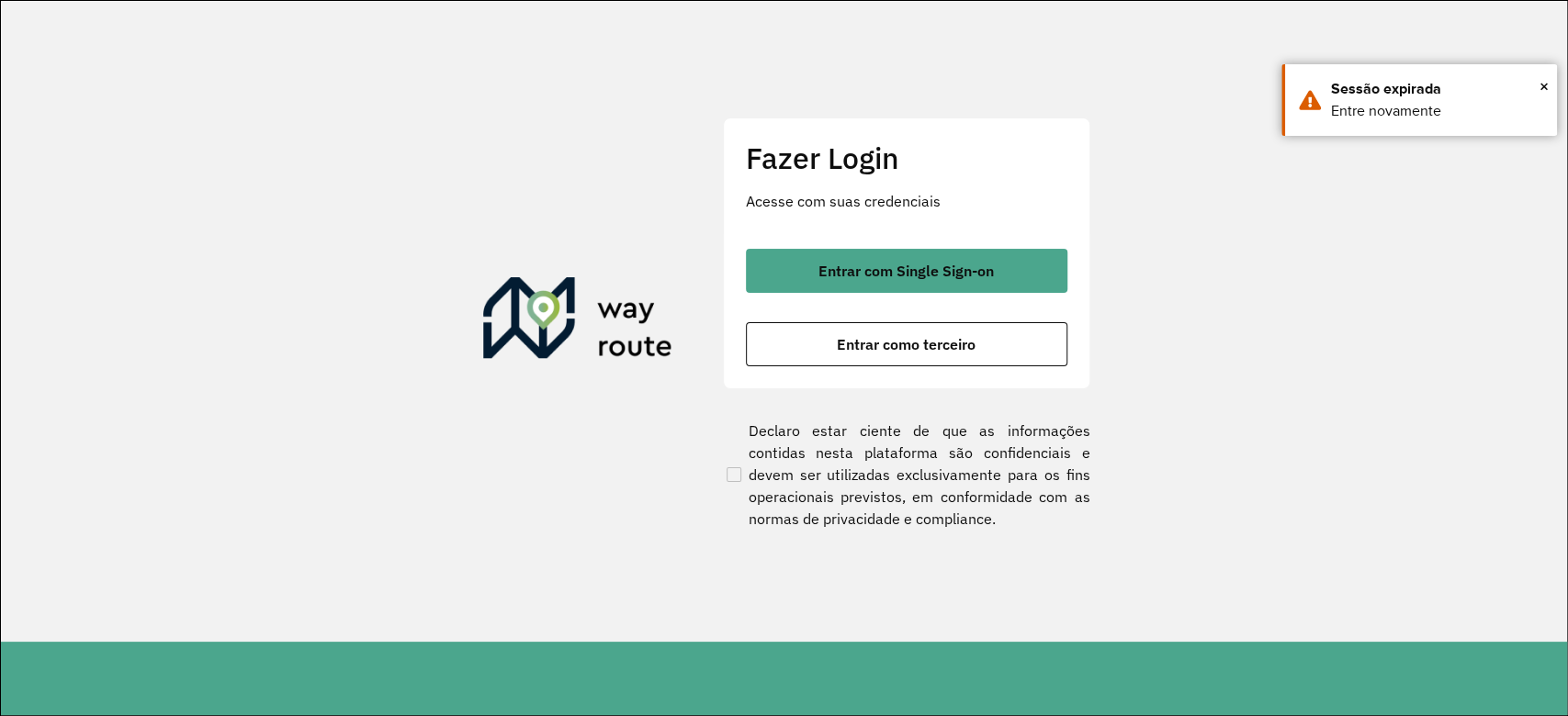
click at [850, 259] on button "Entrar com Single Sign-on" at bounding box center [906, 271] width 322 height 44
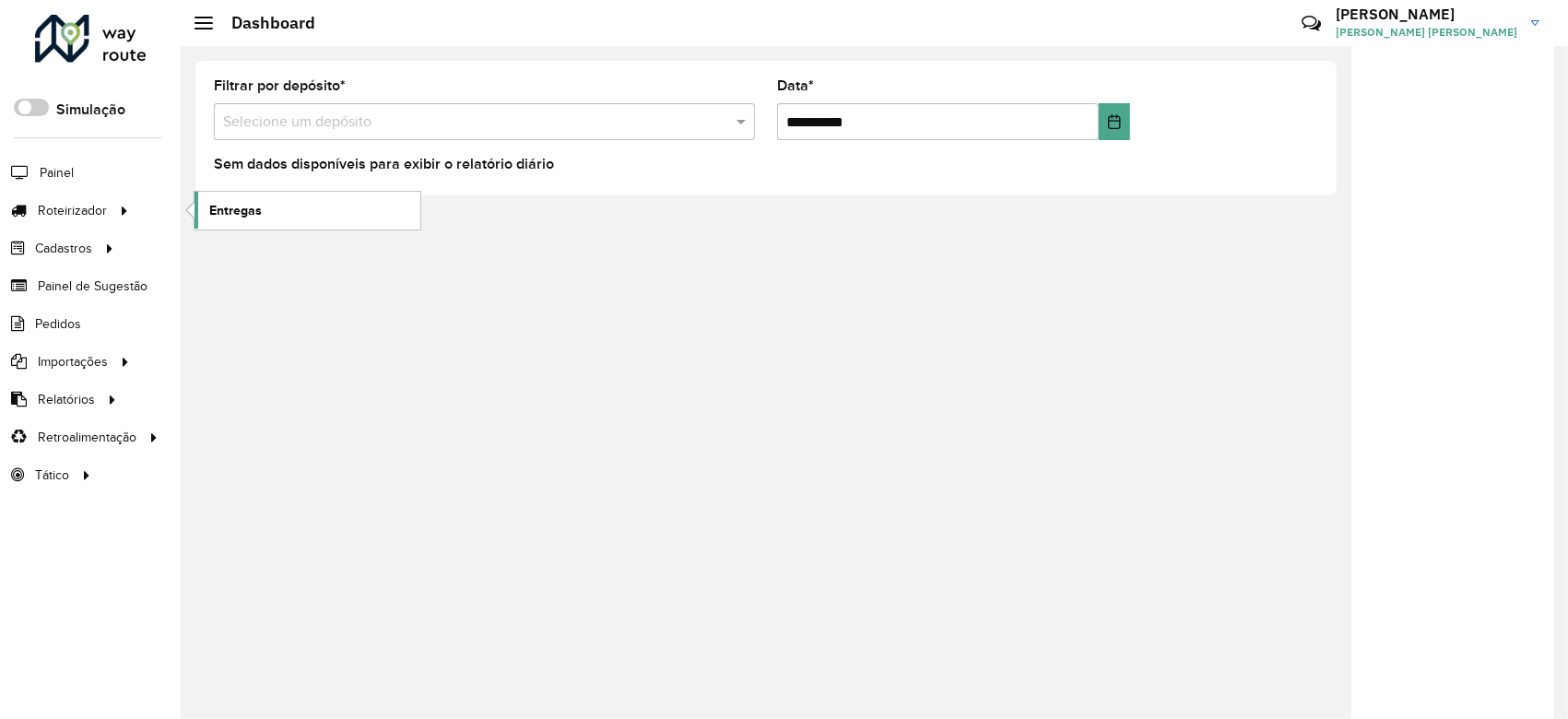
click at [326, 196] on link "Entregas" at bounding box center [307, 210] width 226 height 37
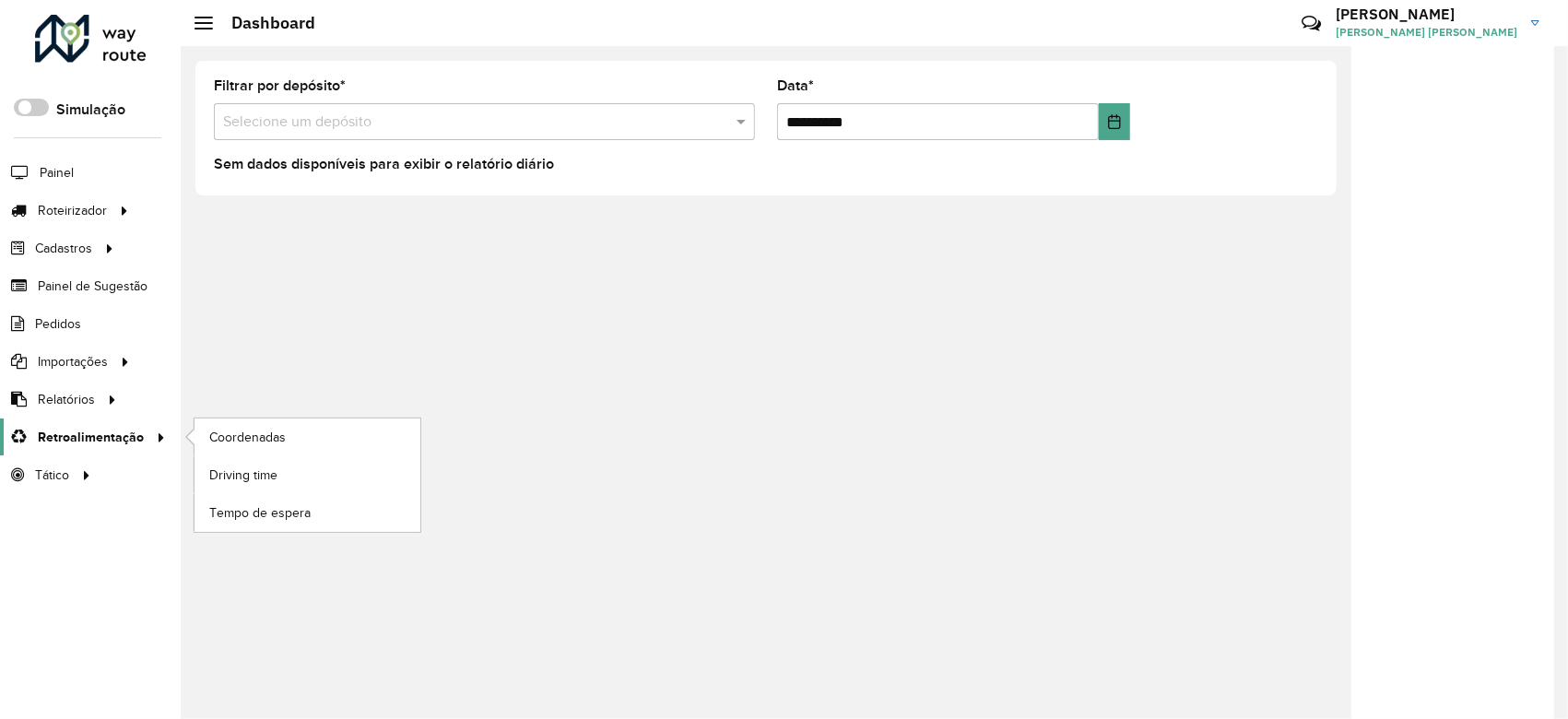
click at [130, 434] on span "Retroalimentação" at bounding box center [91, 438] width 106 height 19
click at [246, 471] on span "Driving time" at bounding box center [246, 475] width 73 height 19
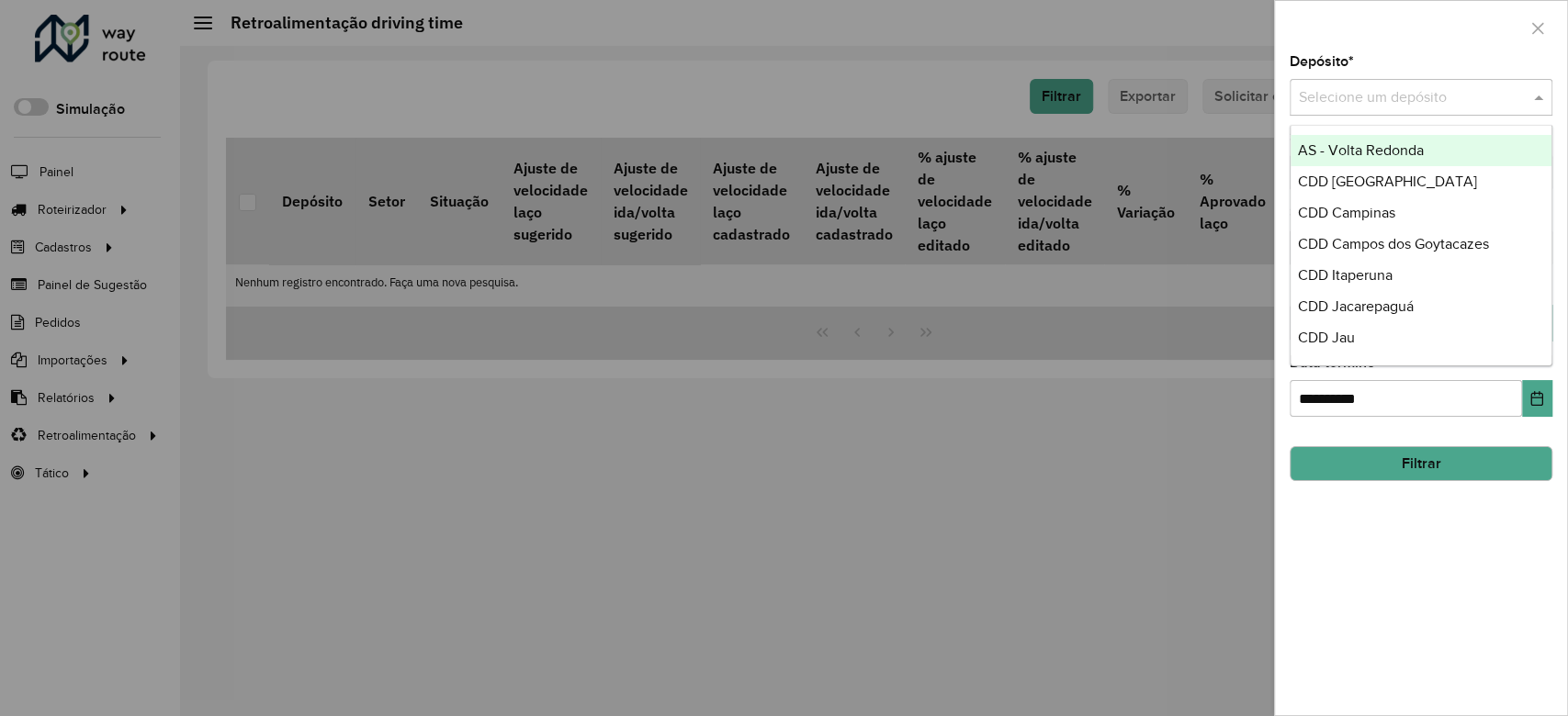
click at [1396, 90] on input "text" at bounding box center [1402, 98] width 207 height 22
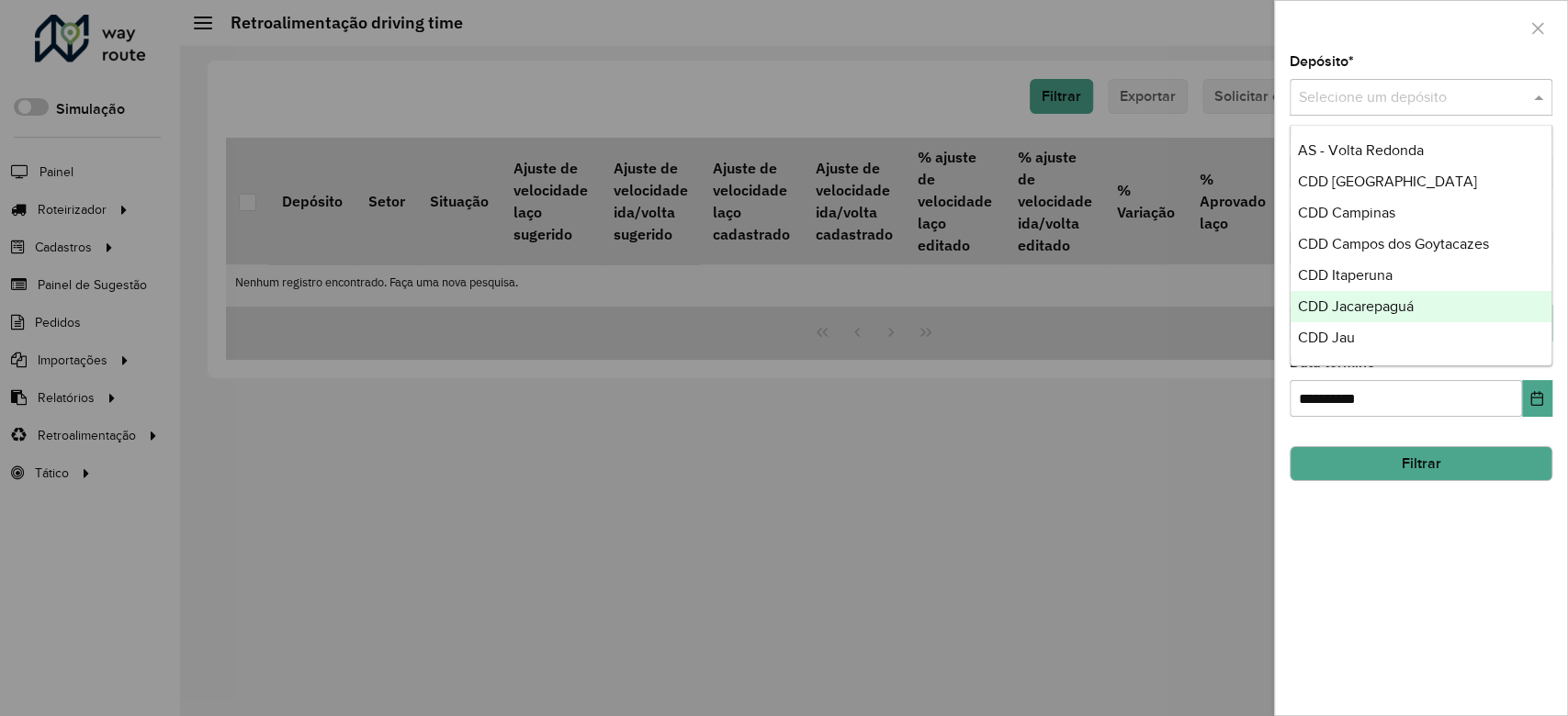
click at [1381, 317] on div "CDD Jacarepaguá" at bounding box center [1421, 306] width 261 height 32
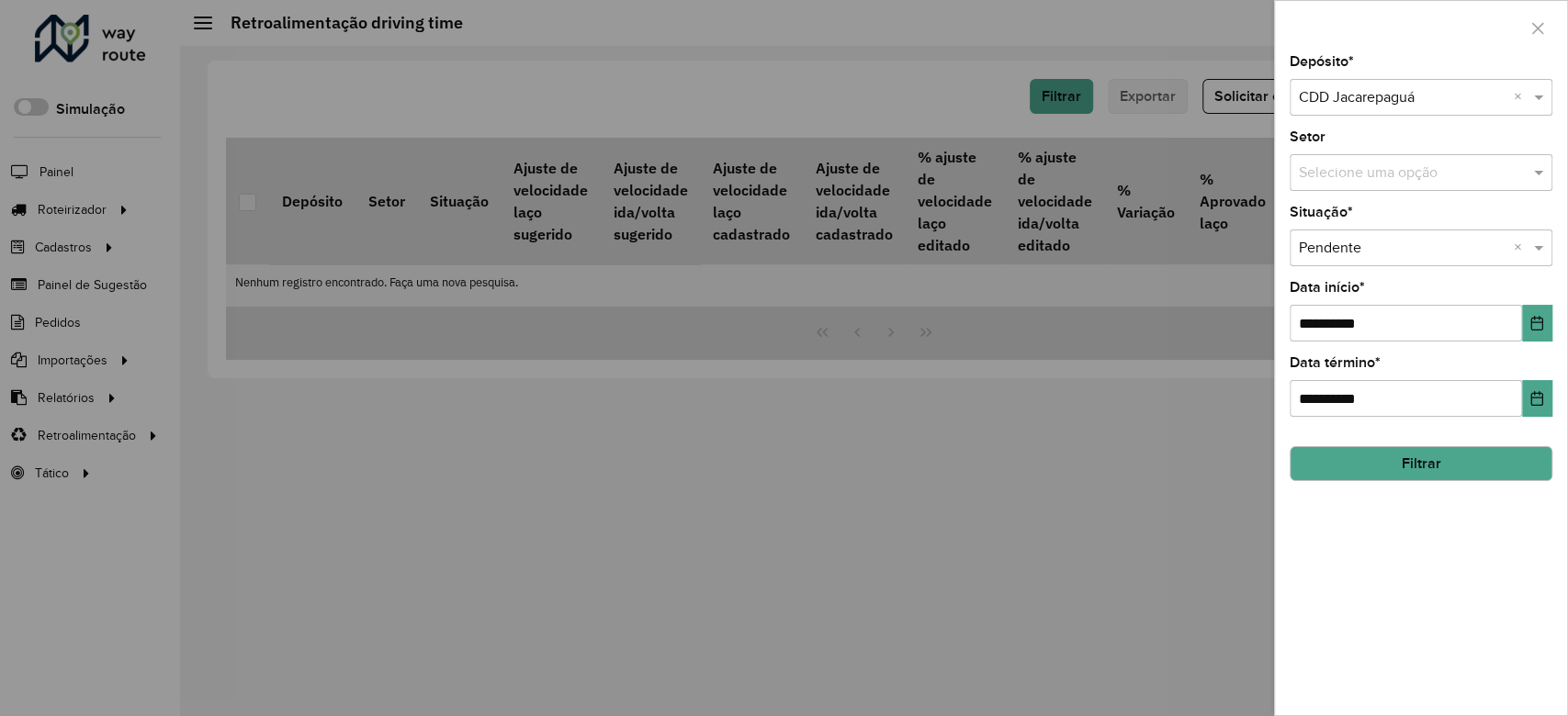
click at [1418, 467] on button "Filtrar" at bounding box center [1421, 464] width 263 height 35
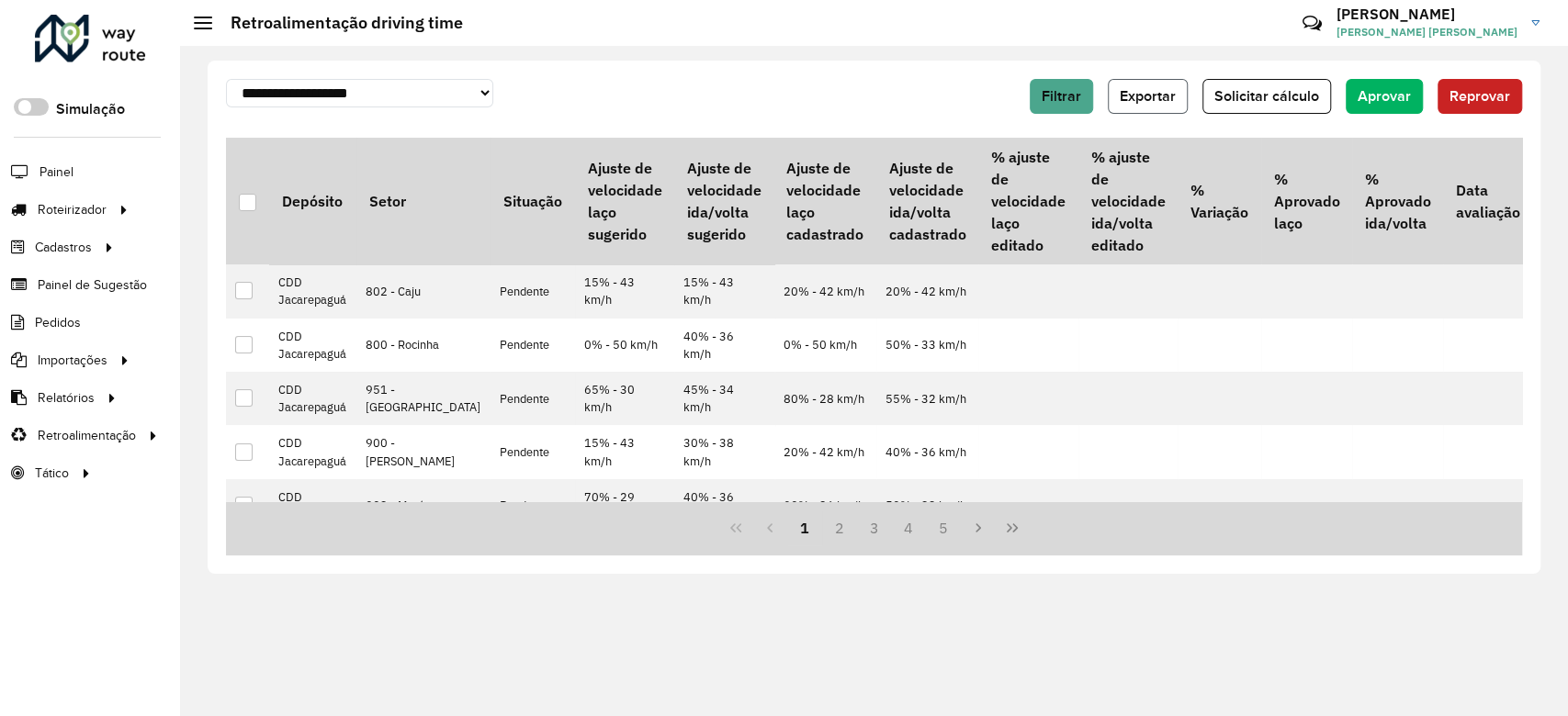
click at [1147, 104] on span "Exportar" at bounding box center [1147, 96] width 56 height 15
click at [632, 86] on div "**********" at bounding box center [546, 93] width 641 height 29
click at [244, 197] on div at bounding box center [248, 203] width 17 height 17
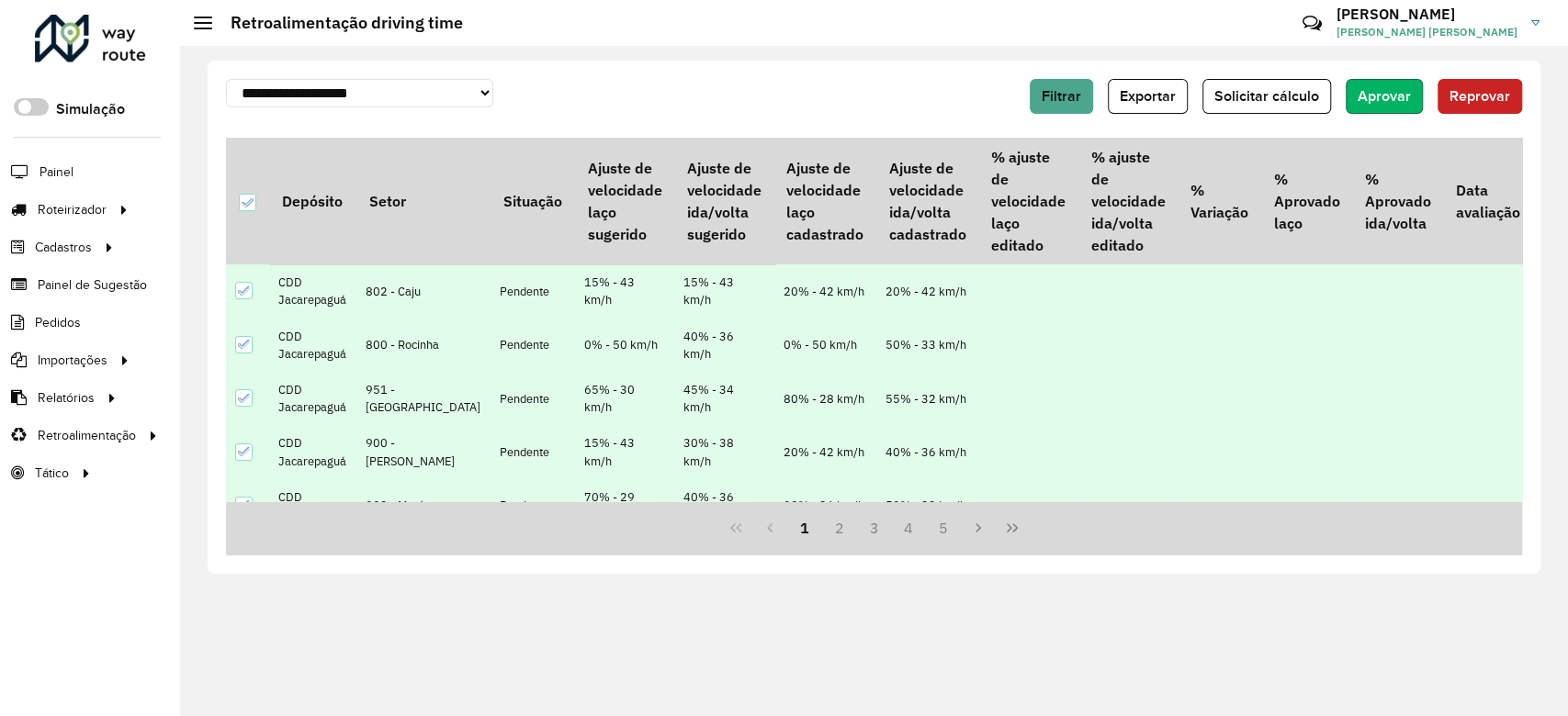
click at [1390, 97] on span "Aprovar" at bounding box center [1384, 96] width 53 height 15
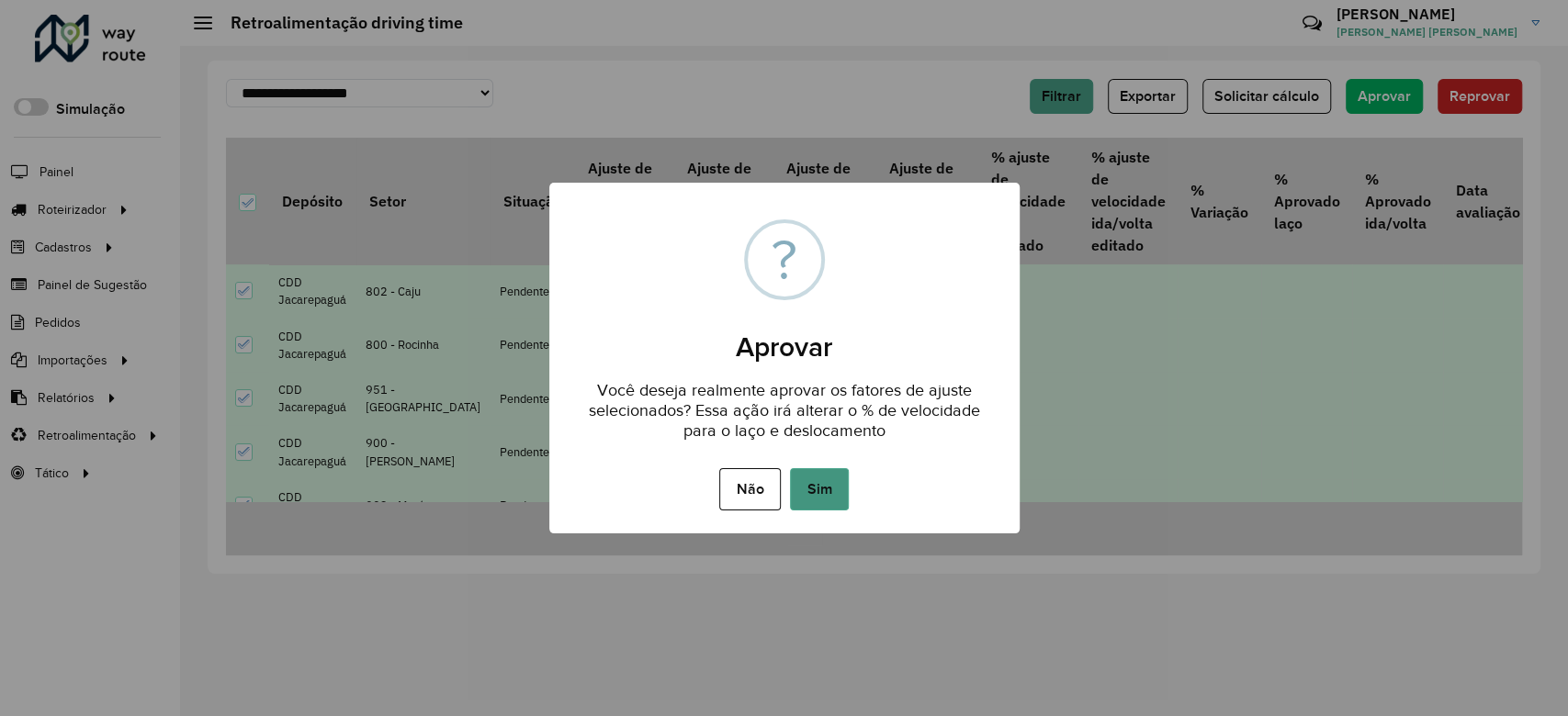
click at [827, 489] on button "Sim" at bounding box center [818, 489] width 59 height 42
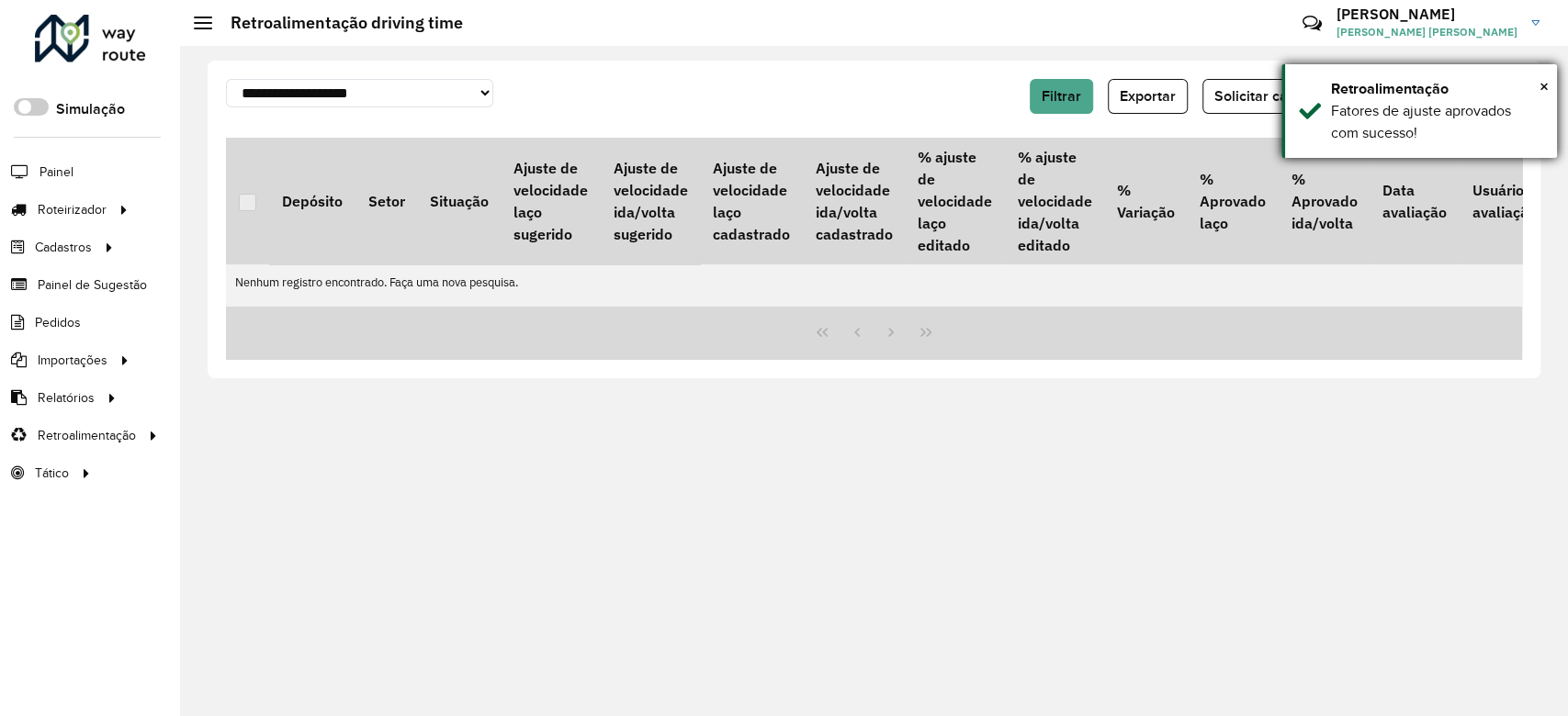
click at [1534, 95] on div "Retroalimentação" at bounding box center [1436, 88] width 212 height 22
click at [708, 69] on div "**********" at bounding box center [874, 219] width 1333 height 318
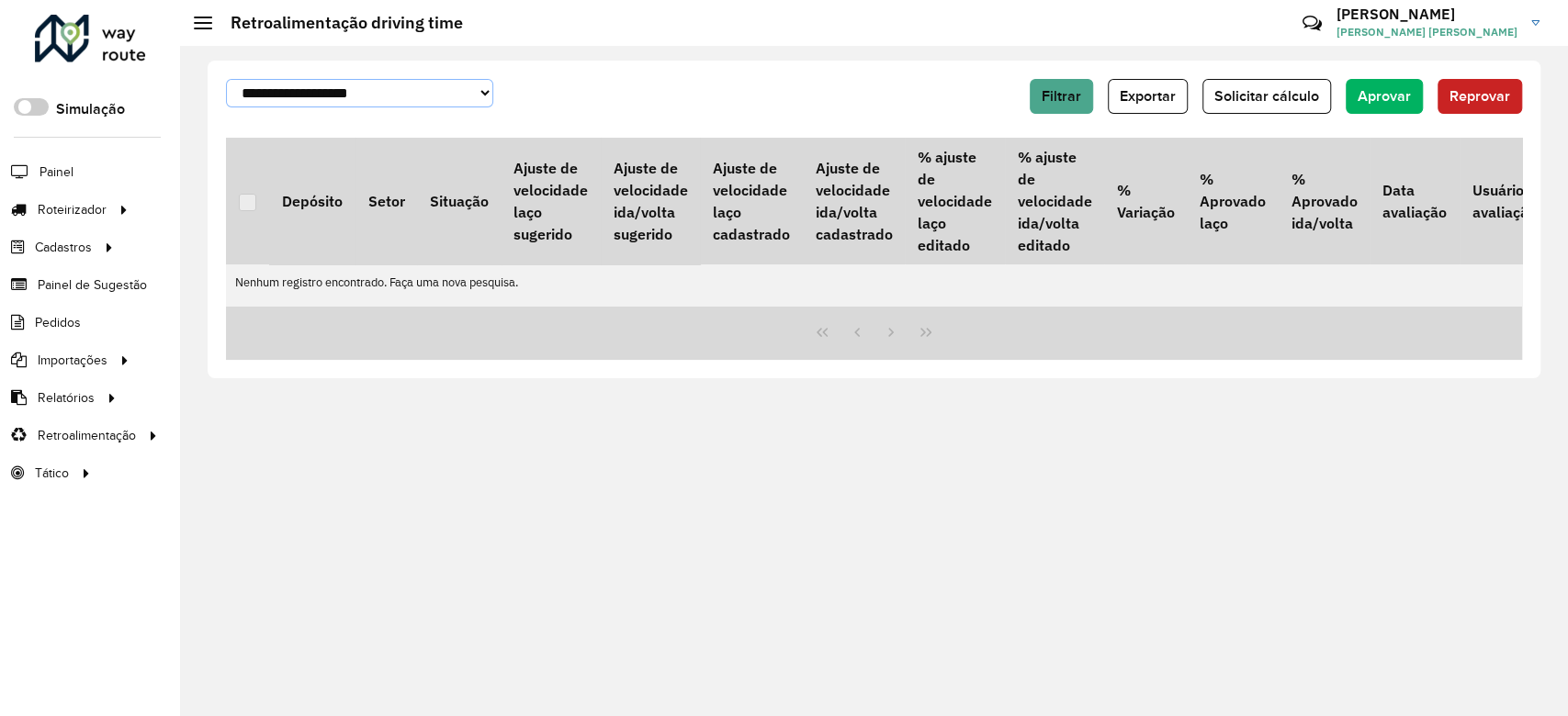
click at [405, 101] on select "**********" at bounding box center [359, 93] width 267 height 29
click at [1099, 110] on hb-button "Filtrar" at bounding box center [1065, 96] width 71 height 35
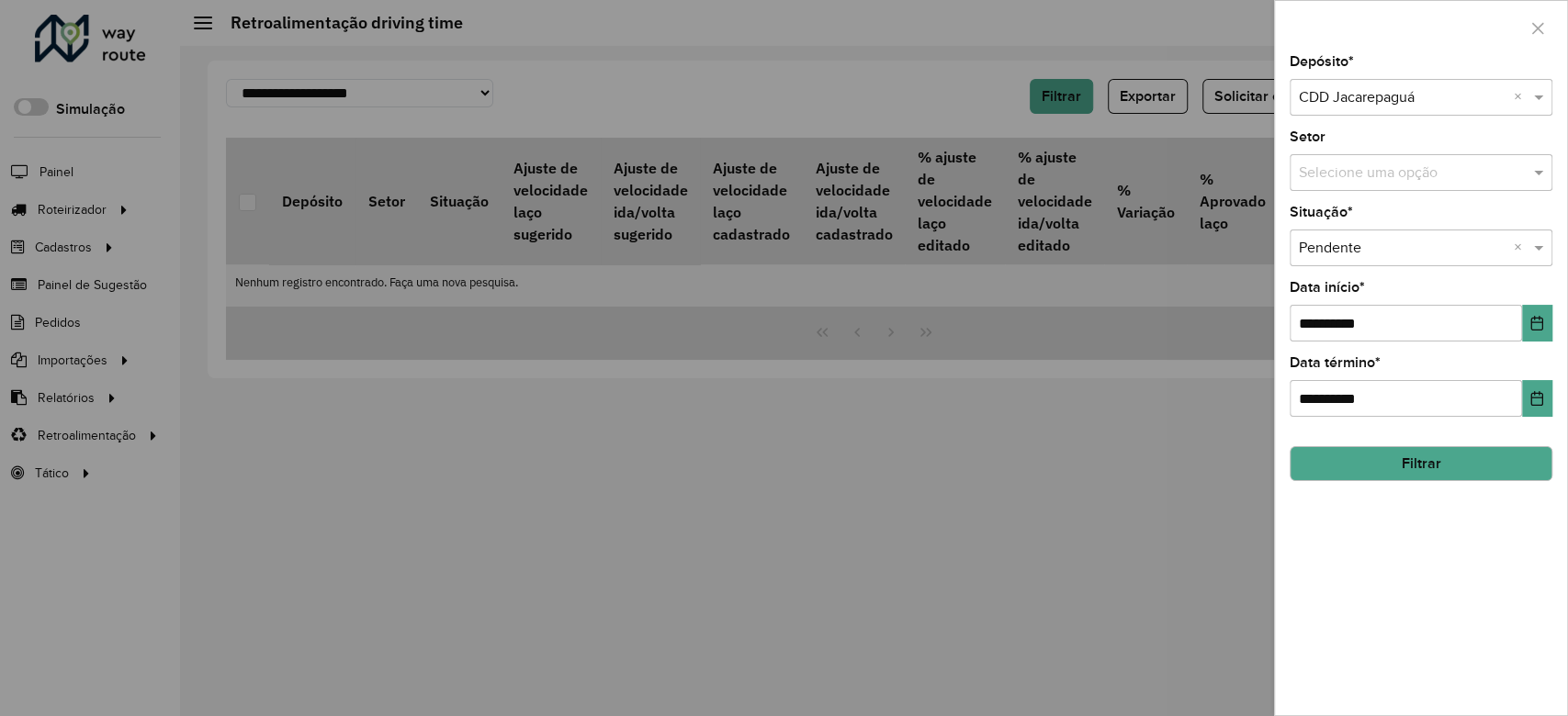
click at [1069, 97] on div at bounding box center [784, 358] width 1568 height 716
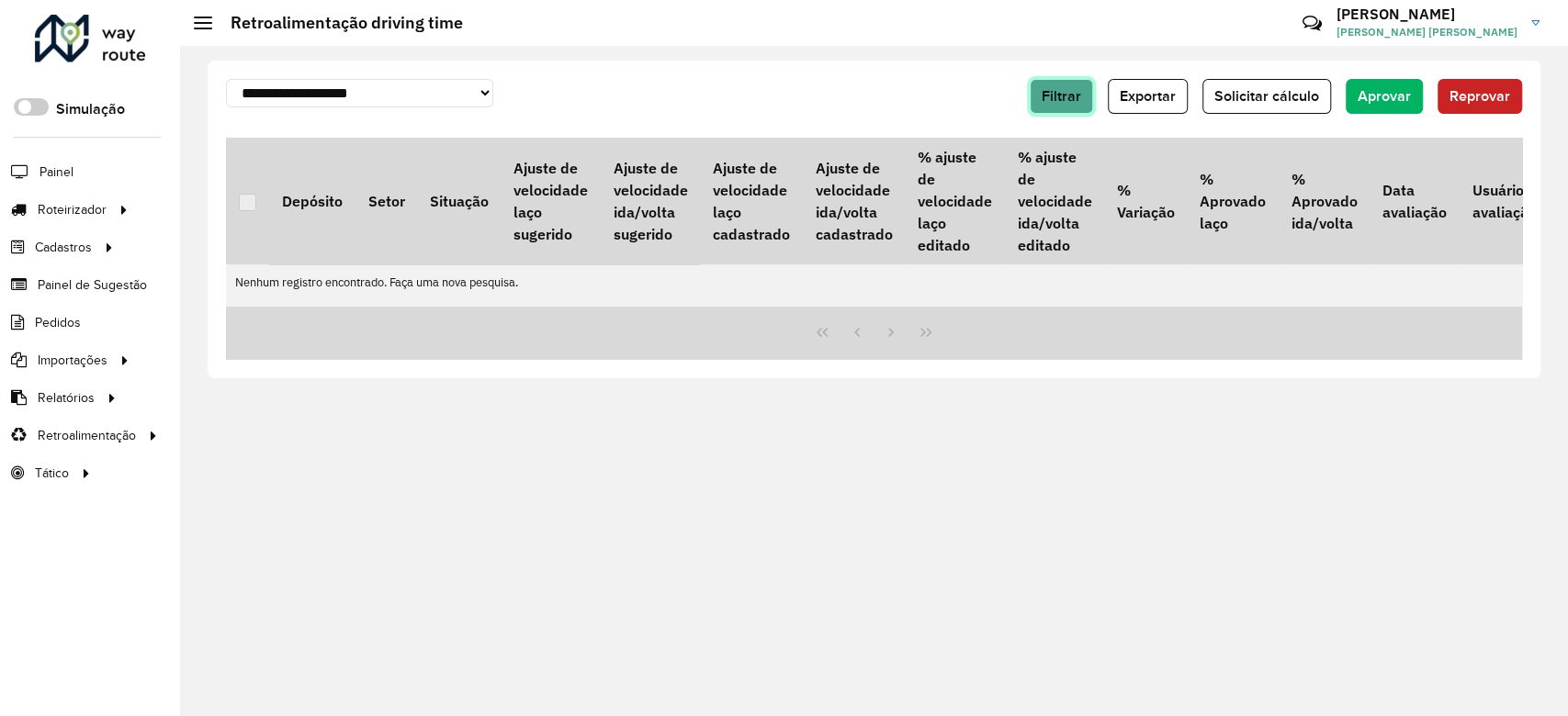
click at [1047, 99] on span "Filtrar" at bounding box center [1061, 96] width 39 height 15
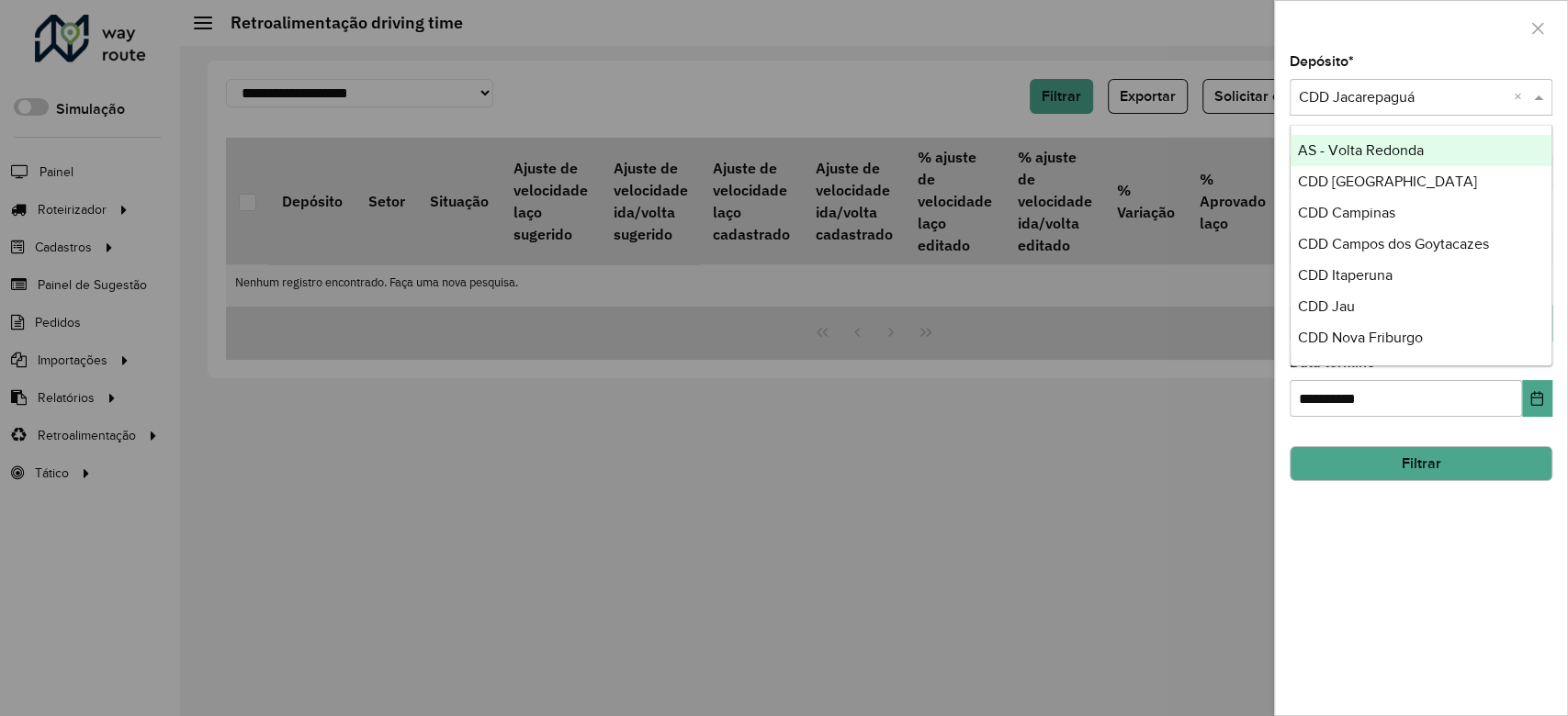
click at [1390, 92] on input "text" at bounding box center [1402, 98] width 207 height 22
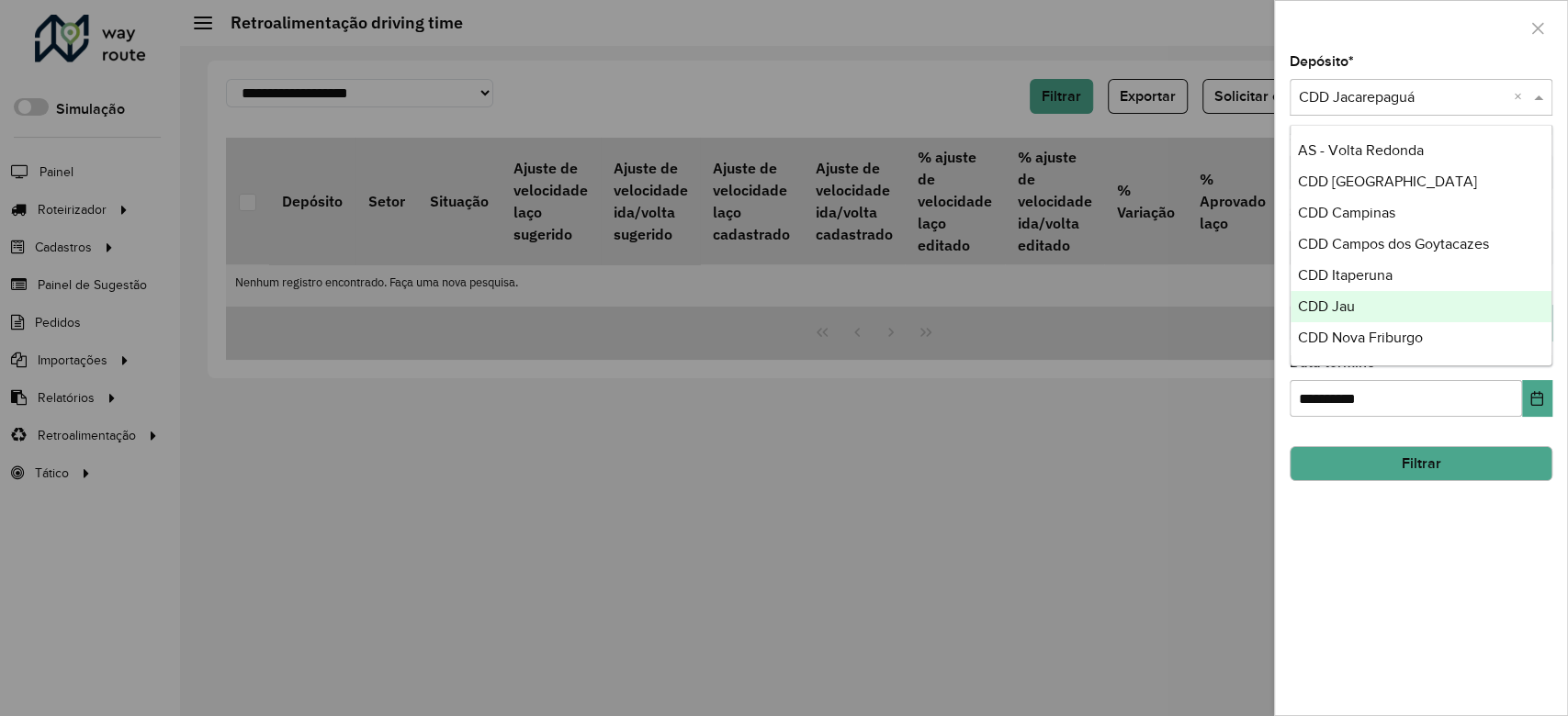
click at [1399, 303] on div "CDD Jau" at bounding box center [1421, 306] width 261 height 32
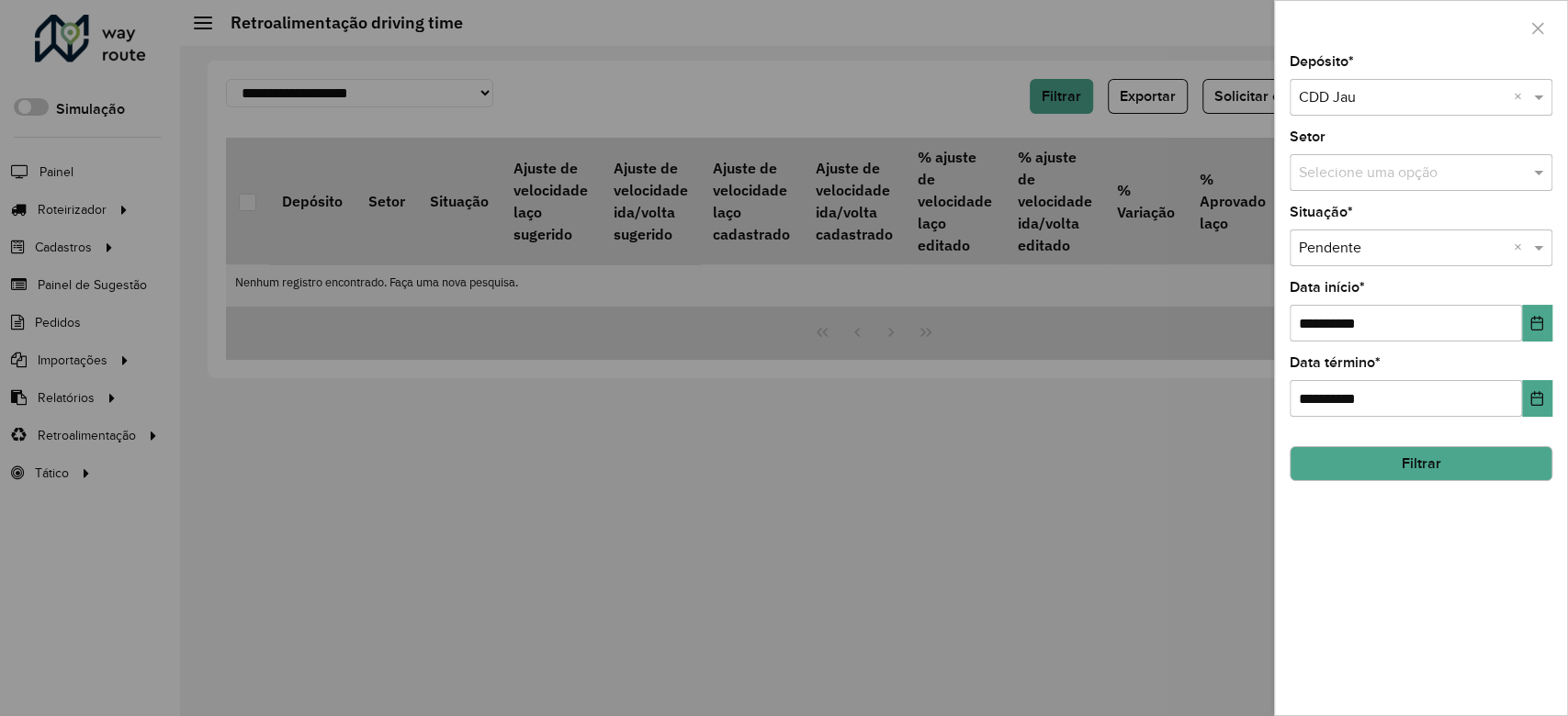
click at [1417, 462] on button "Filtrar" at bounding box center [1421, 464] width 263 height 35
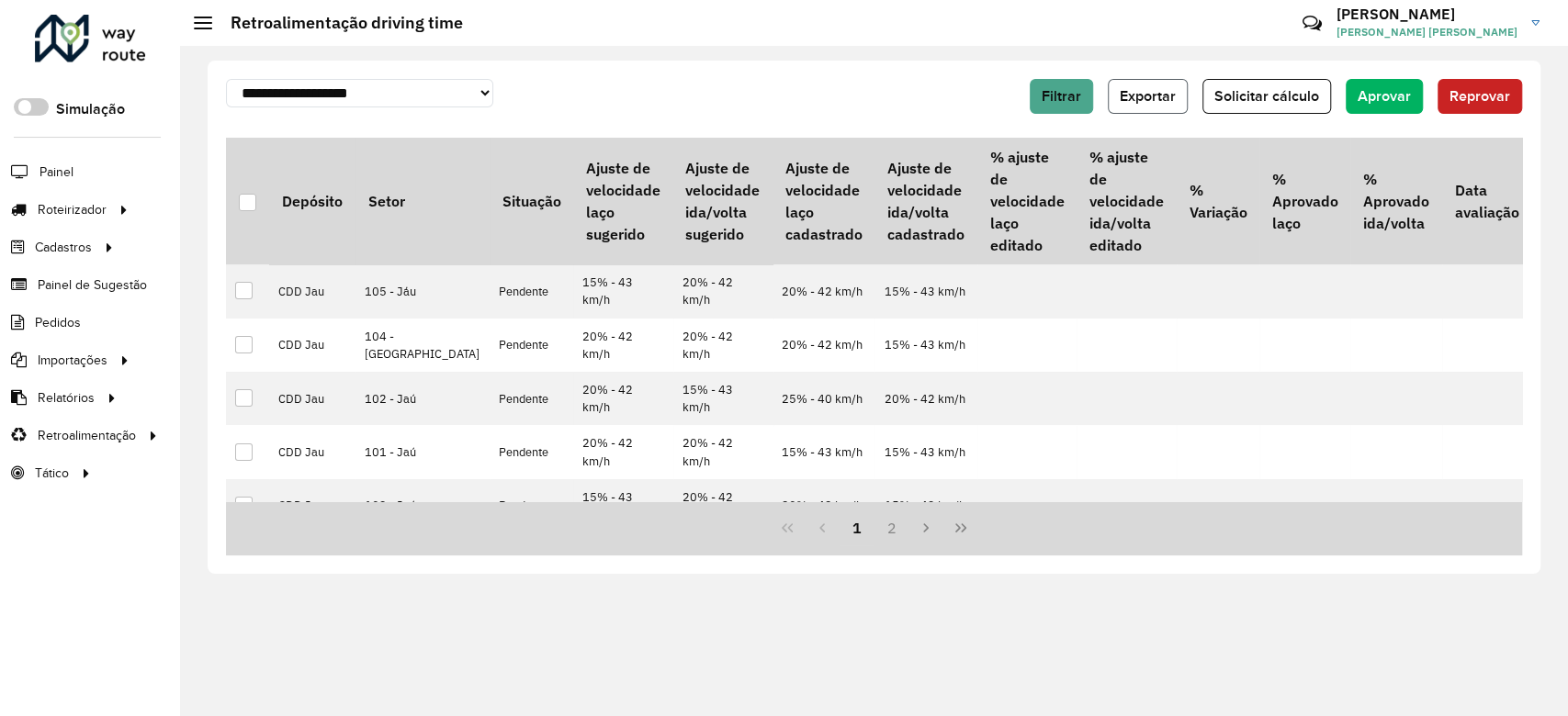
click at [1148, 88] on span "Exportar" at bounding box center [1147, 96] width 56 height 15
click at [878, 77] on div "**********" at bounding box center [874, 317] width 1333 height 513
click at [1381, 99] on span "Aprovar" at bounding box center [1384, 96] width 53 height 15
click at [244, 200] on div at bounding box center [248, 203] width 17 height 17
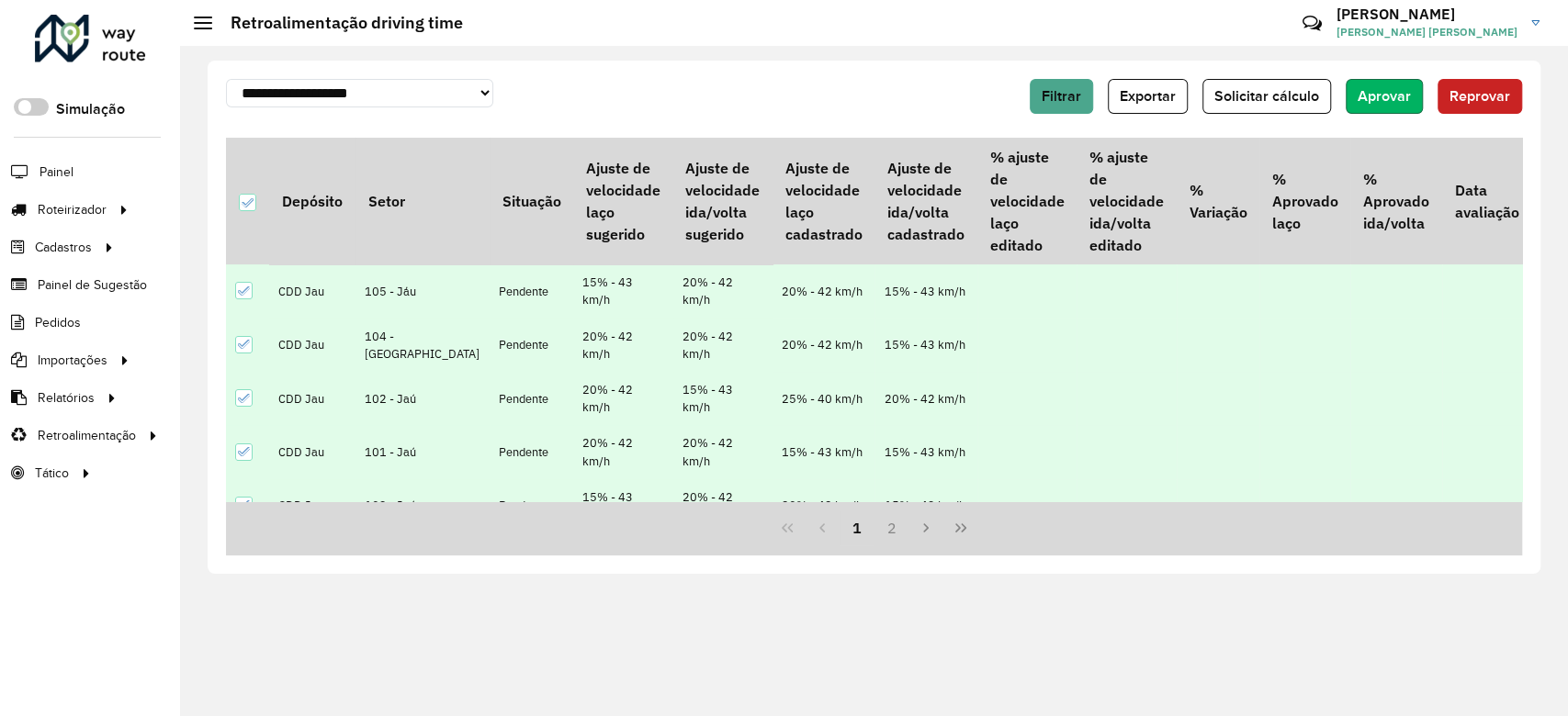
click at [1393, 101] on span "Aprovar" at bounding box center [1384, 96] width 53 height 15
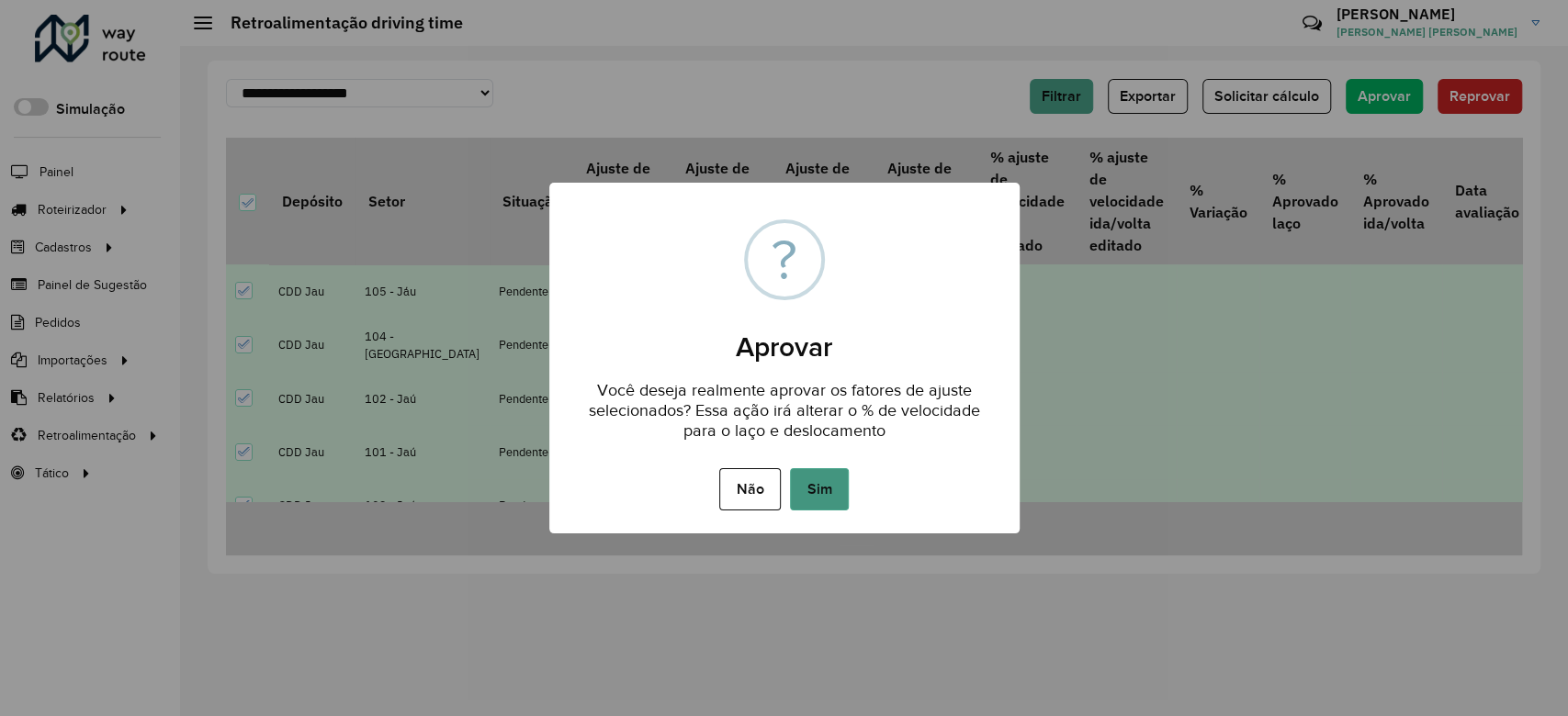
click at [803, 473] on button "Sim" at bounding box center [818, 489] width 59 height 42
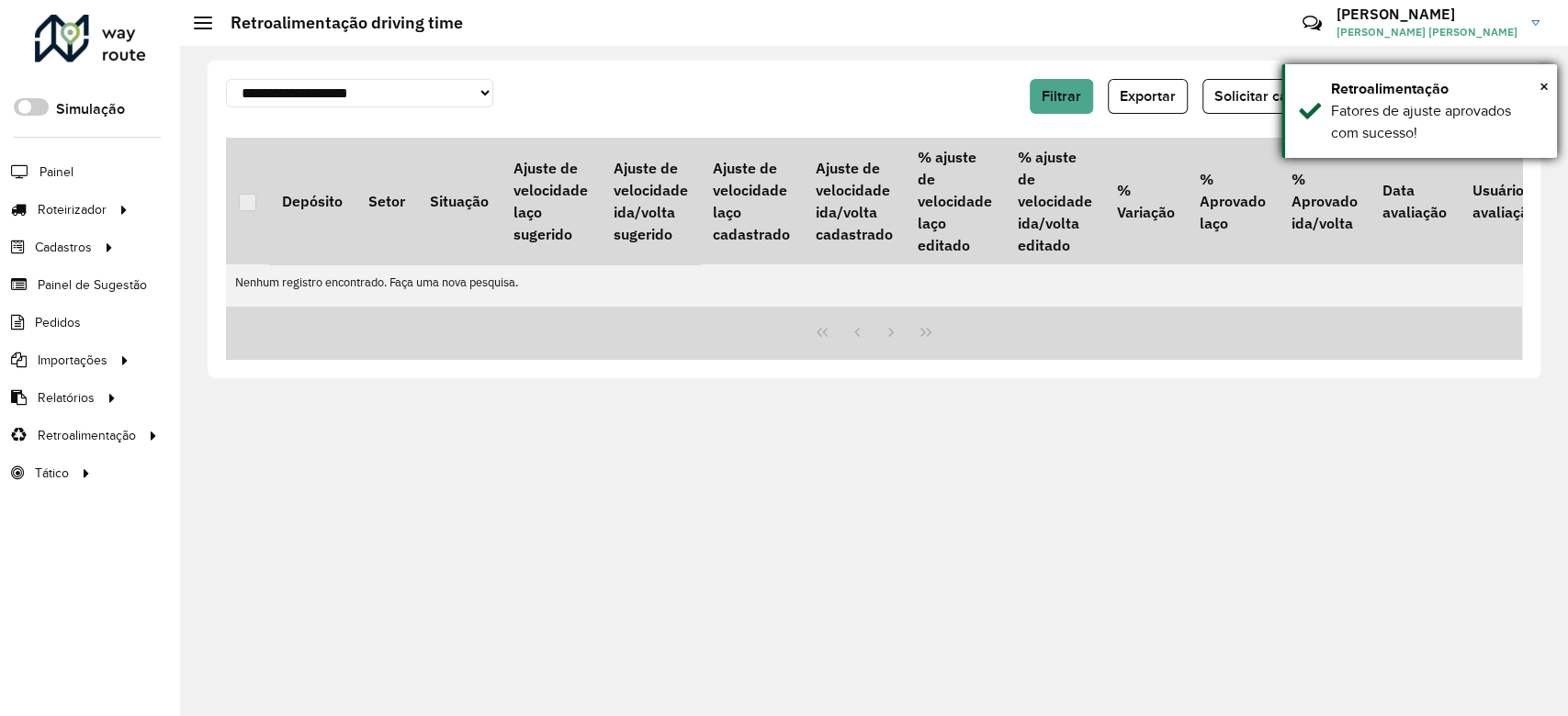
click at [1549, 92] on div "× Retroalimentação Fatores de ajuste aprovados com sucesso!" at bounding box center [1418, 111] width 276 height 94
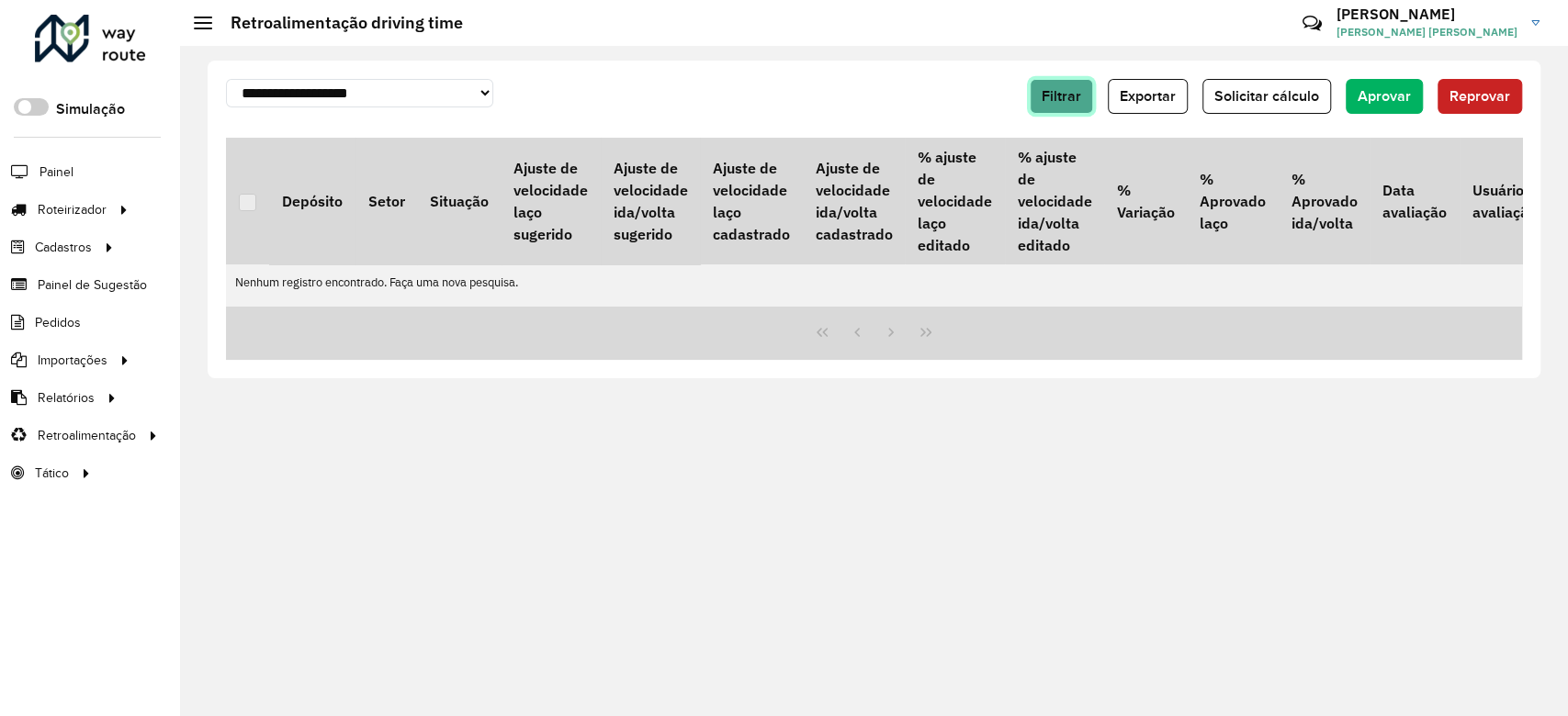
click at [1067, 103] on span "Filtrar" at bounding box center [1061, 96] width 39 height 15
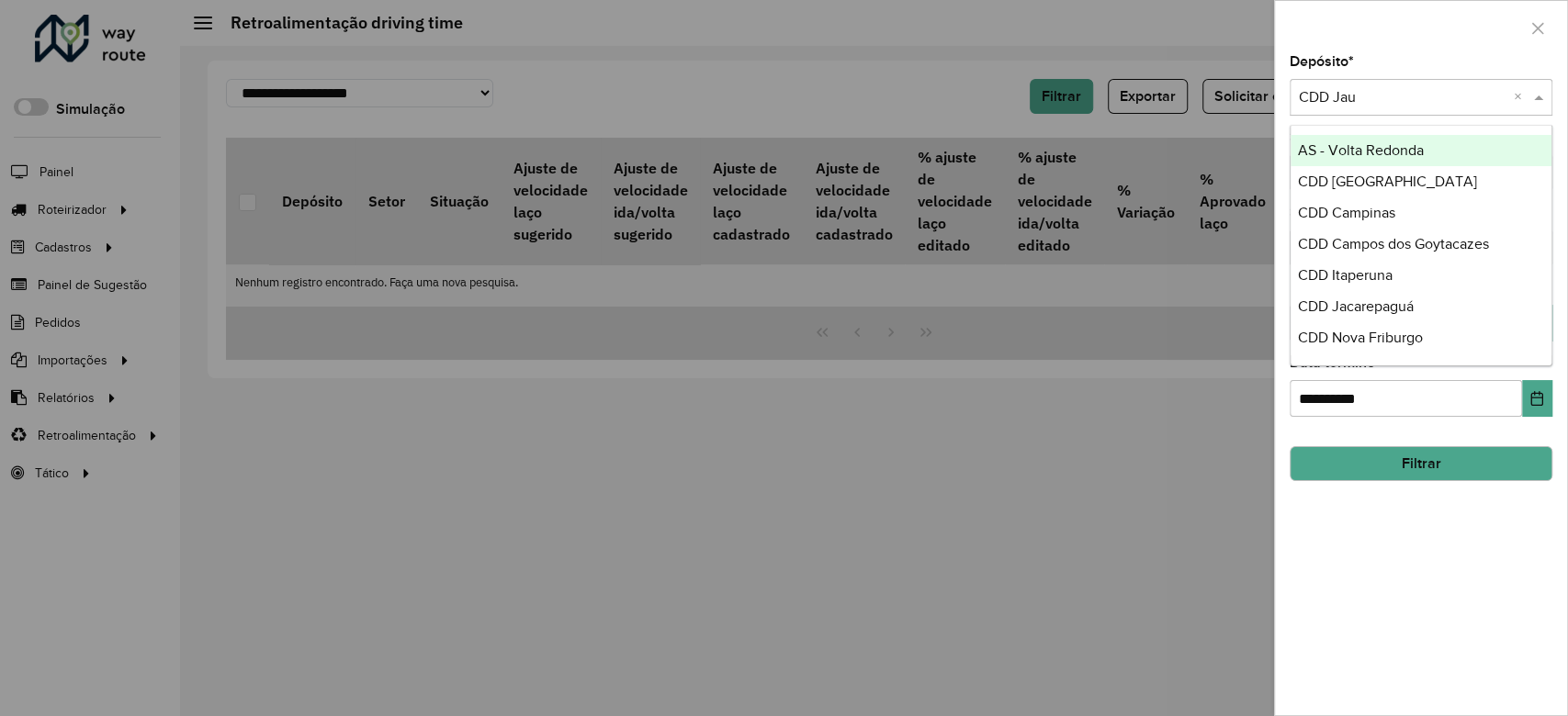
click at [1419, 99] on input "text" at bounding box center [1402, 98] width 207 height 22
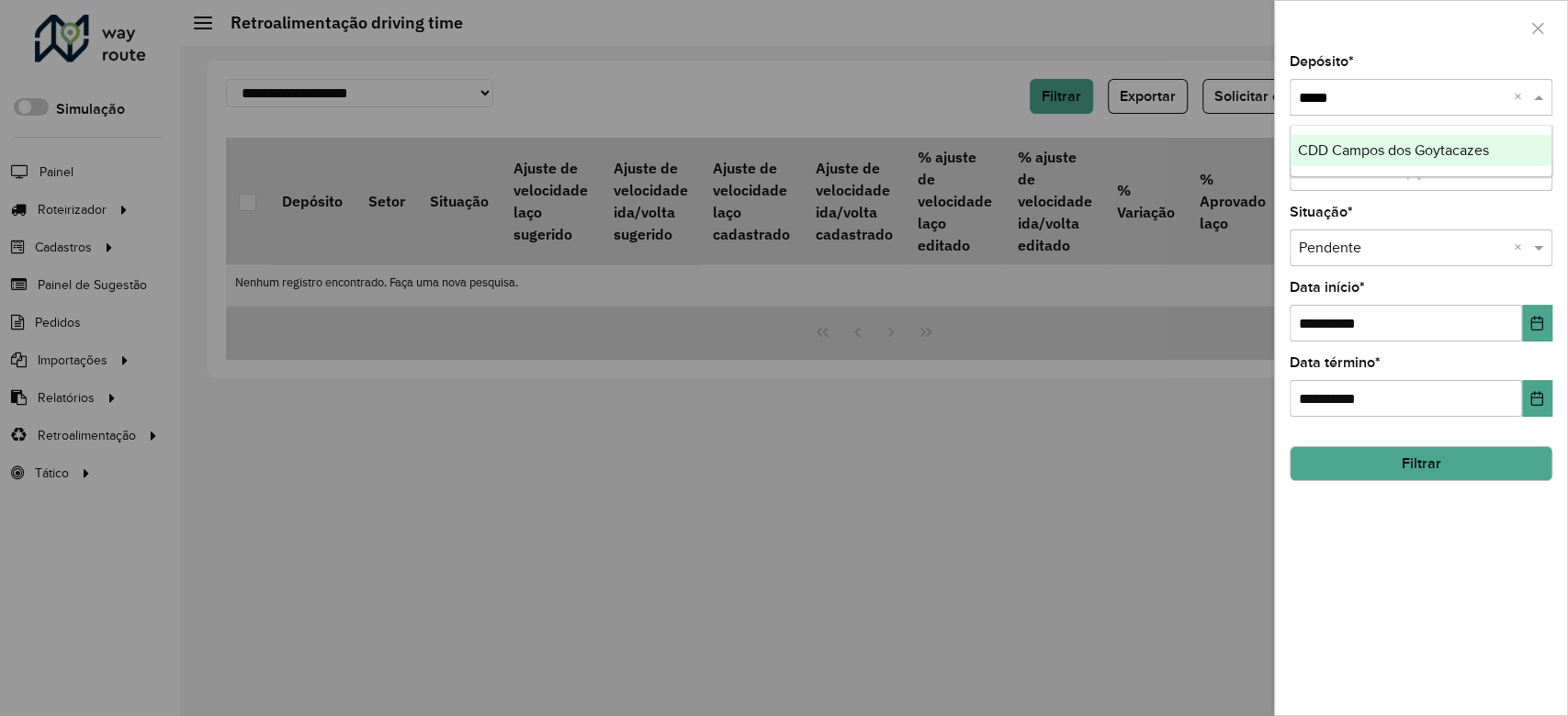
type input "******"
click at [1410, 147] on span "CDD Campos dos Goytacazes" at bounding box center [1392, 150] width 191 height 15
click at [1413, 473] on button "Filtrar" at bounding box center [1421, 464] width 263 height 35
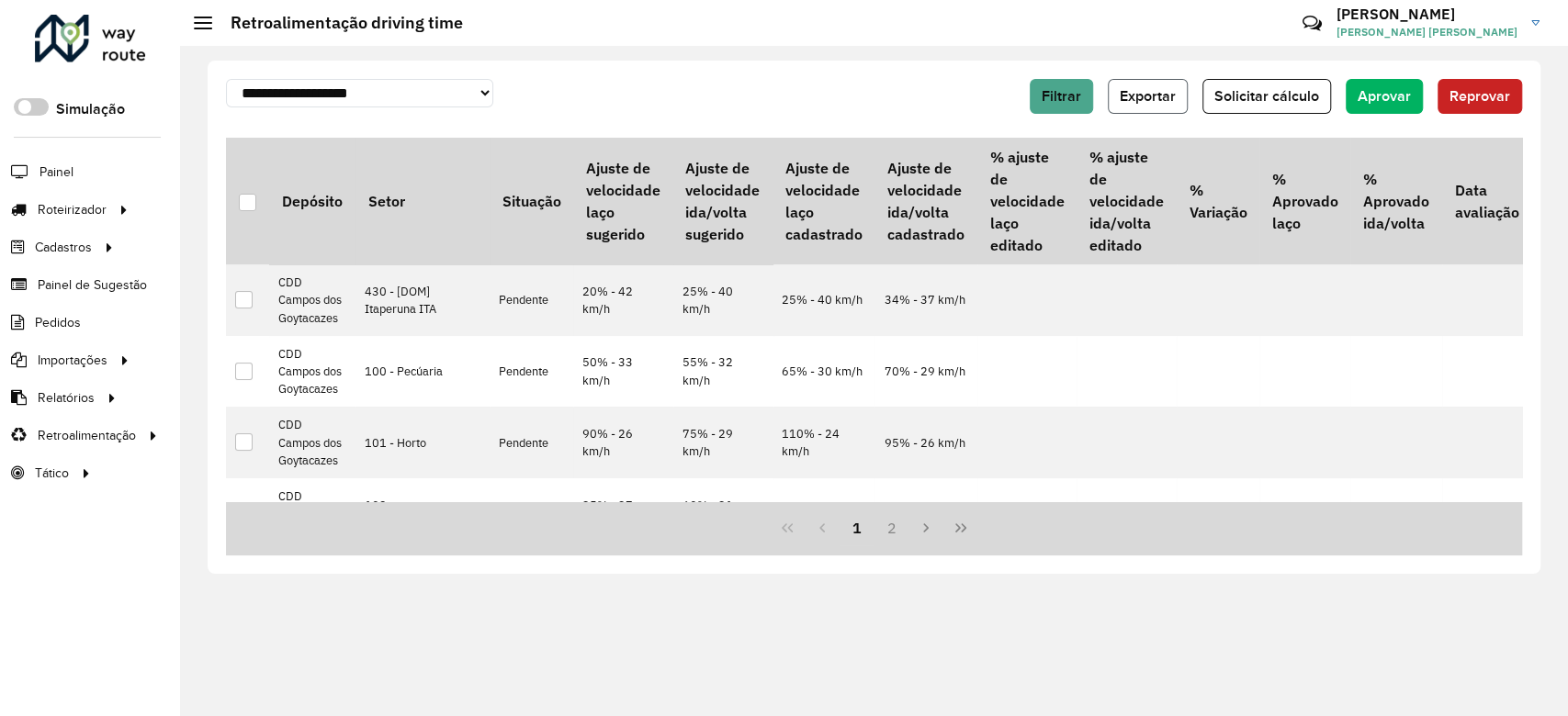
click at [1152, 101] on span "Exportar" at bounding box center [1147, 96] width 56 height 15
click at [249, 194] on div at bounding box center [248, 203] width 17 height 17
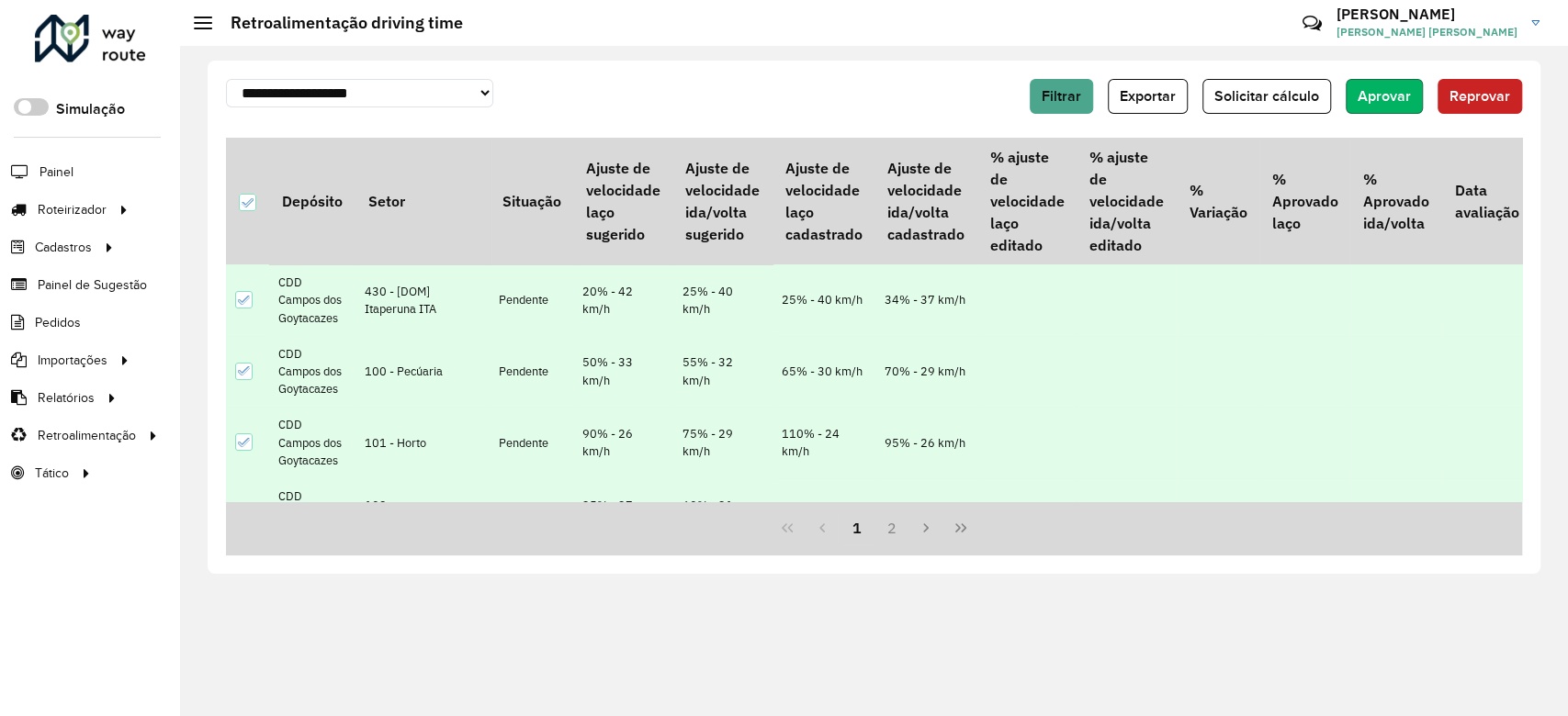
click at [1395, 94] on span "Aprovar" at bounding box center [1384, 96] width 53 height 15
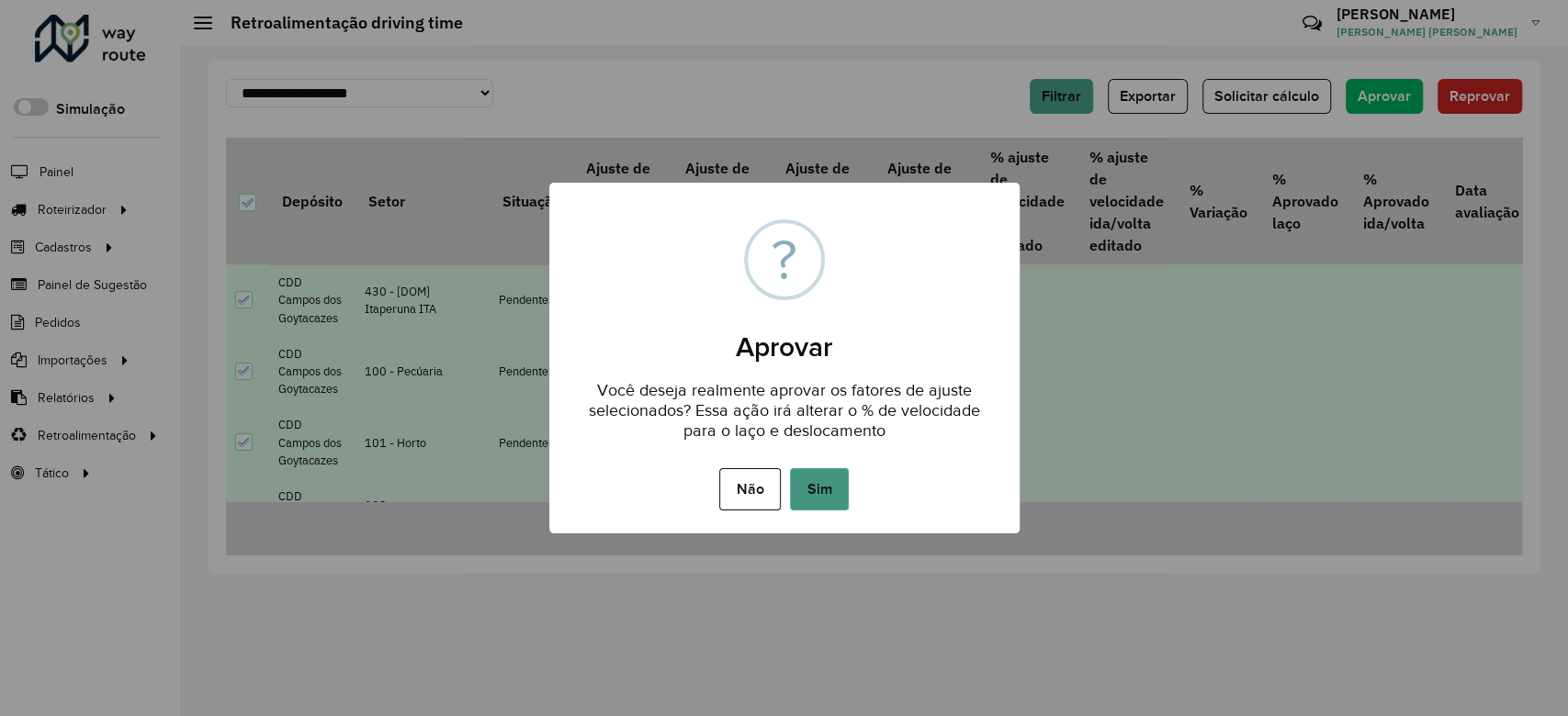
click at [825, 489] on button "Sim" at bounding box center [818, 489] width 59 height 42
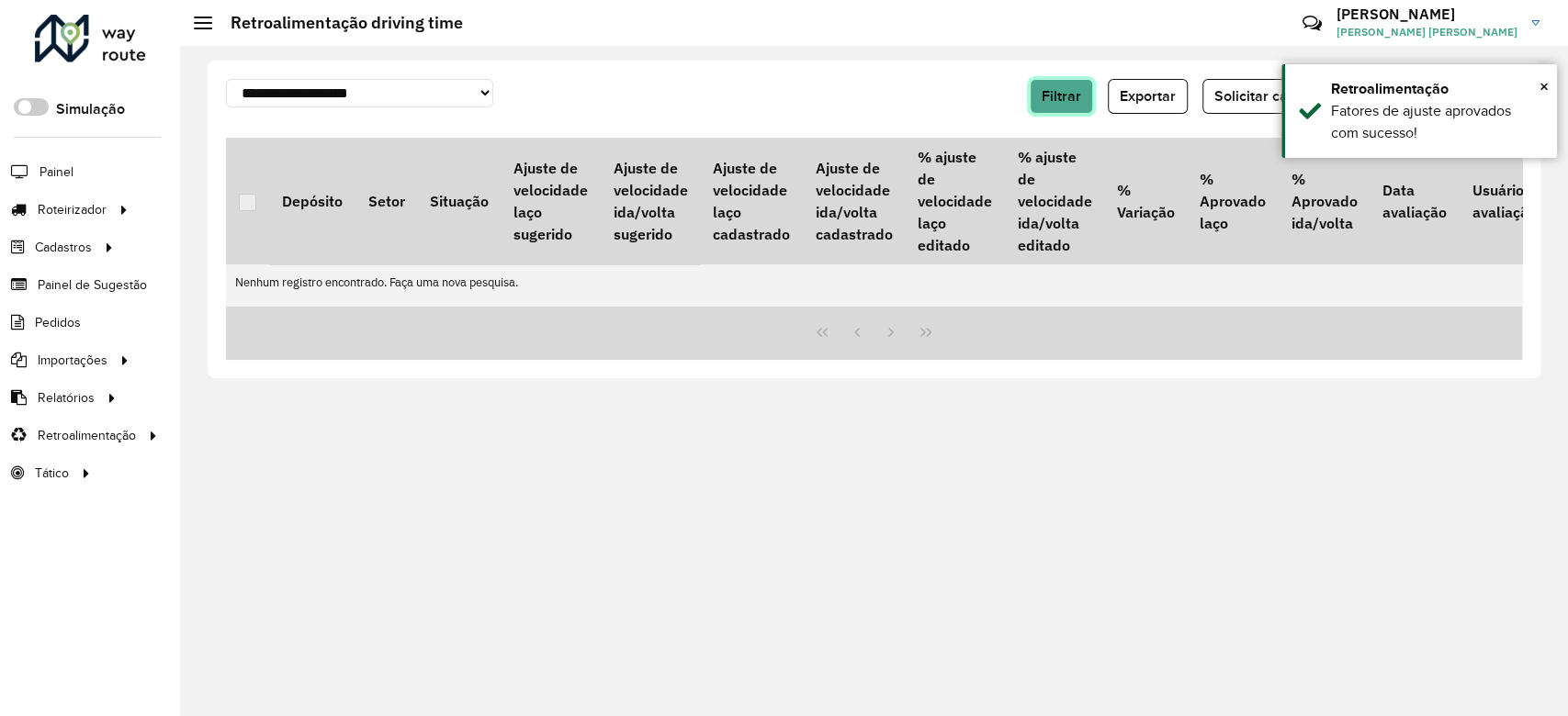
click at [1087, 103] on button "Filtrar" at bounding box center [1061, 96] width 63 height 35
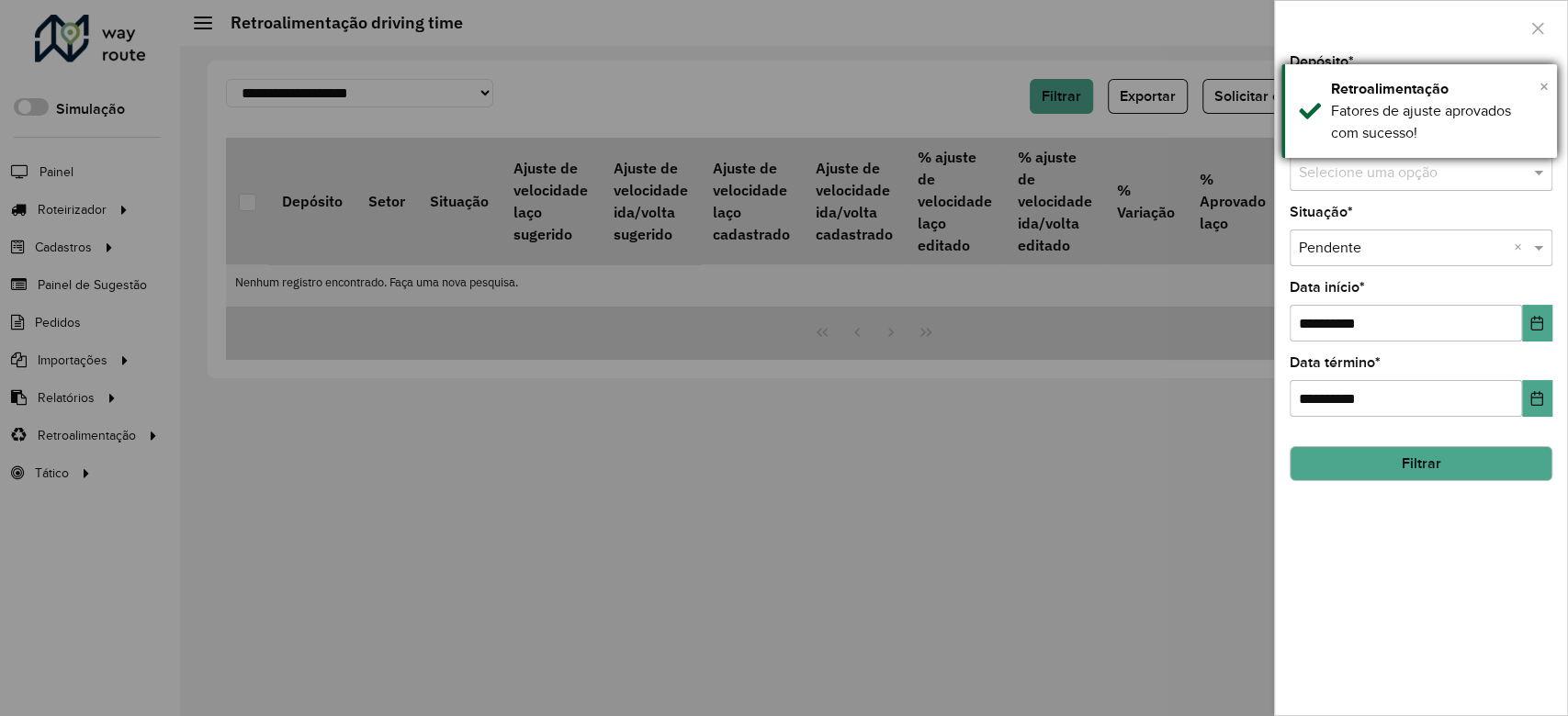
click at [1539, 88] on span "×" at bounding box center [1544, 85] width 10 height 20
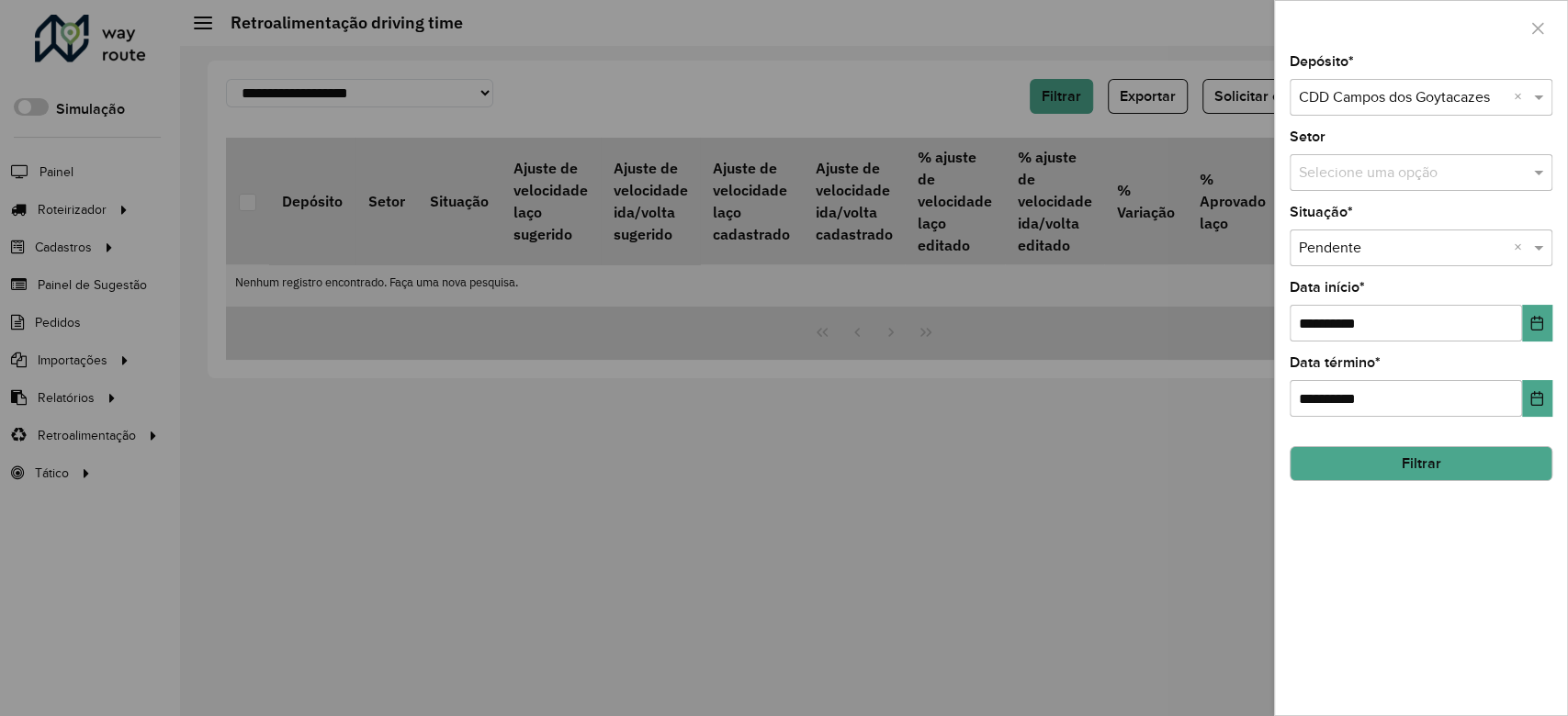
click at [1394, 95] on input "text" at bounding box center [1402, 98] width 207 height 22
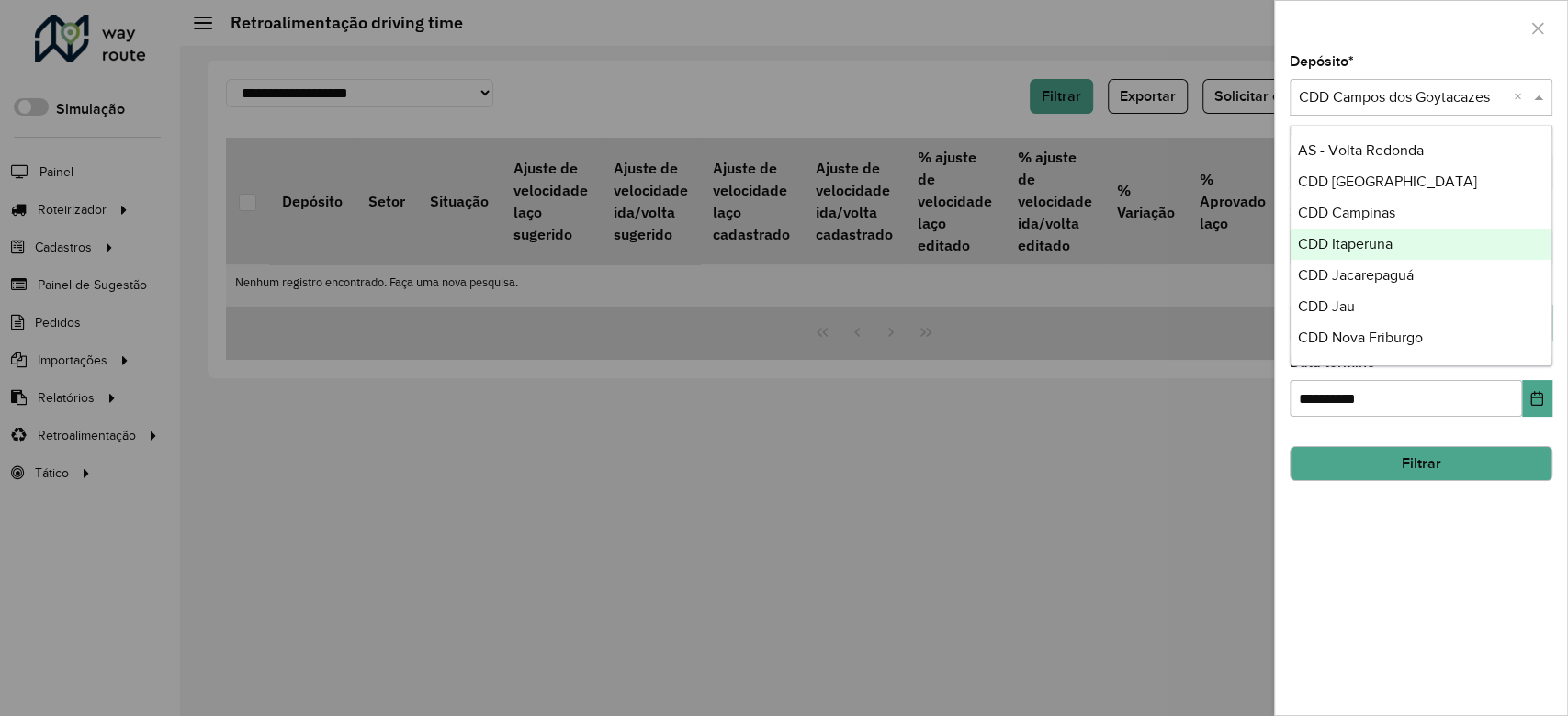
click at [1396, 237] on div "CDD Itaperuna" at bounding box center [1421, 244] width 261 height 32
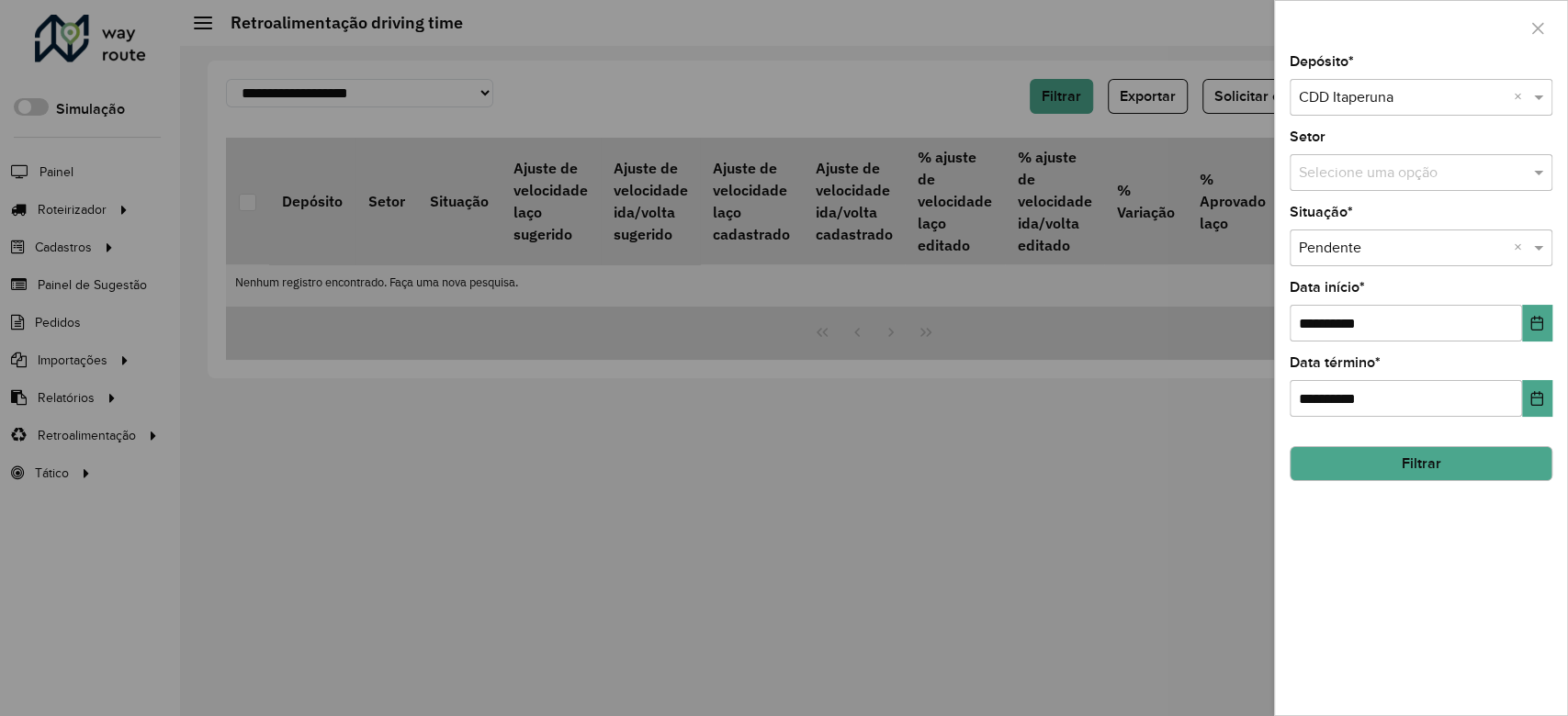
click at [1426, 466] on button "Filtrar" at bounding box center [1421, 464] width 263 height 35
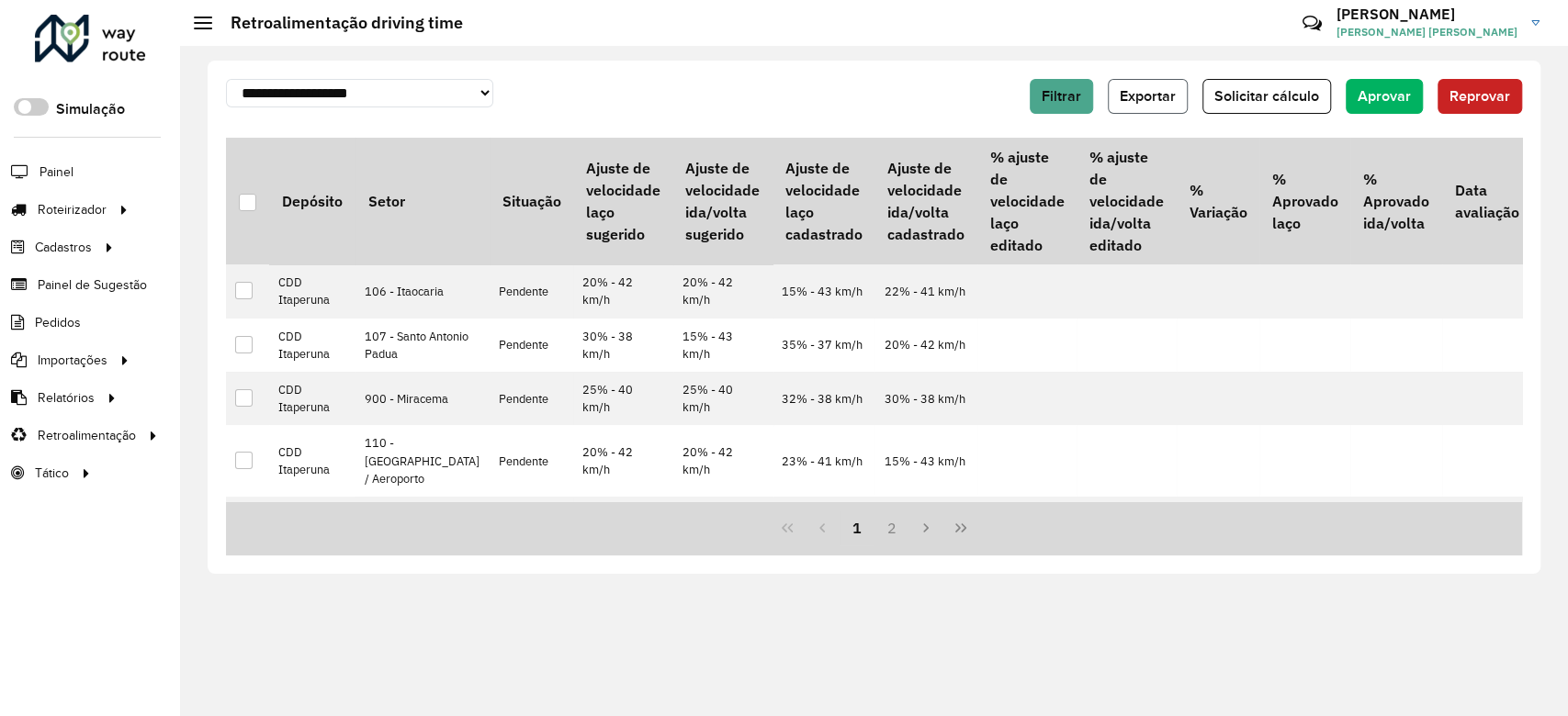
click at [1155, 95] on span "Exportar" at bounding box center [1147, 96] width 56 height 15
drag, startPoint x: 250, startPoint y: 196, endPoint x: 260, endPoint y: 200, distance: 10.8
click at [250, 196] on div at bounding box center [248, 203] width 17 height 17
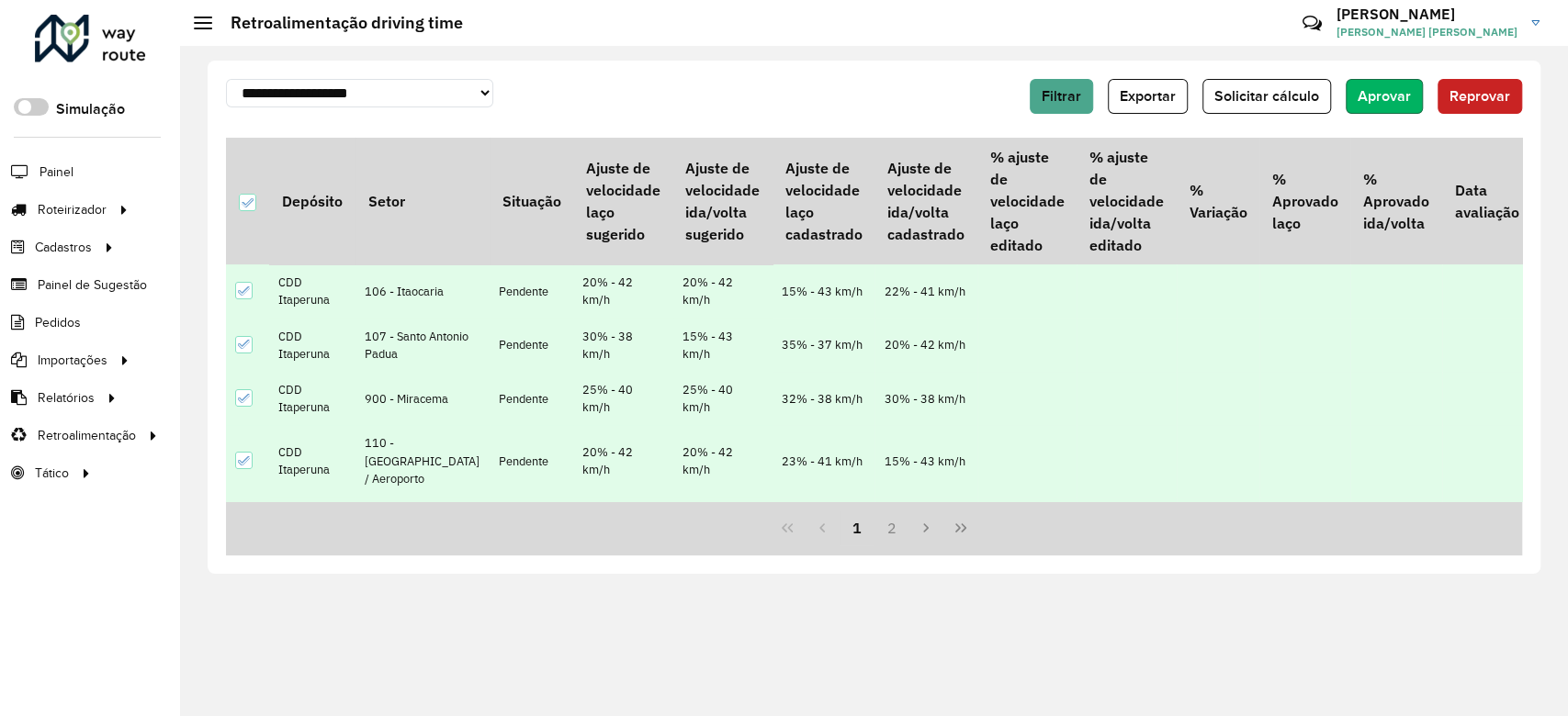
click at [1366, 92] on span "Aprovar" at bounding box center [1384, 96] width 53 height 15
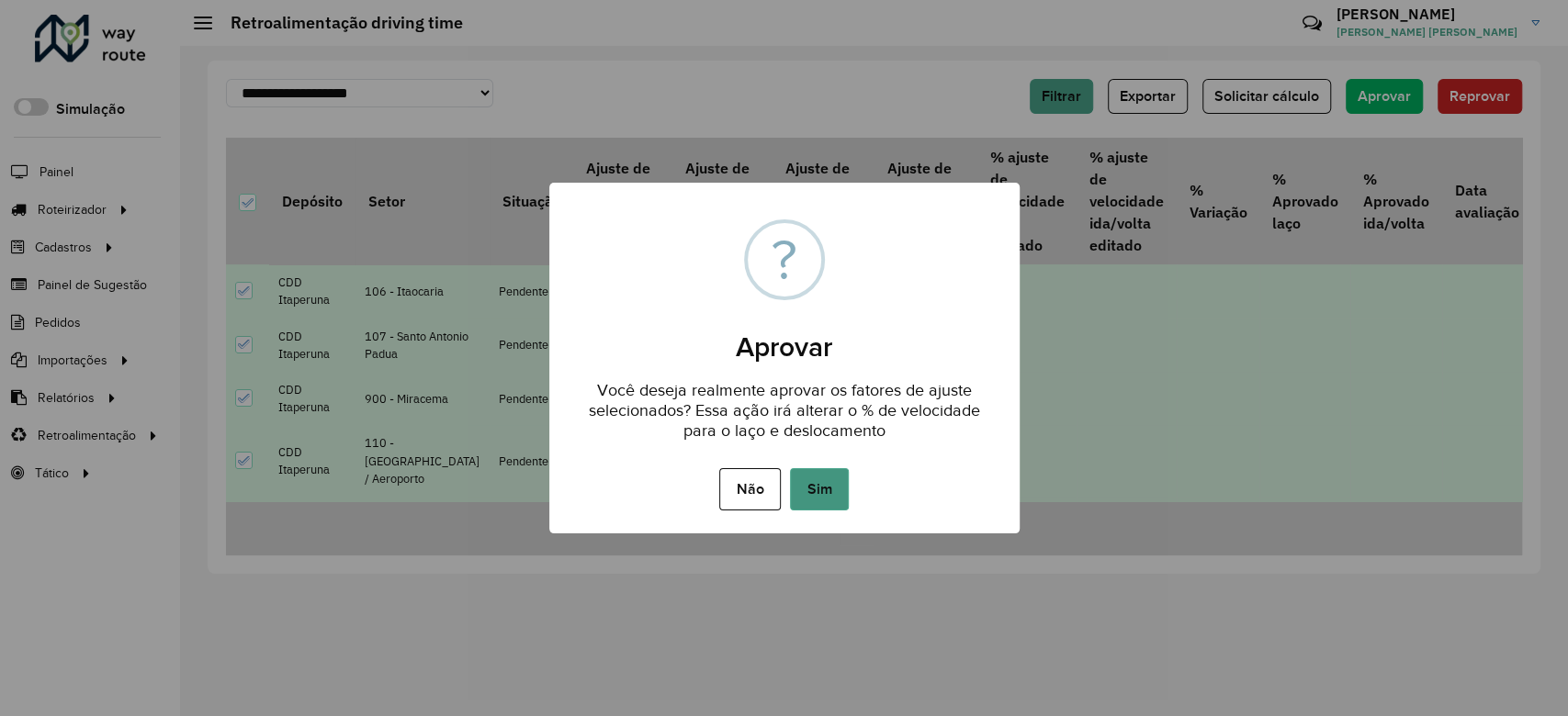
click at [839, 501] on button "Sim" at bounding box center [818, 489] width 59 height 42
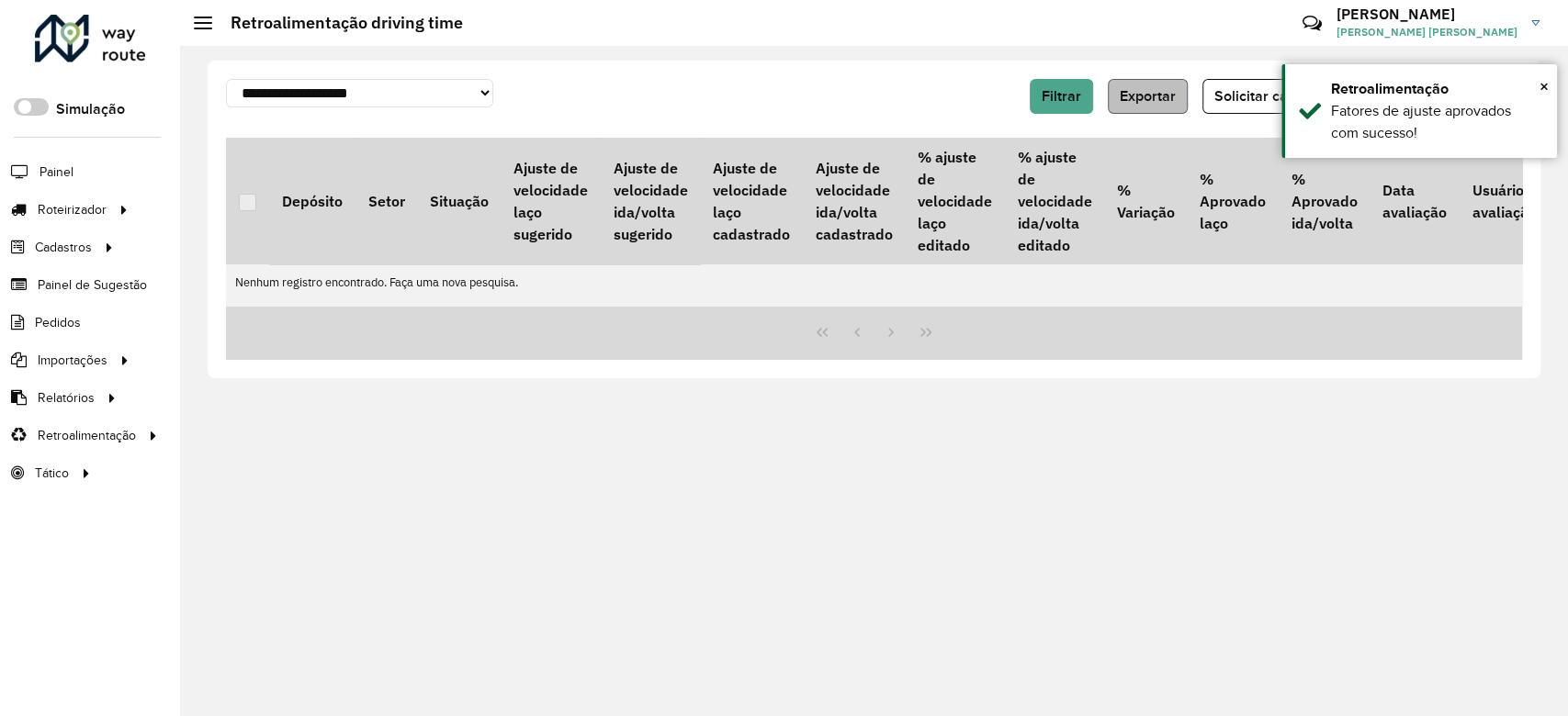
drag, startPoint x: 799, startPoint y: 73, endPoint x: 1172, endPoint y: 102, distance: 374.1
click at [808, 76] on div "**********" at bounding box center [874, 219] width 1333 height 318
click at [1540, 89] on span "×" at bounding box center [1544, 85] width 10 height 20
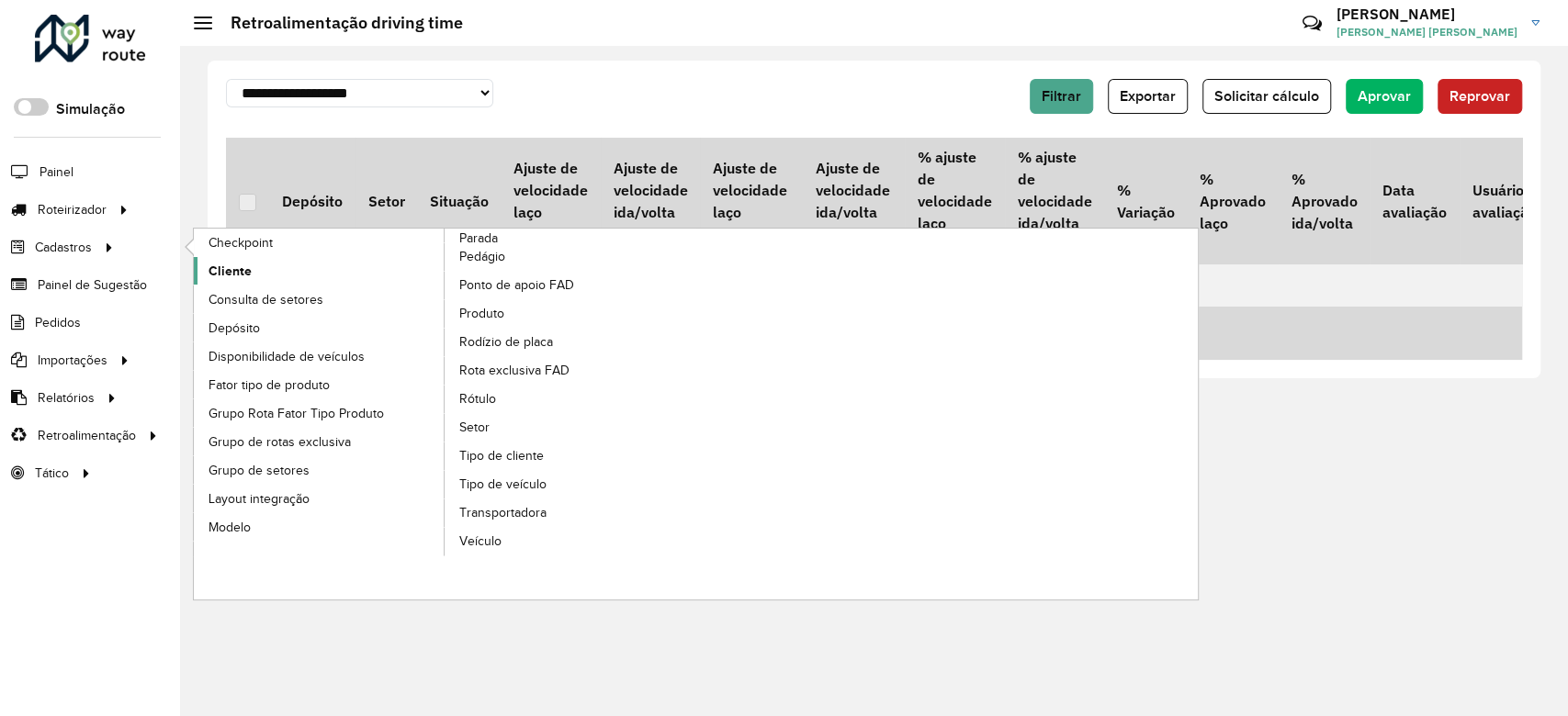
click at [257, 284] on link "Cliente" at bounding box center [320, 271] width 252 height 28
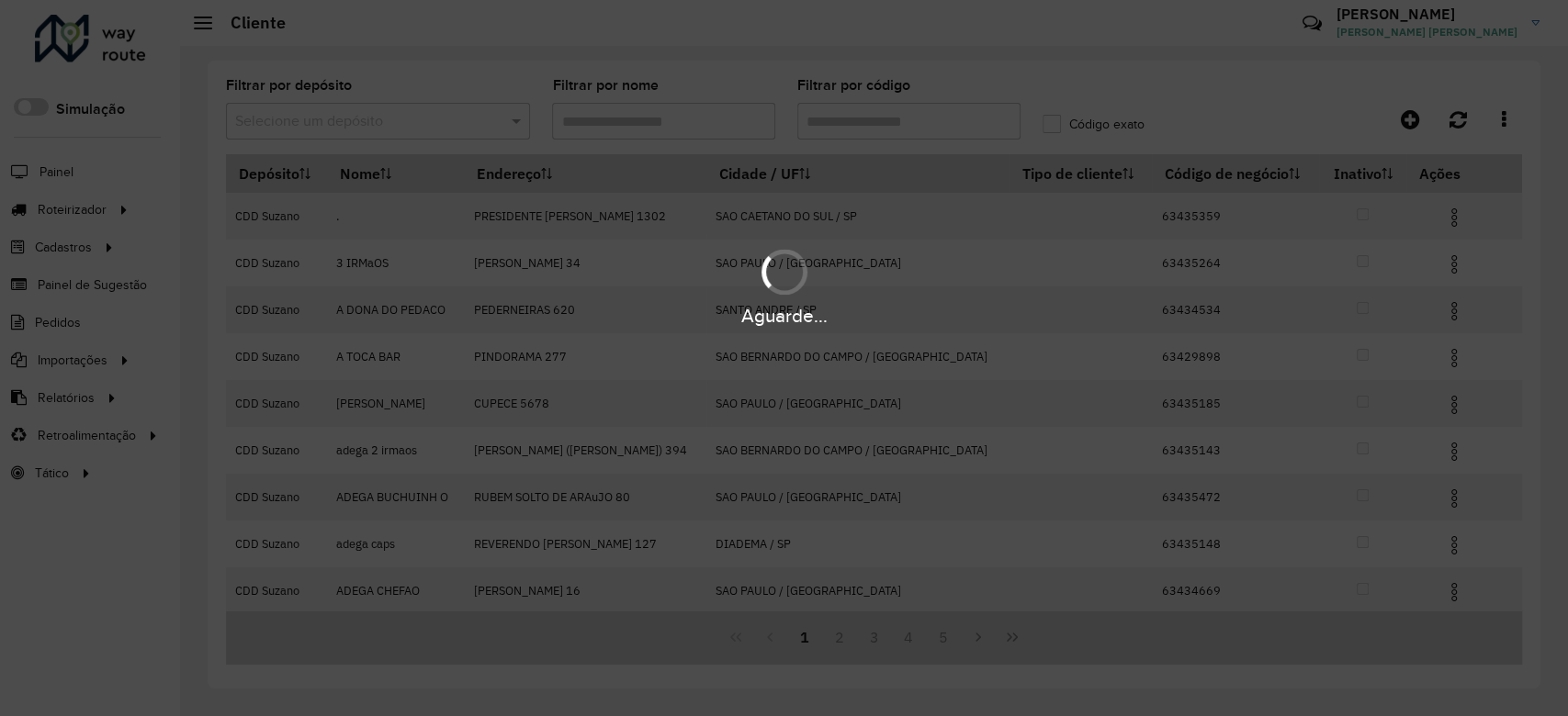
click at [462, 119] on hb-app "Aguarde... Pop-up bloqueado! Seu navegador bloqueou automáticamente a abertura …" at bounding box center [784, 358] width 1568 height 716
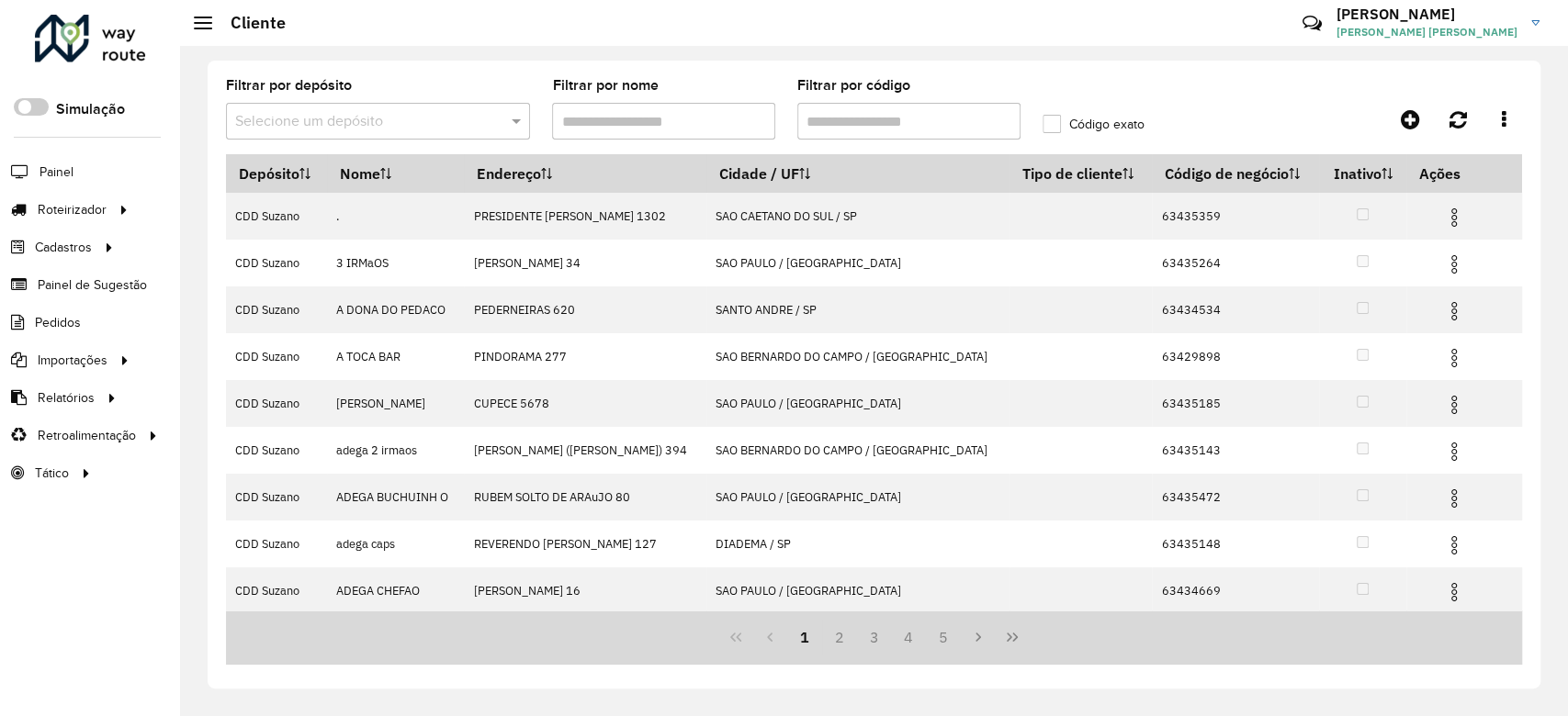
click at [462, 119] on input "text" at bounding box center [359, 122] width 249 height 22
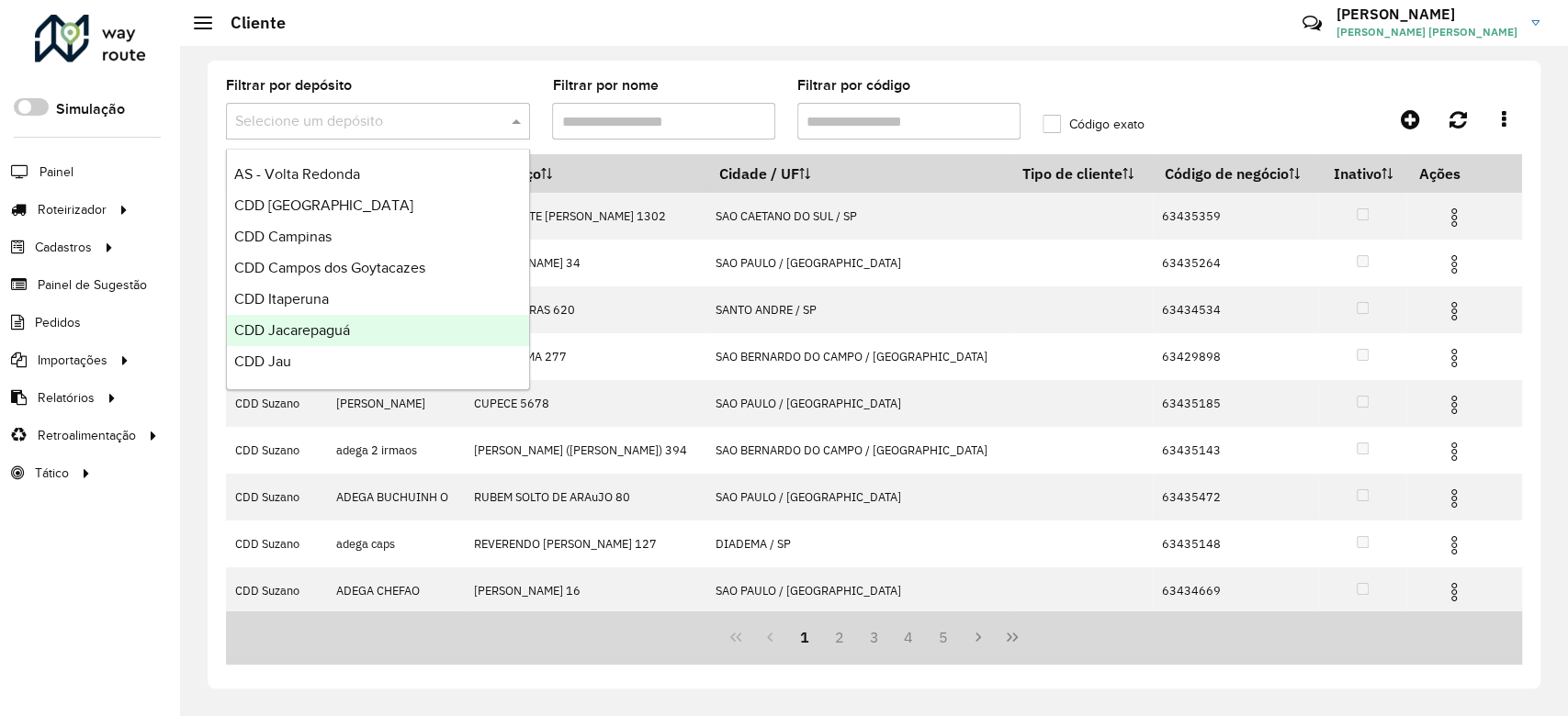
click at [422, 334] on div "CDD Jacarepaguá" at bounding box center [377, 330] width 302 height 32
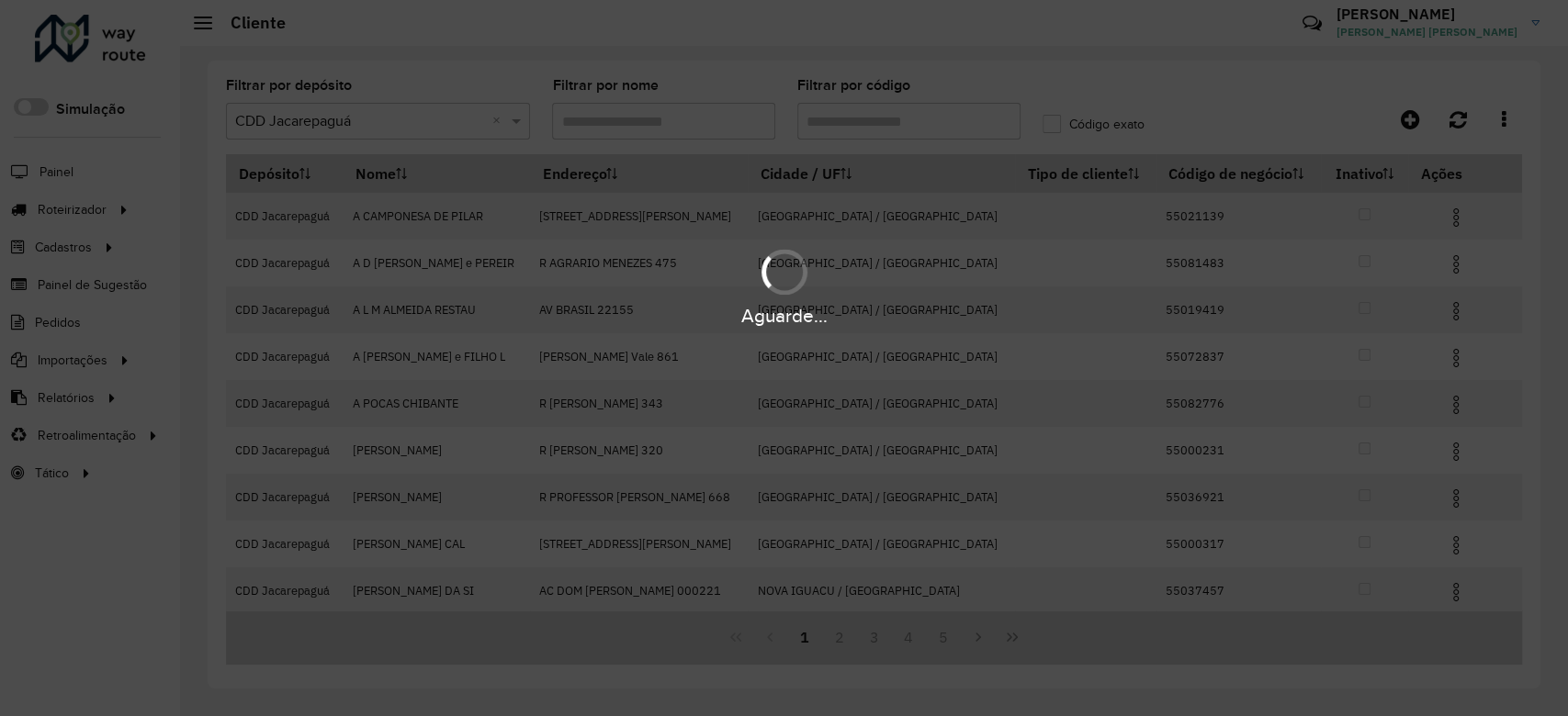
click at [856, 117] on div "Aguarde..." at bounding box center [784, 358] width 1568 height 716
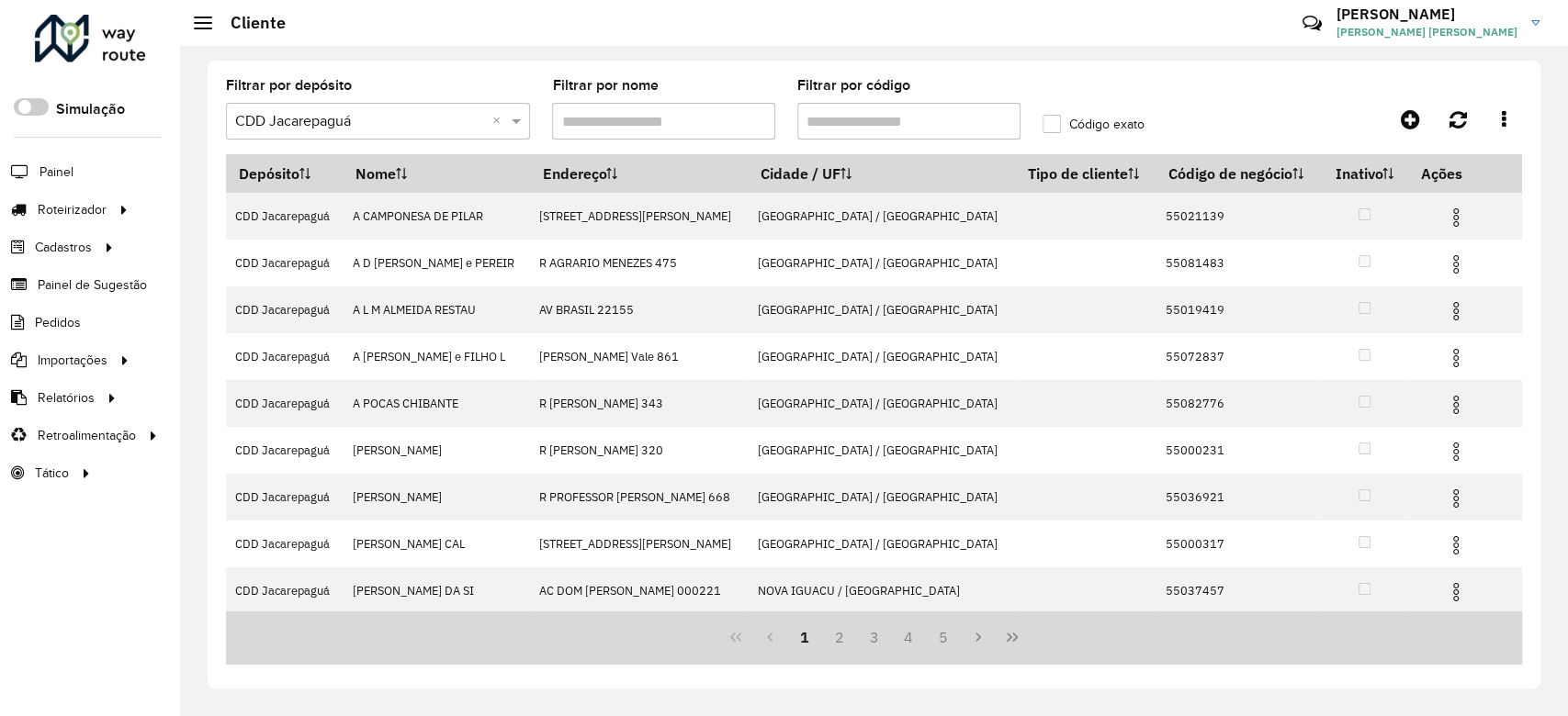
click at [856, 117] on input "Filtrar por código" at bounding box center [908, 121] width 223 height 36
paste input "*****"
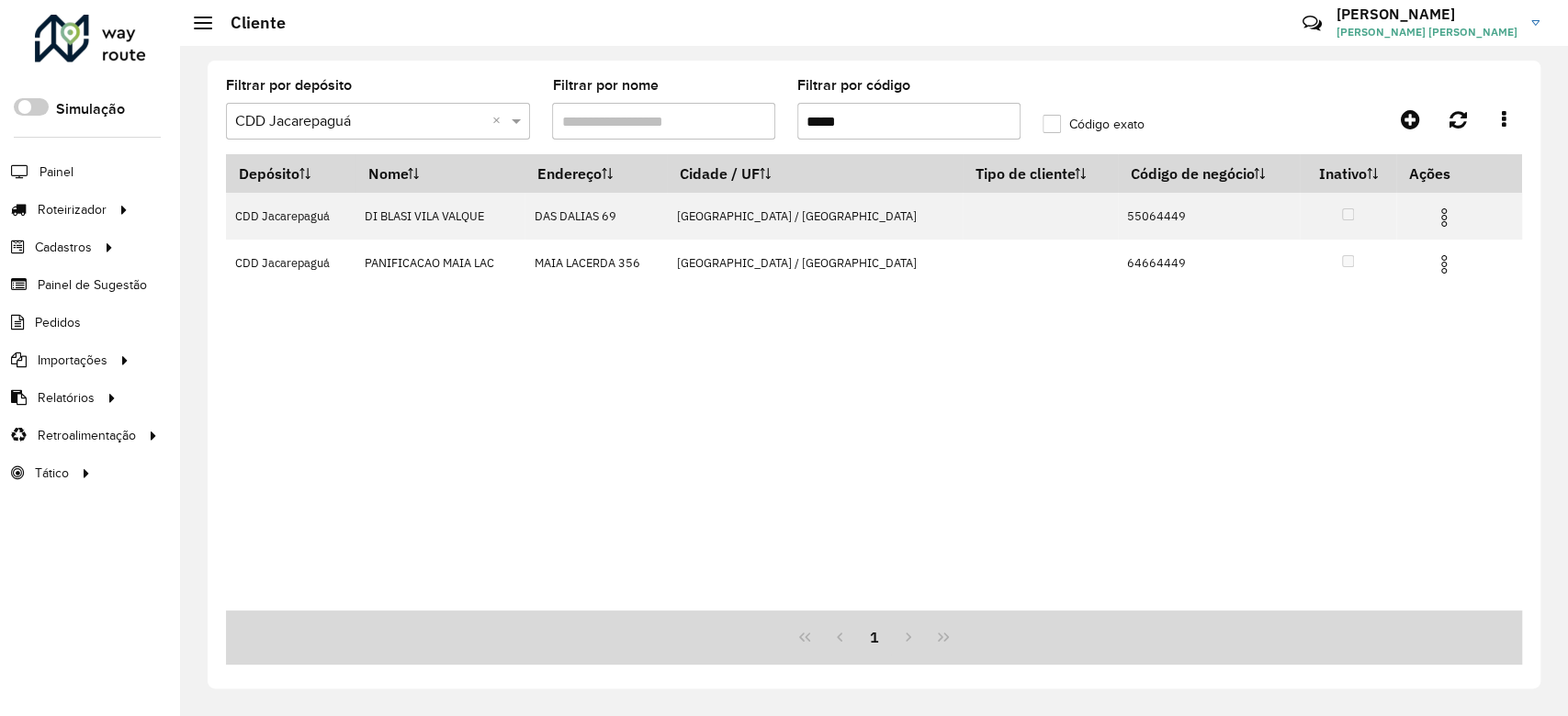
type input "*****"
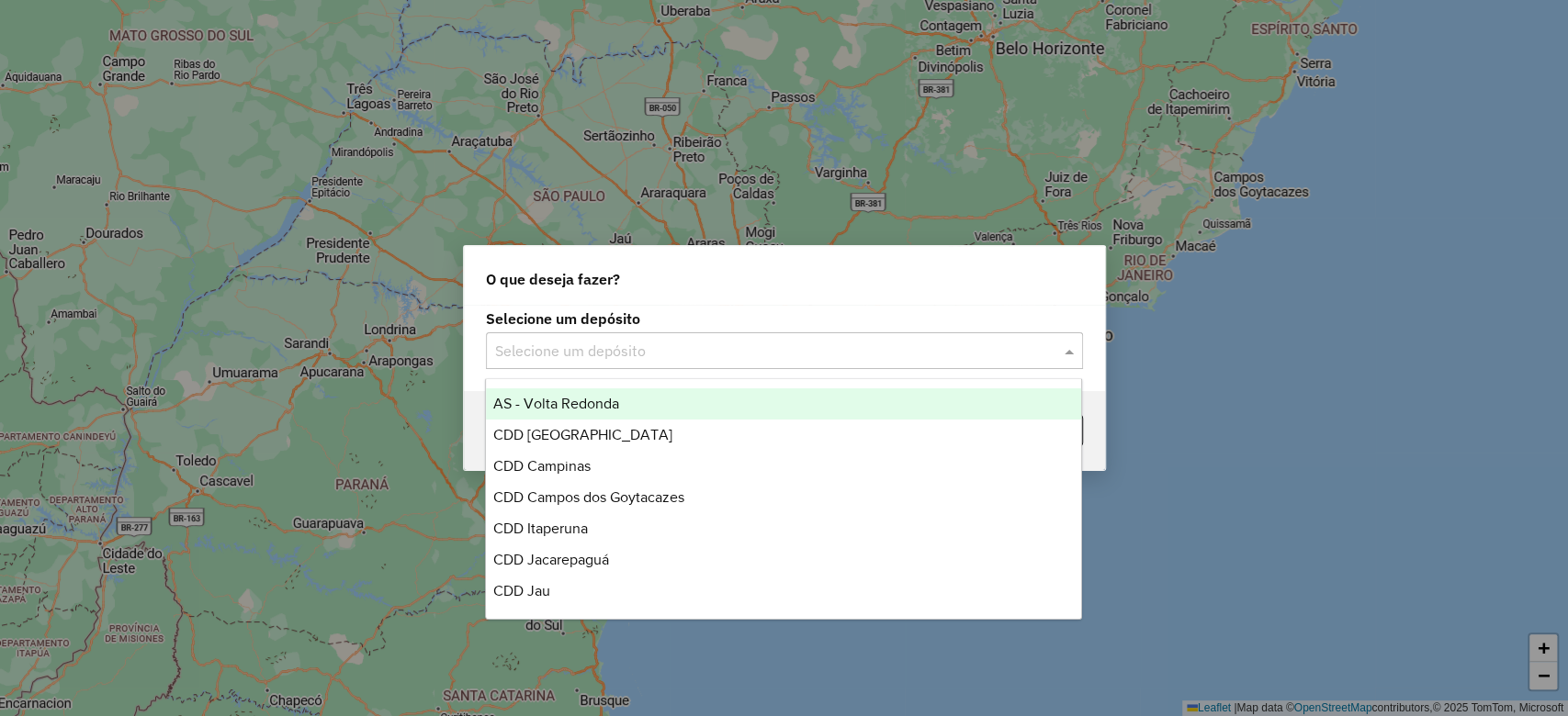
click at [680, 348] on input "text" at bounding box center [765, 351] width 542 height 22
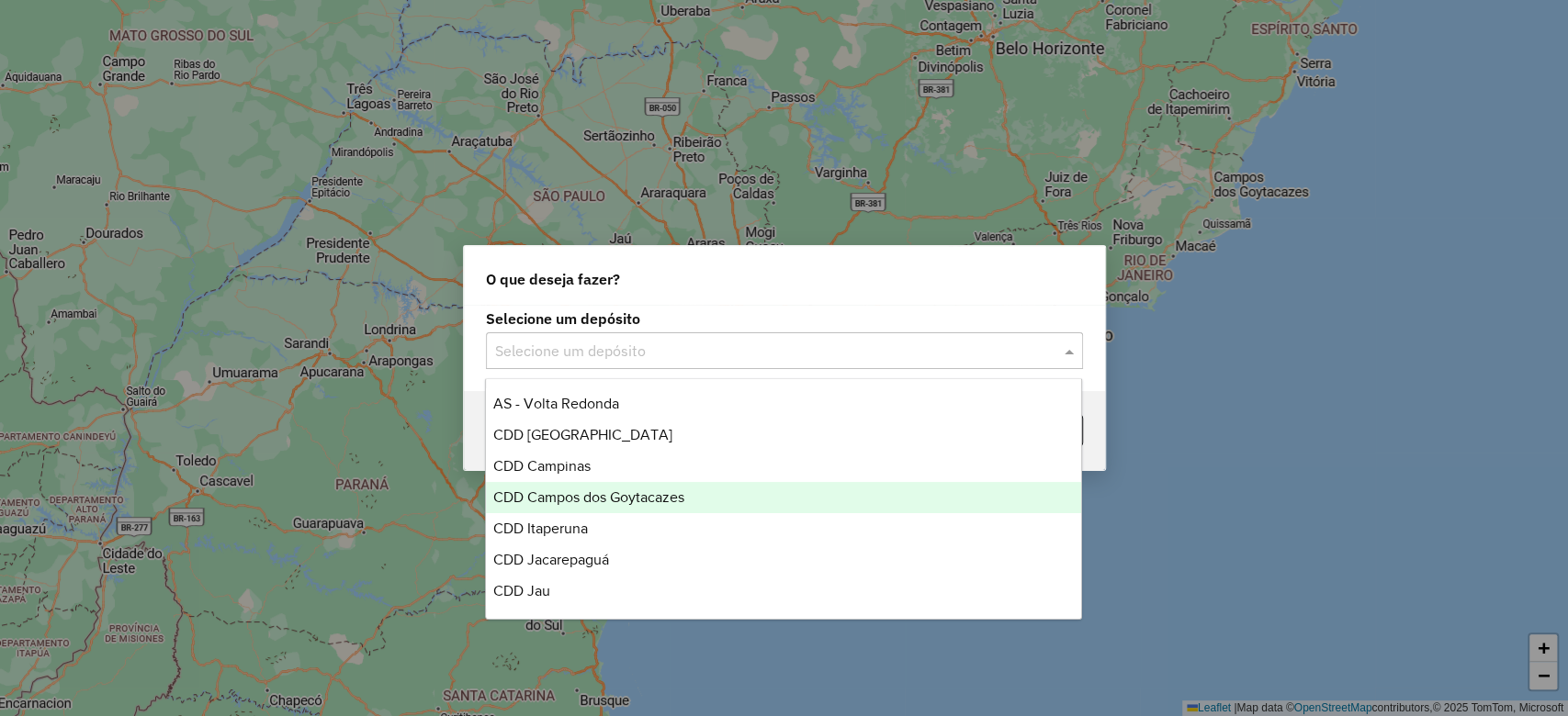
click at [599, 505] on span "CDD Campos dos Goytacazes" at bounding box center [589, 497] width 191 height 15
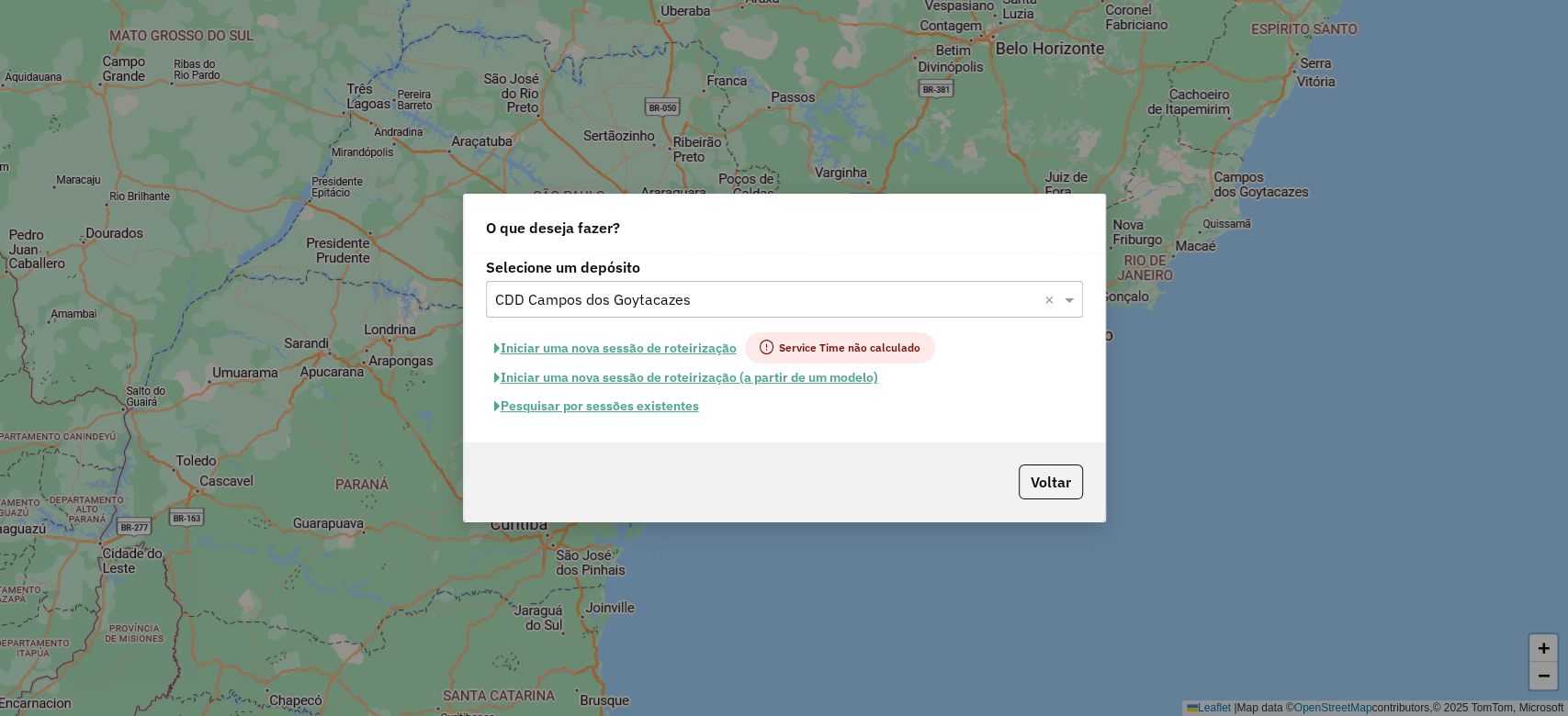
click at [712, 309] on input "text" at bounding box center [765, 299] width 542 height 22
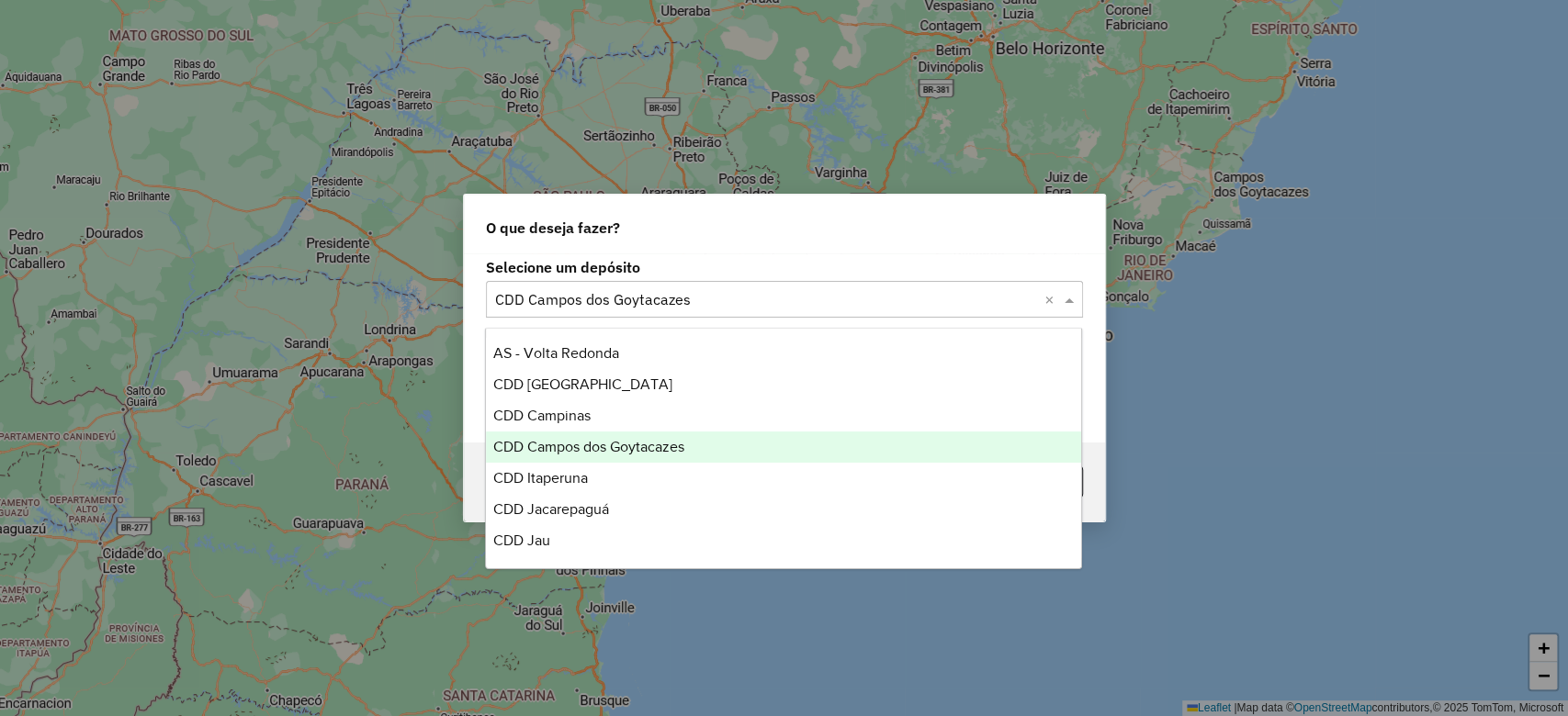
click at [761, 265] on label "Selecione um depósito" at bounding box center [784, 267] width 597 height 22
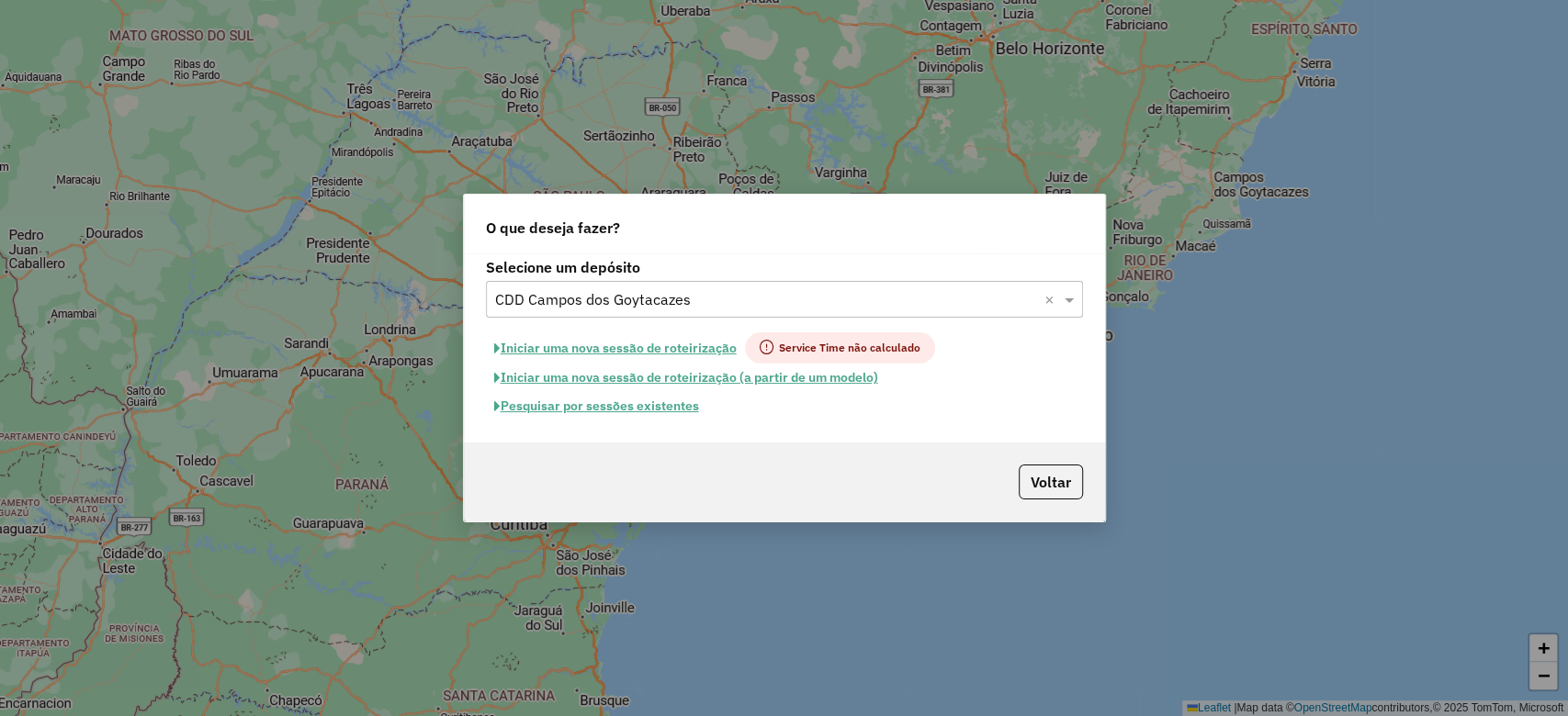
click at [624, 404] on button "Pesquisar por sessões existentes" at bounding box center [596, 406] width 221 height 29
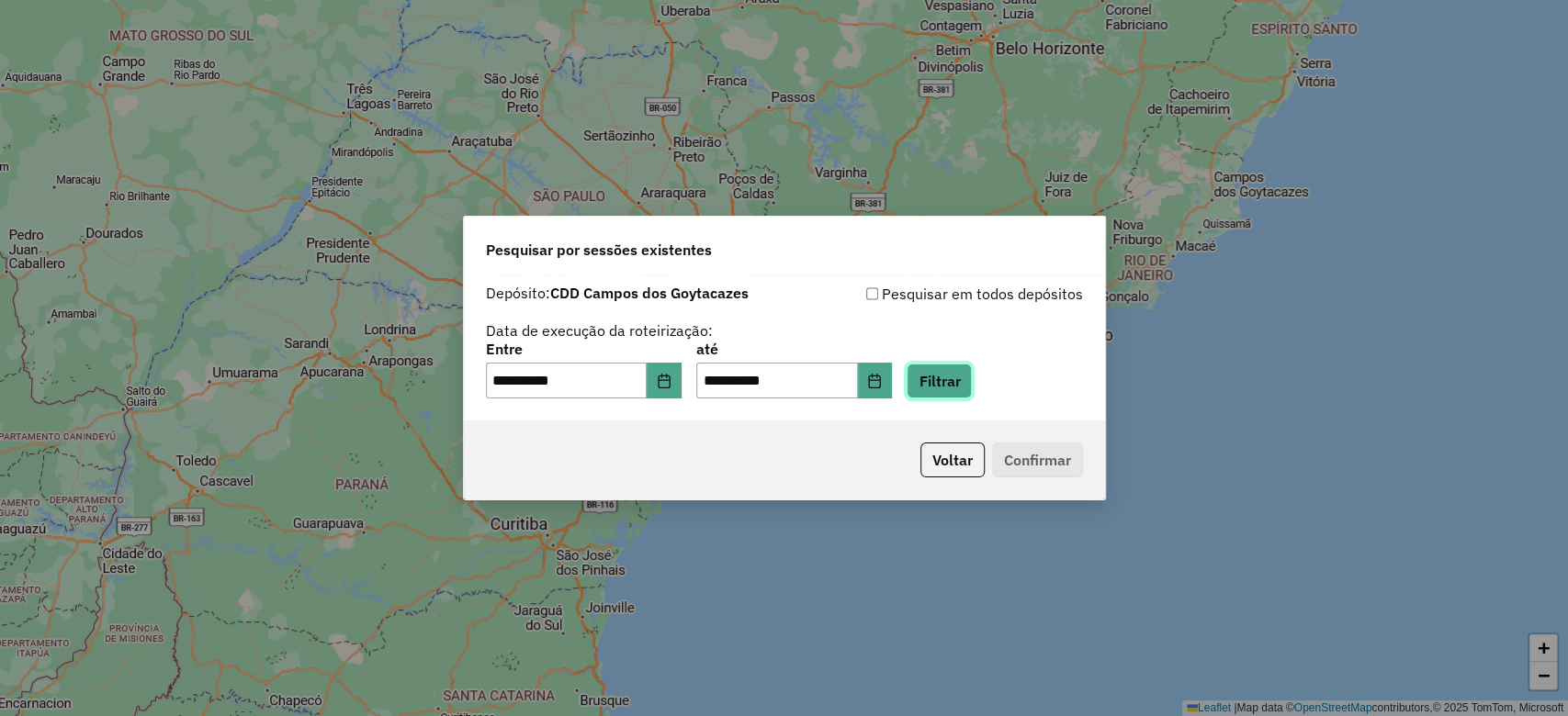
click at [972, 375] on button "Filtrar" at bounding box center [939, 381] width 65 height 35
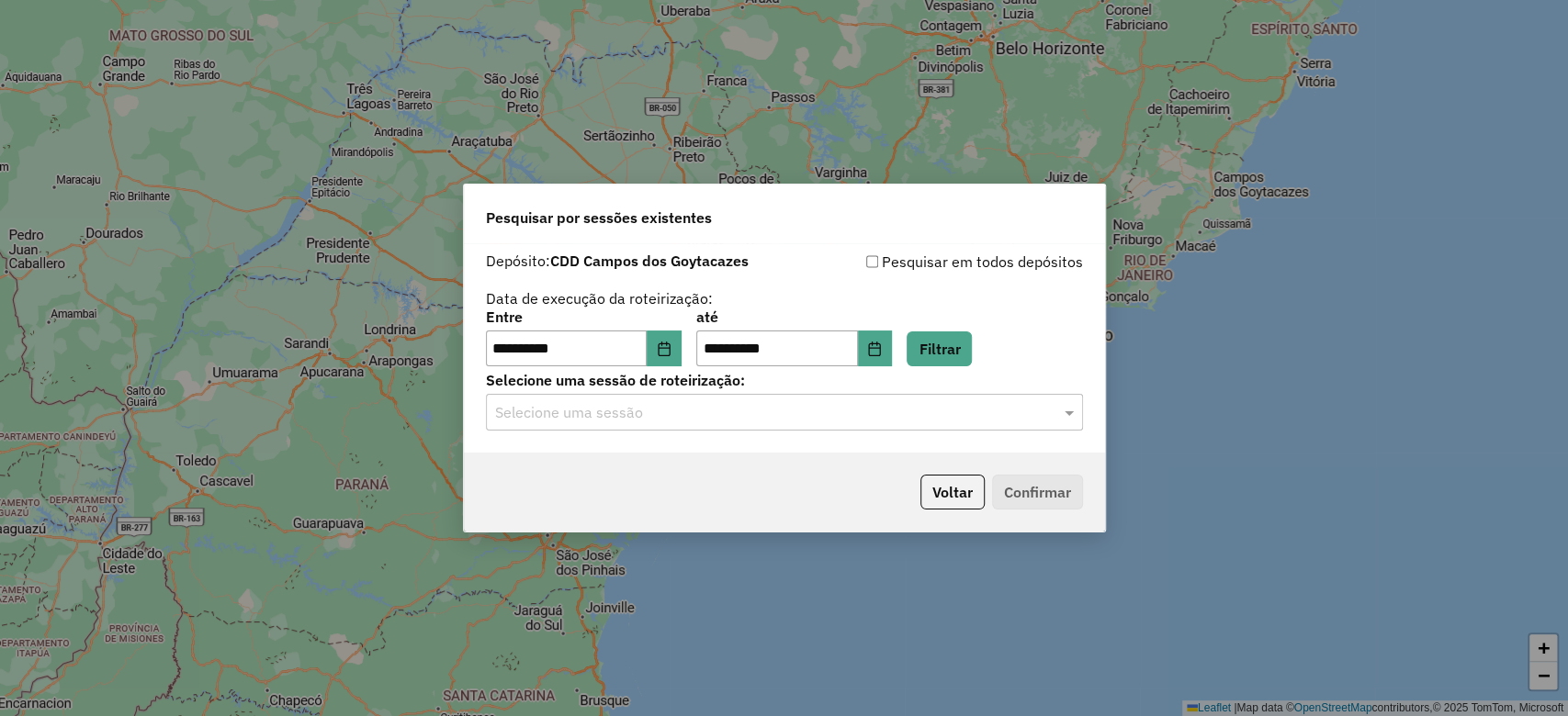
click at [767, 402] on input "text" at bounding box center [765, 413] width 542 height 22
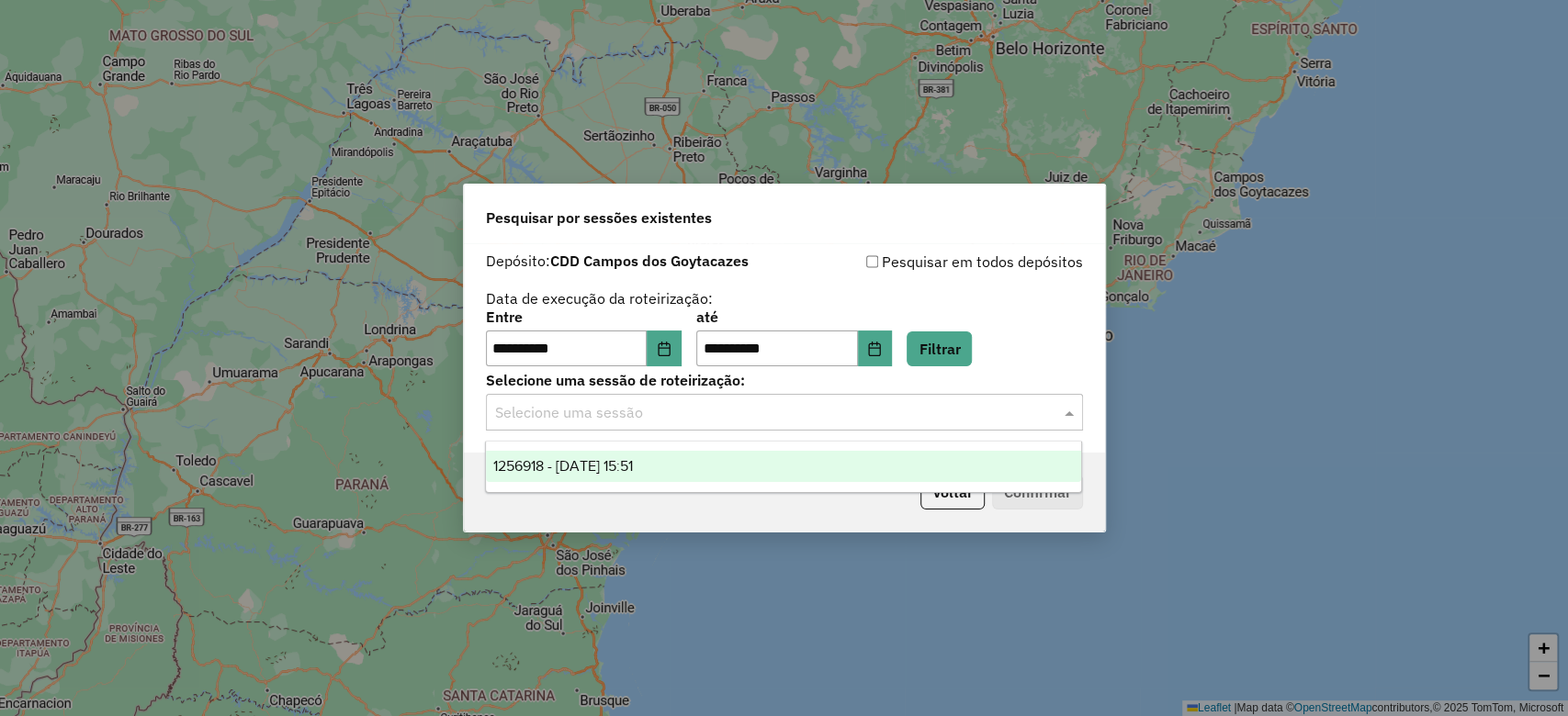
click at [750, 462] on div "1256918 - 01/09/2025 15:51" at bounding box center [784, 466] width 595 height 32
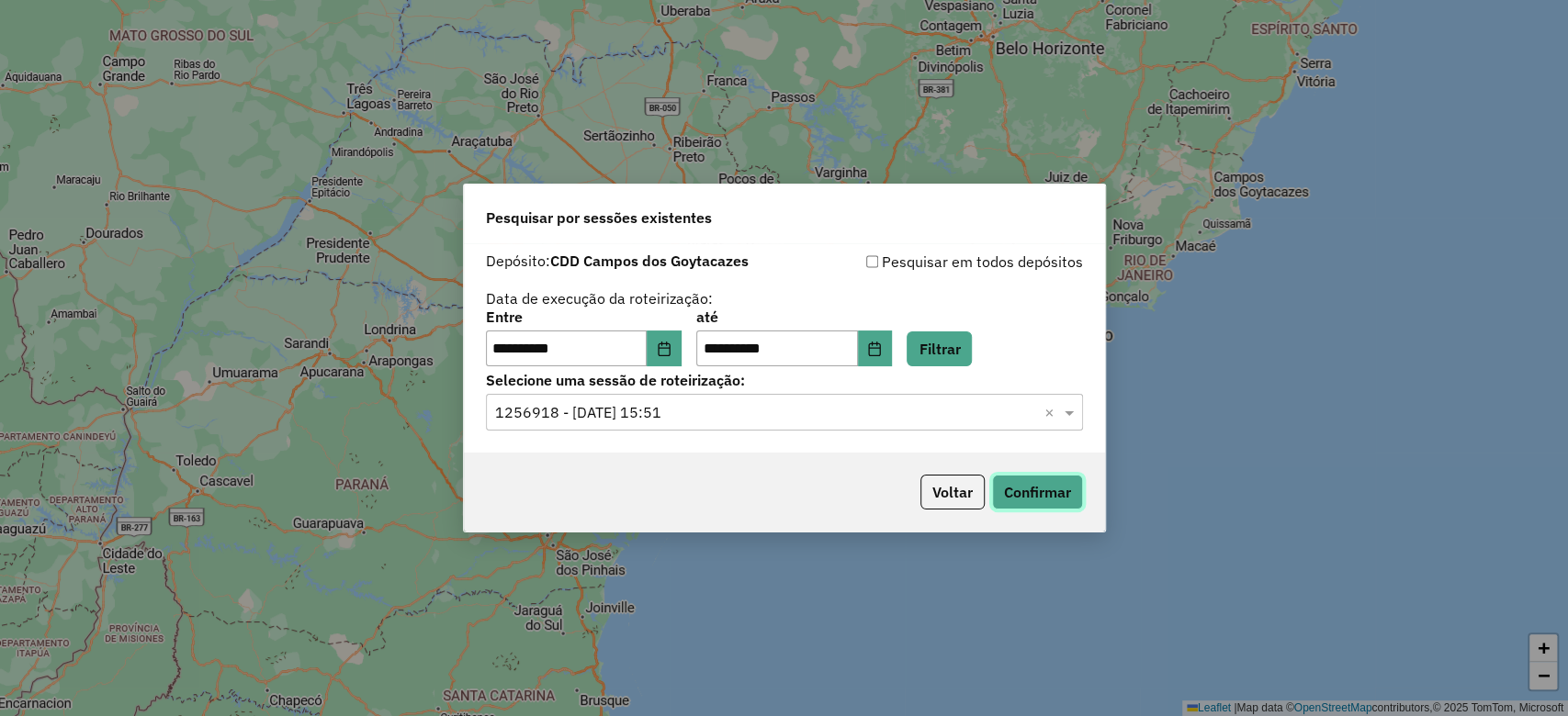
click at [992, 503] on button "Confirmar" at bounding box center [1037, 491] width 91 height 35
click at [678, 332] on button "Choose Date" at bounding box center [663, 348] width 35 height 36
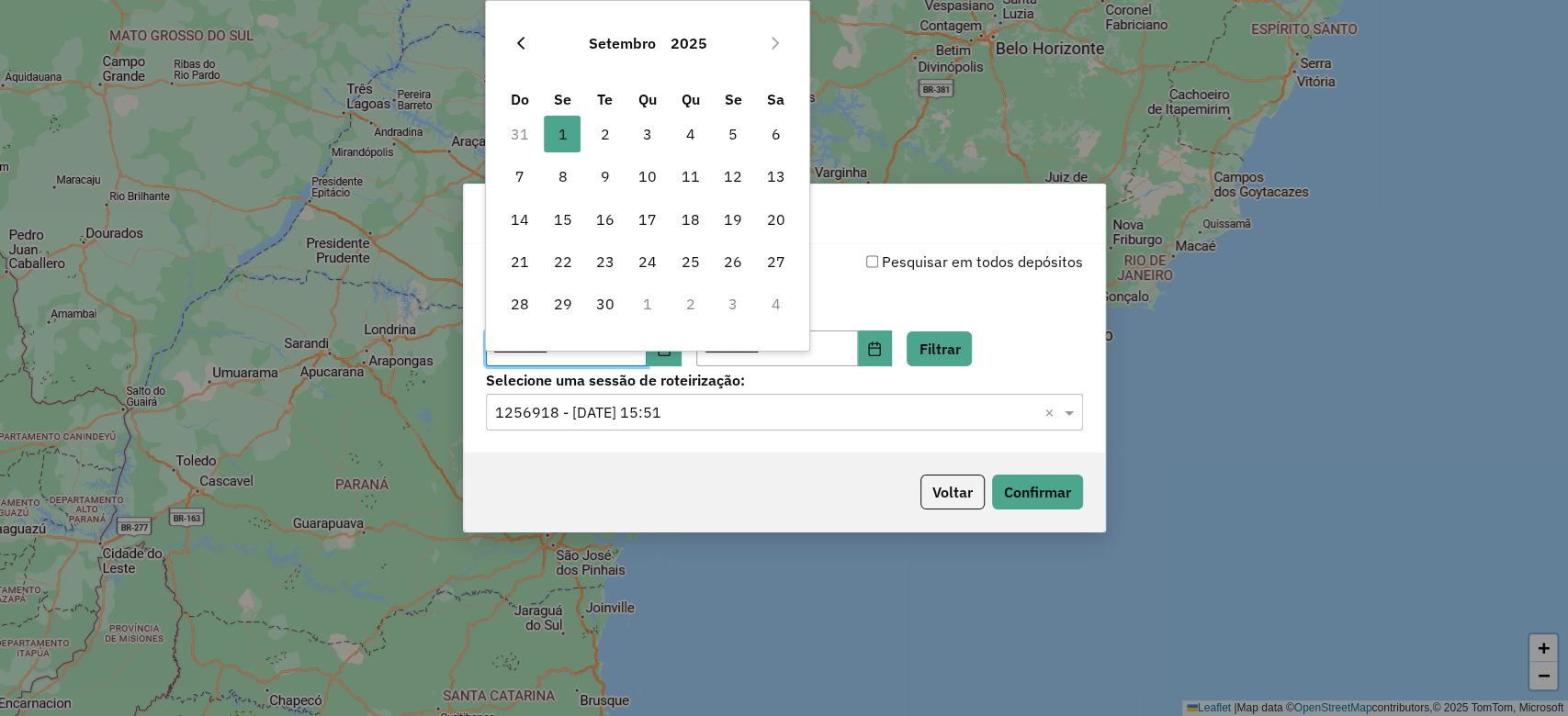
click at [530, 36] on button "Previous Month" at bounding box center [520, 43] width 30 height 30
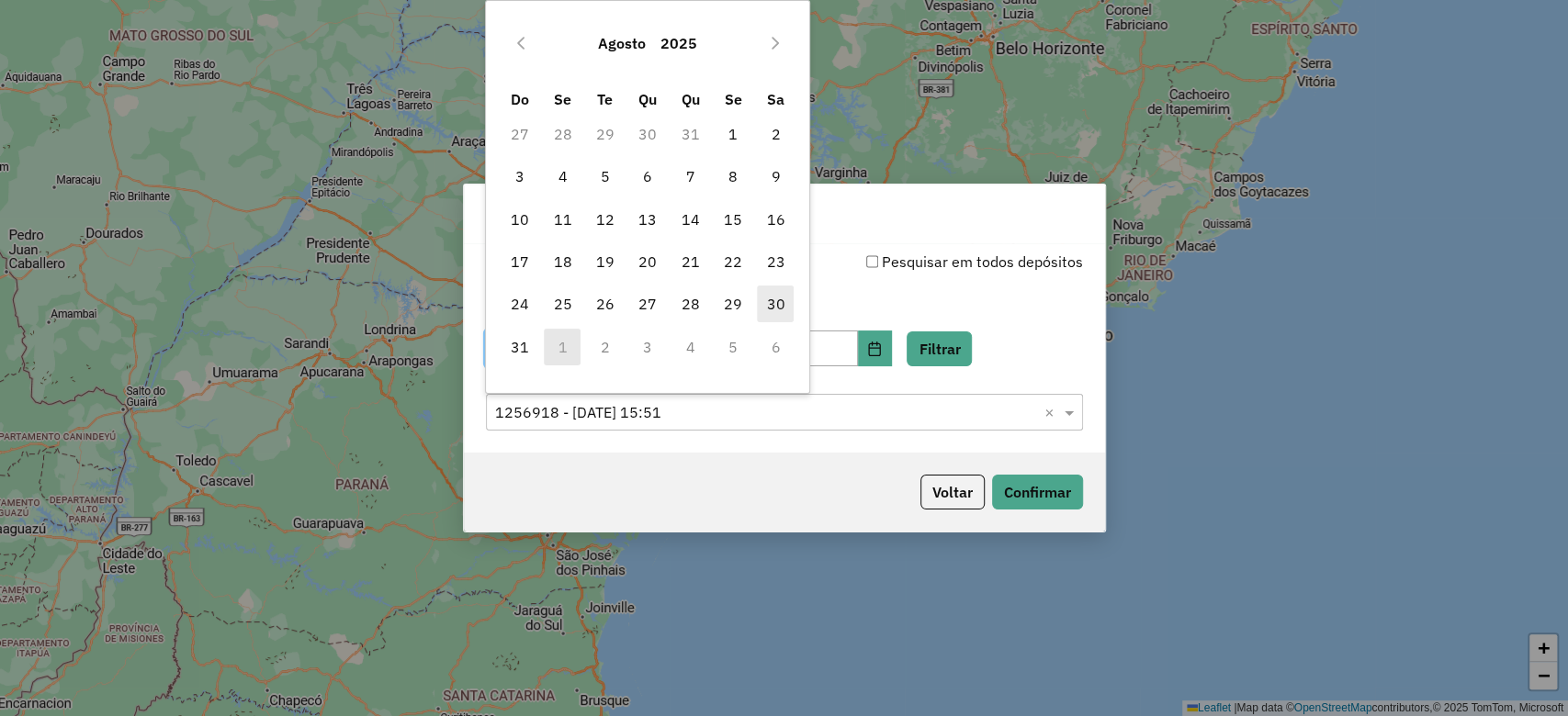
click at [778, 305] on span "30" at bounding box center [775, 303] width 36 height 36
type input "**********"
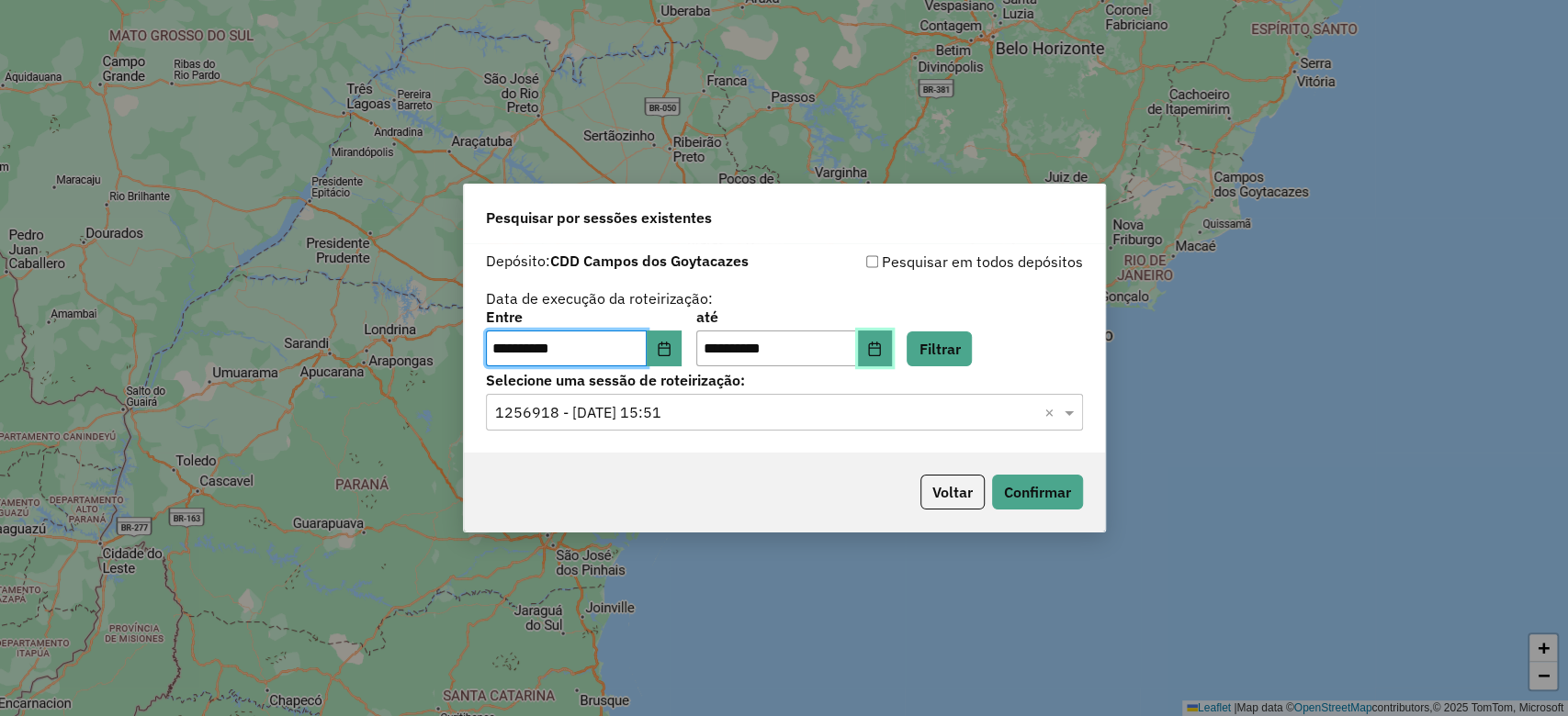
click at [891, 362] on button "Choose Date" at bounding box center [875, 348] width 35 height 36
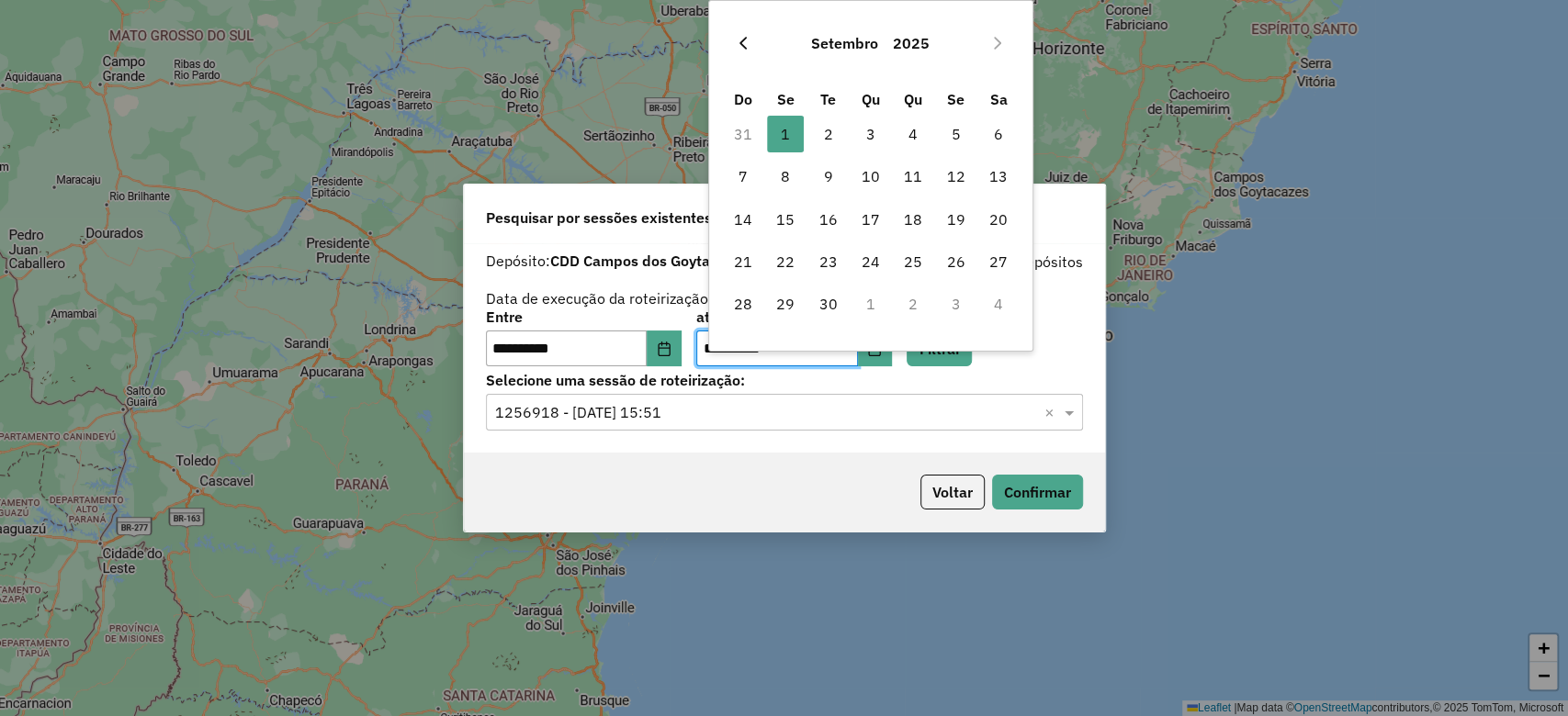
click at [741, 49] on icon "Previous Month" at bounding box center [742, 42] width 14 height 14
click at [742, 43] on icon "Previous Month" at bounding box center [744, 42] width 8 height 12
click at [999, 30] on button "Next Month" at bounding box center [997, 43] width 30 height 30
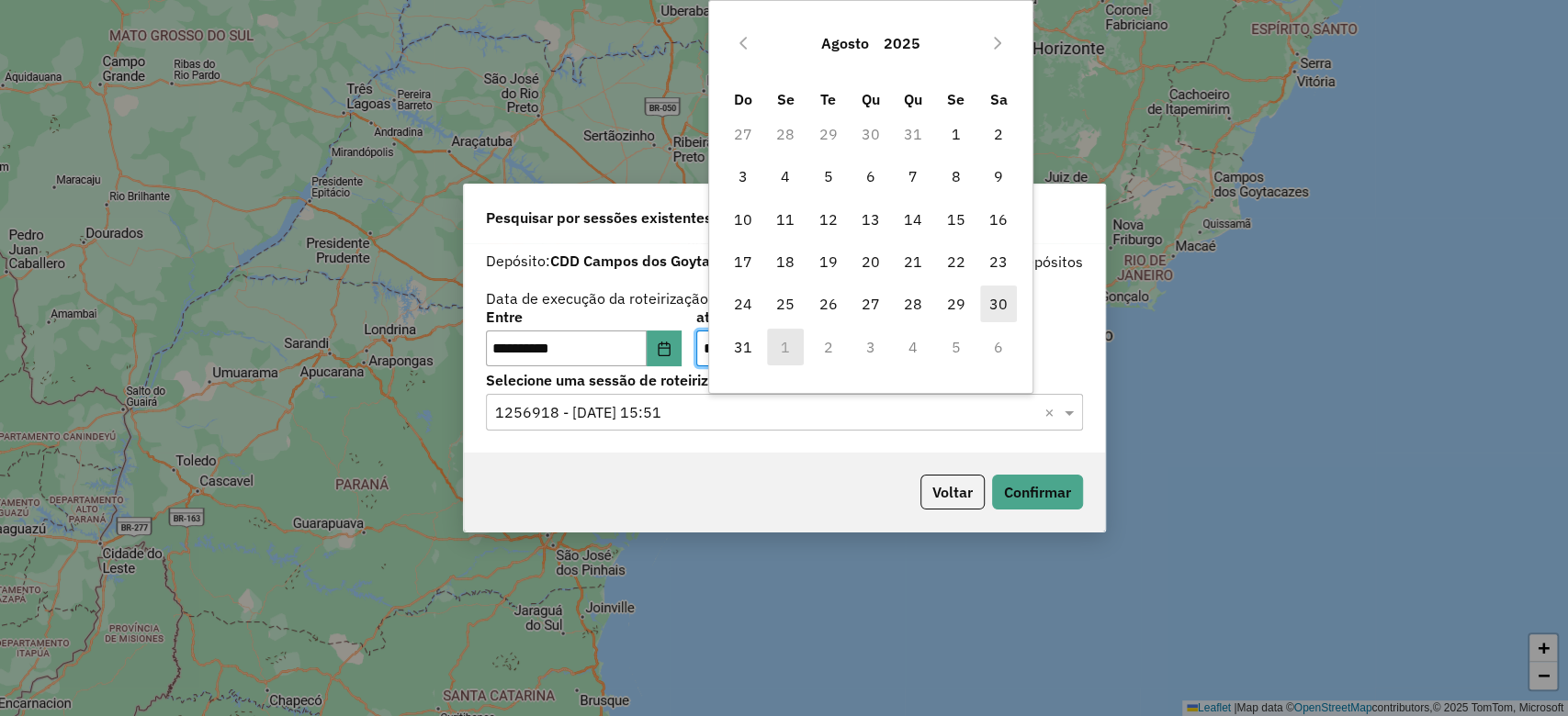
click at [996, 302] on span "30" at bounding box center [998, 303] width 36 height 36
type input "**********"
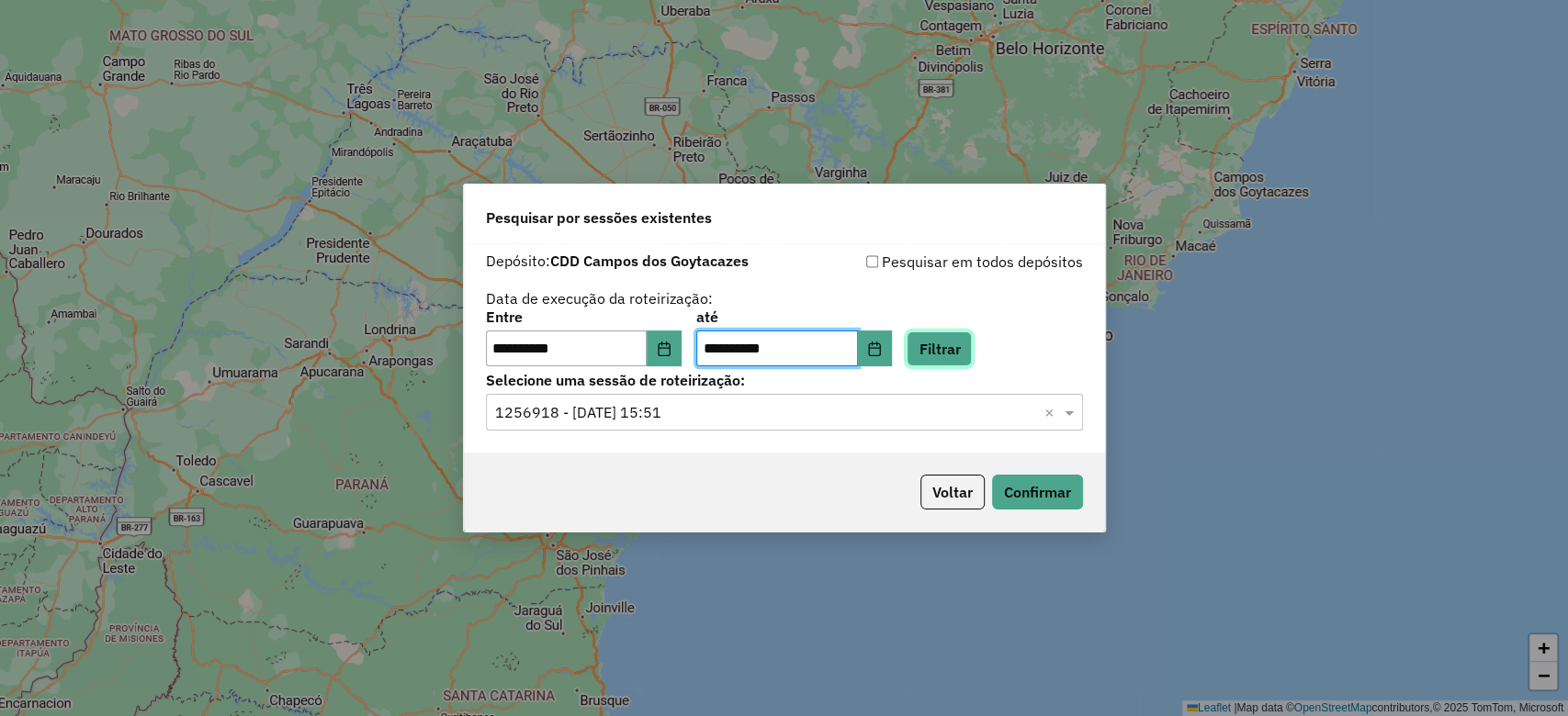
click at [957, 350] on button "Filtrar" at bounding box center [939, 348] width 65 height 35
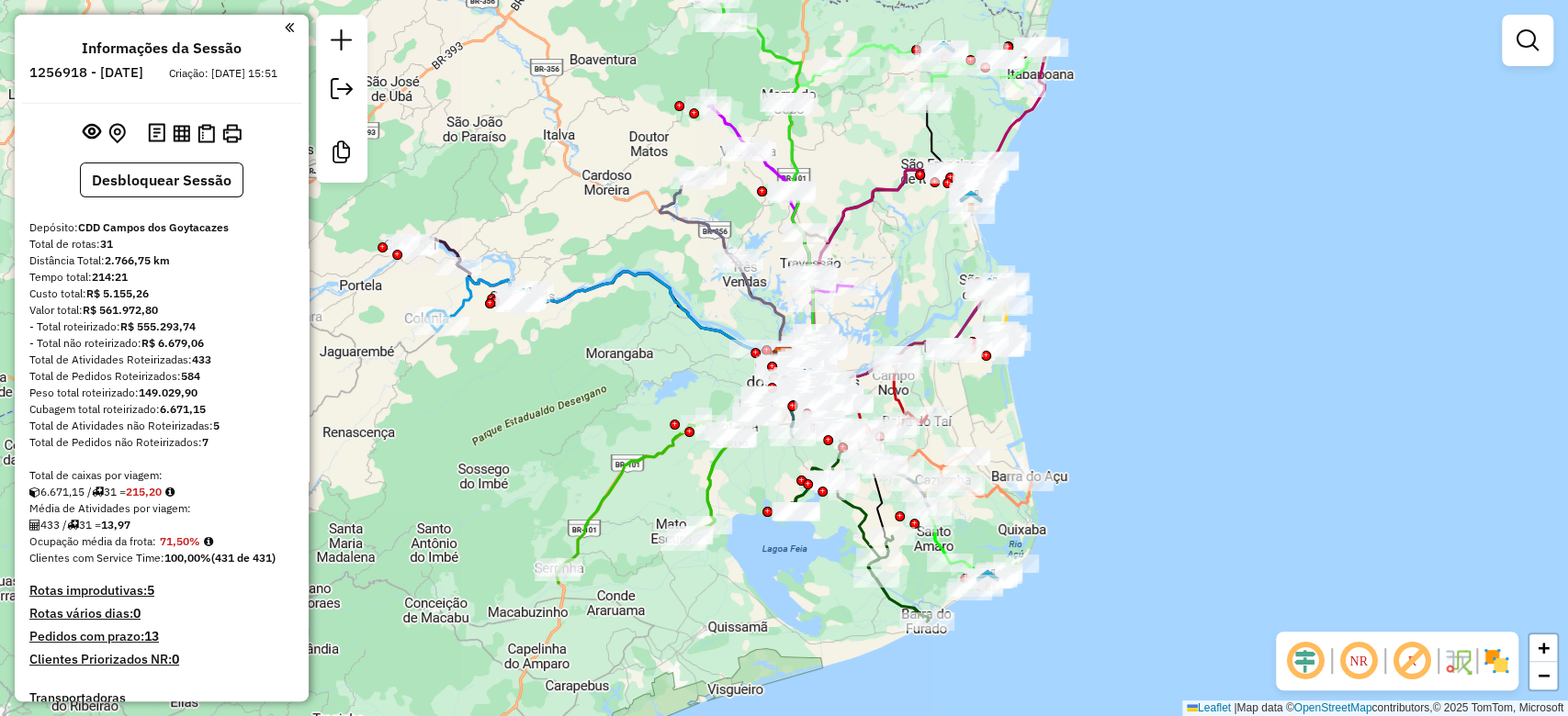
click at [1293, 676] on em at bounding box center [1305, 661] width 44 height 44
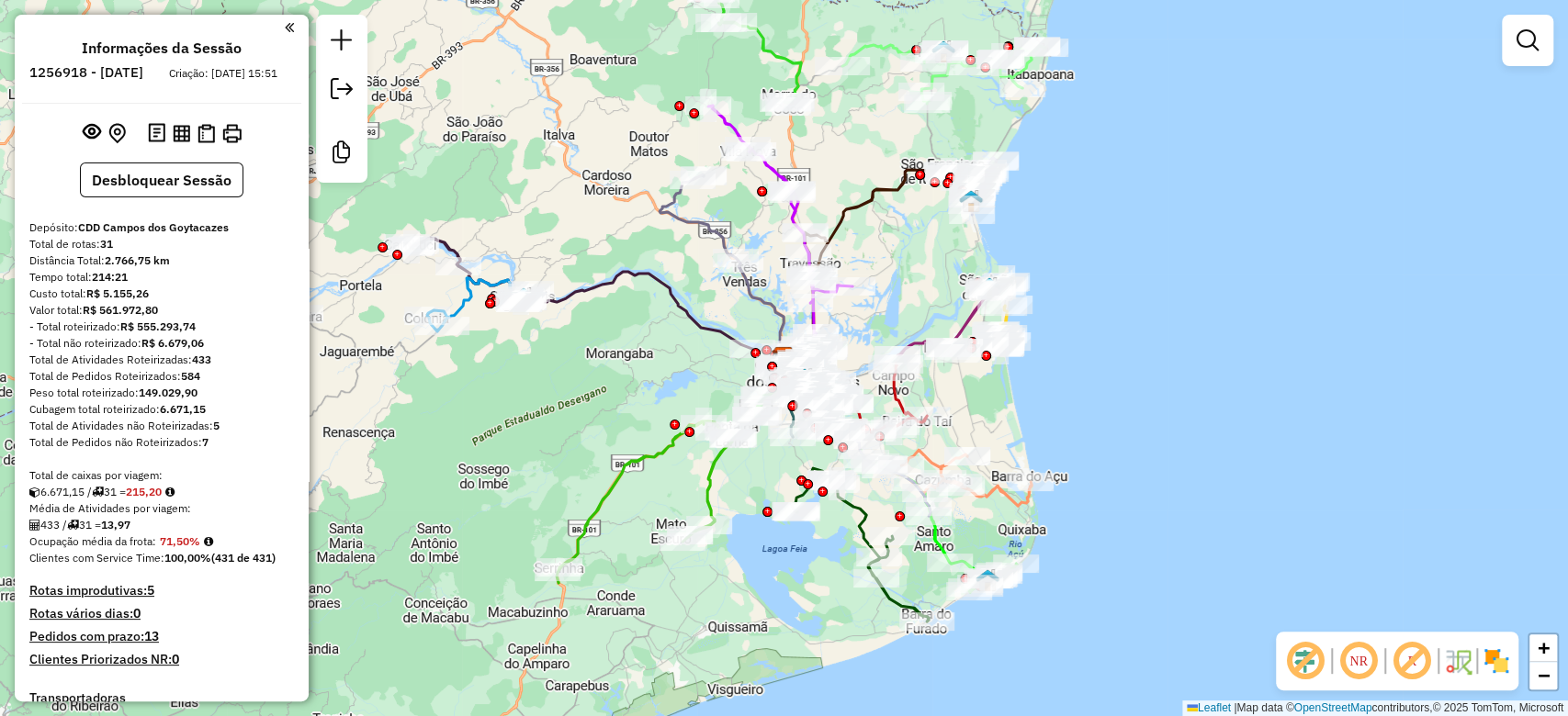
click at [1389, 656] on em at bounding box center [1411, 661] width 44 height 44
click at [1503, 664] on img at bounding box center [1496, 660] width 30 height 30
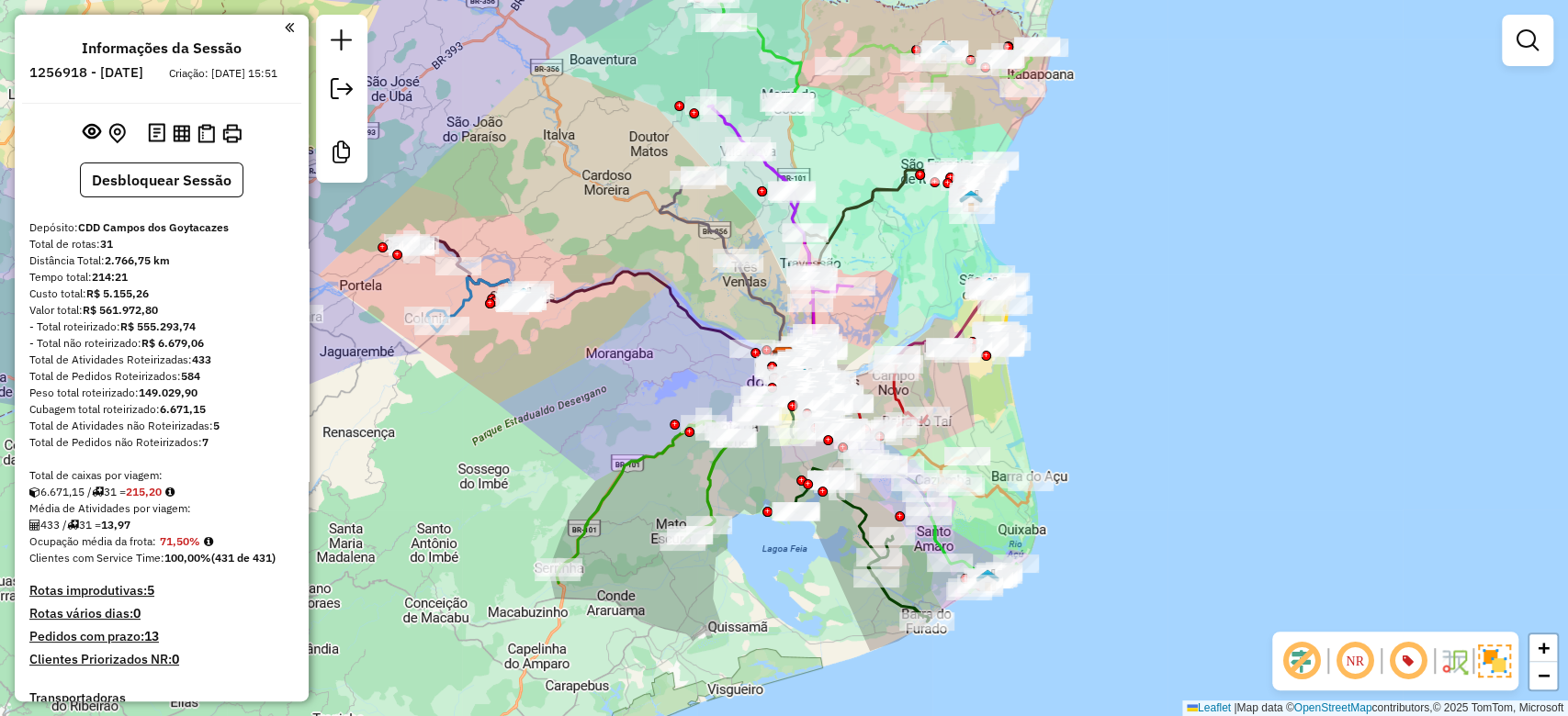
click at [1414, 408] on div "Janela de atendimento Grade de atendimento Capacidade Transportadoras Veículos …" at bounding box center [784, 358] width 1568 height 716
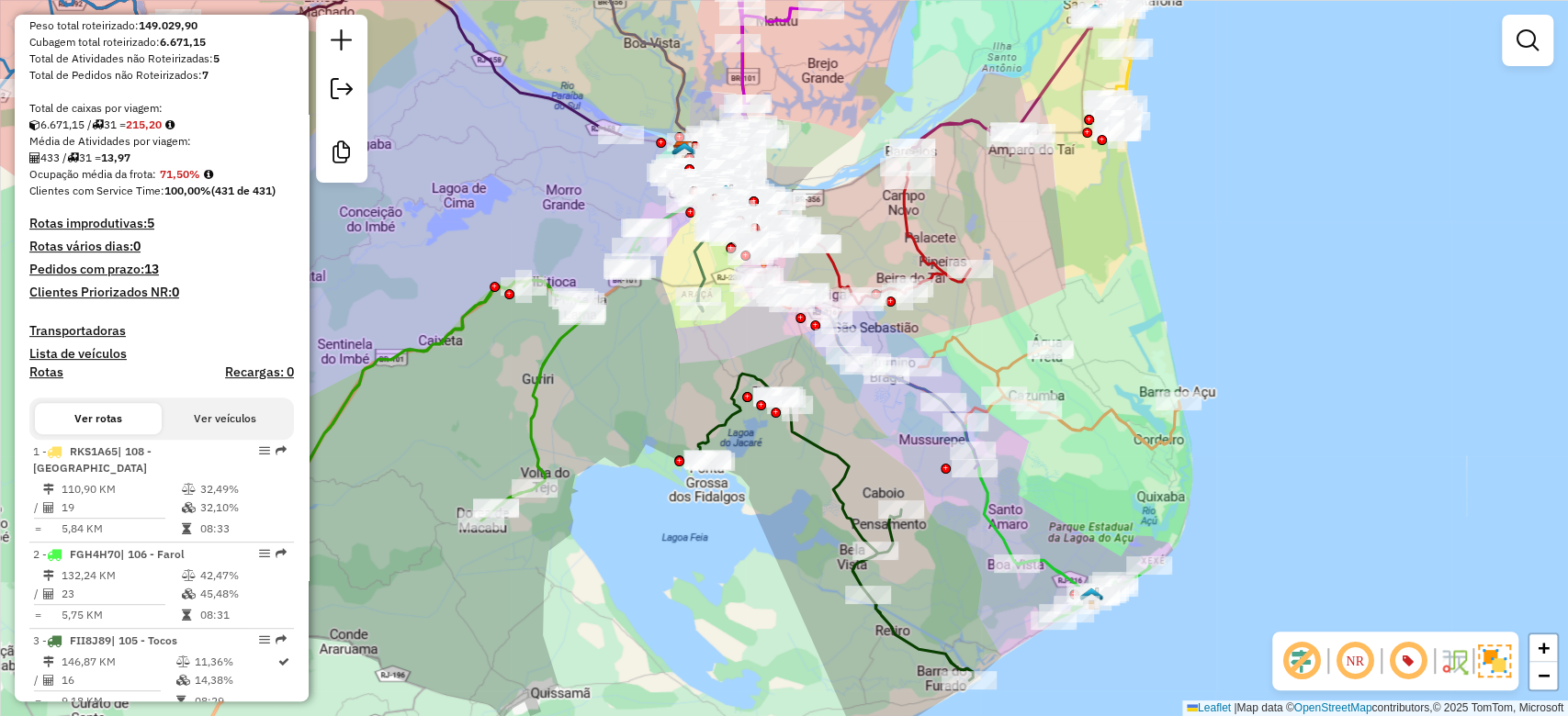
scroll to position [448, 0]
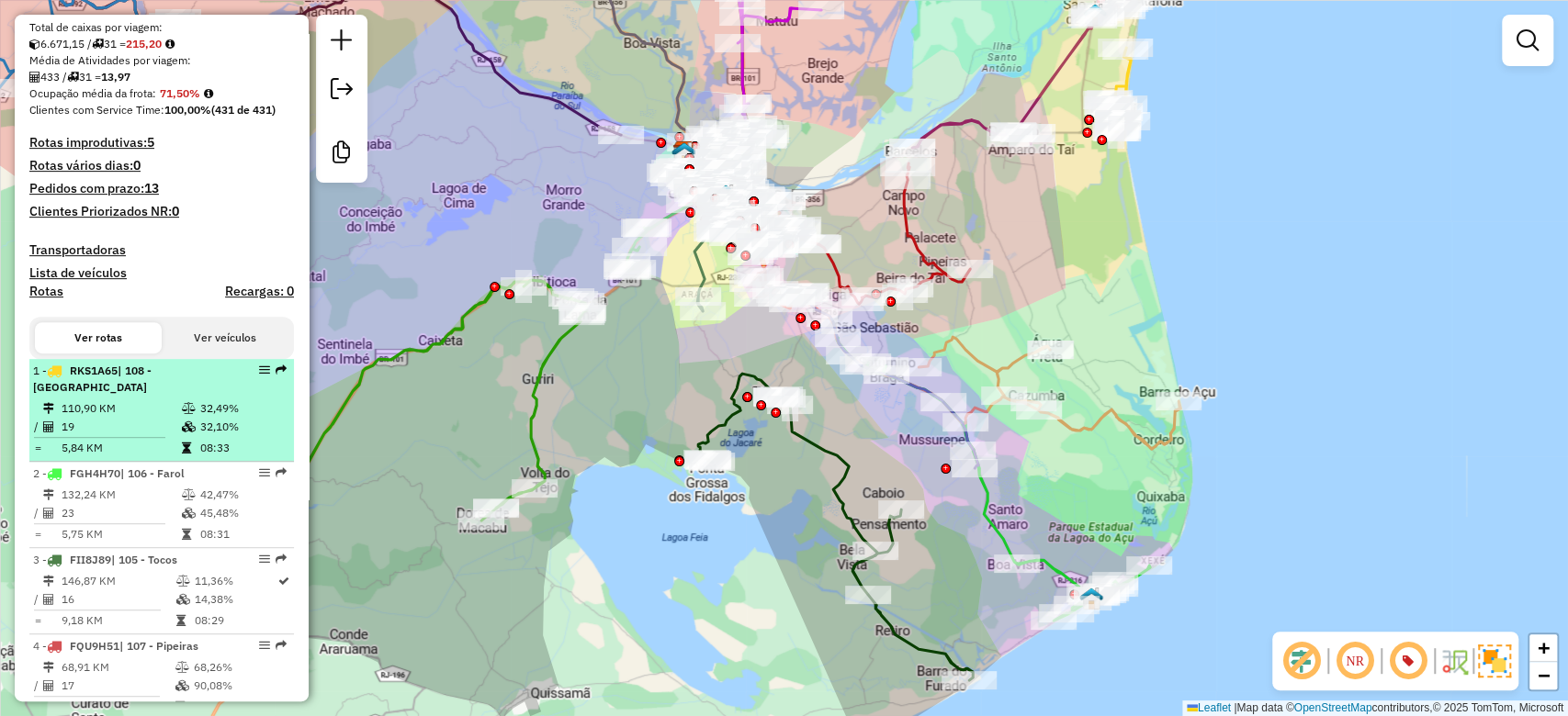
click at [201, 418] on td "32,49%" at bounding box center [243, 408] width 87 height 18
select select "**********"
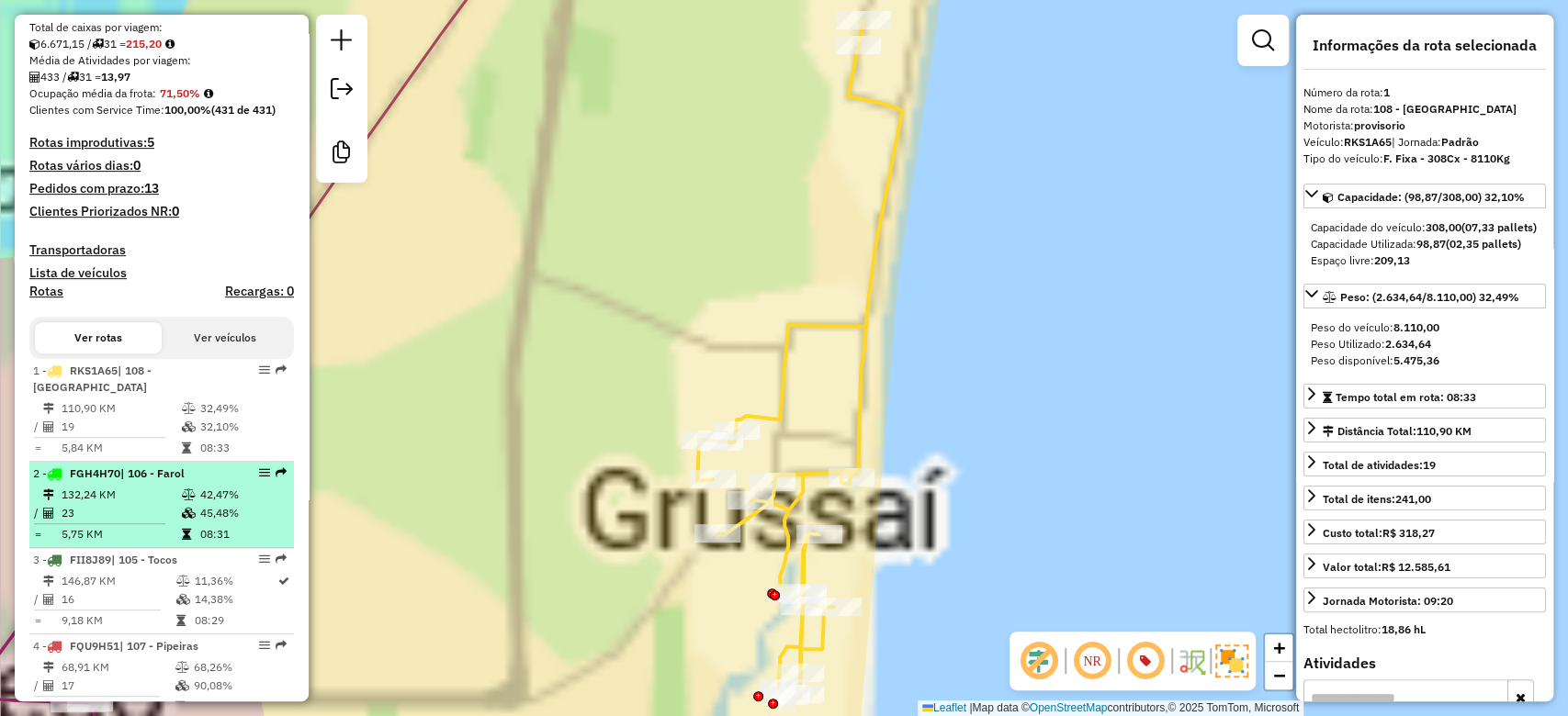
click at [183, 480] on span "| 106 - Farol" at bounding box center [152, 473] width 64 height 13
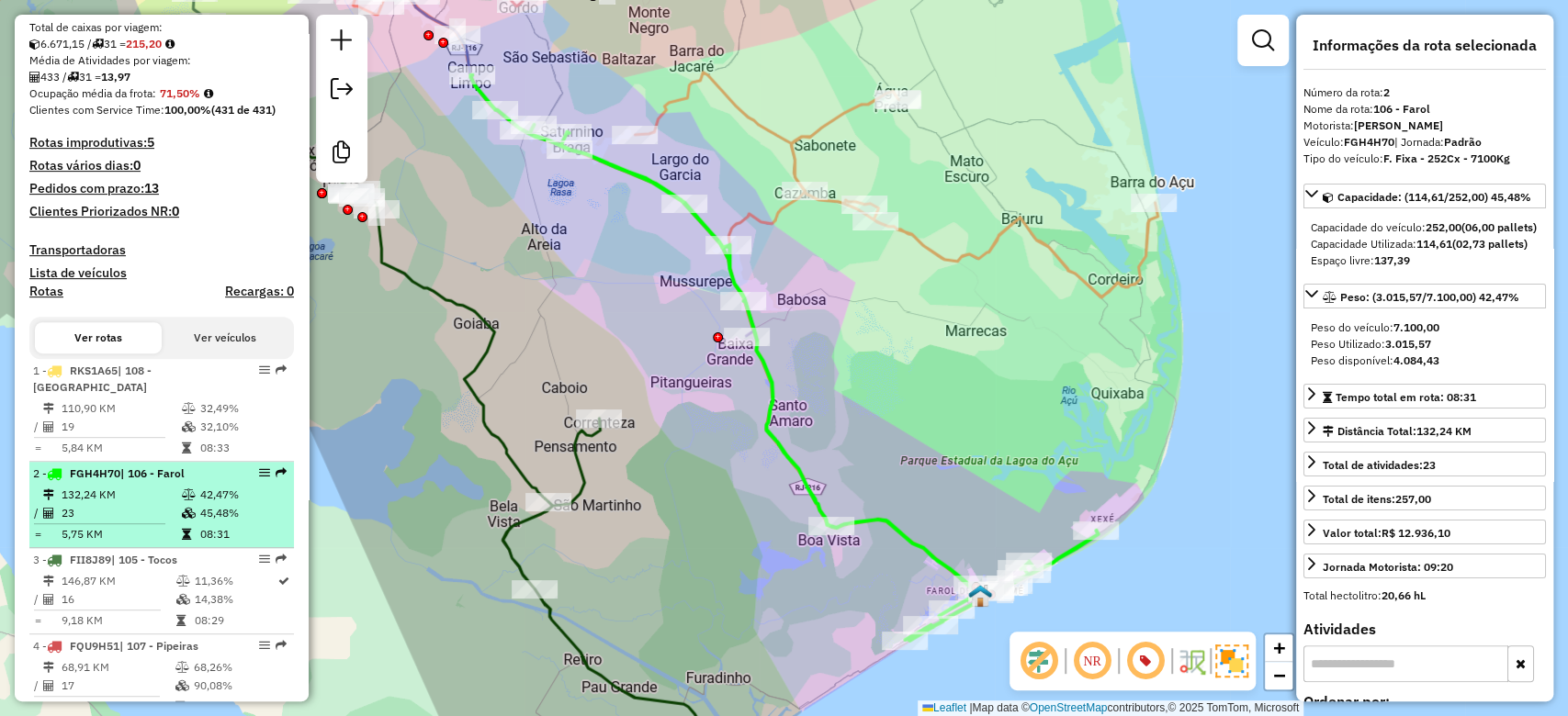
scroll to position [530, 0]
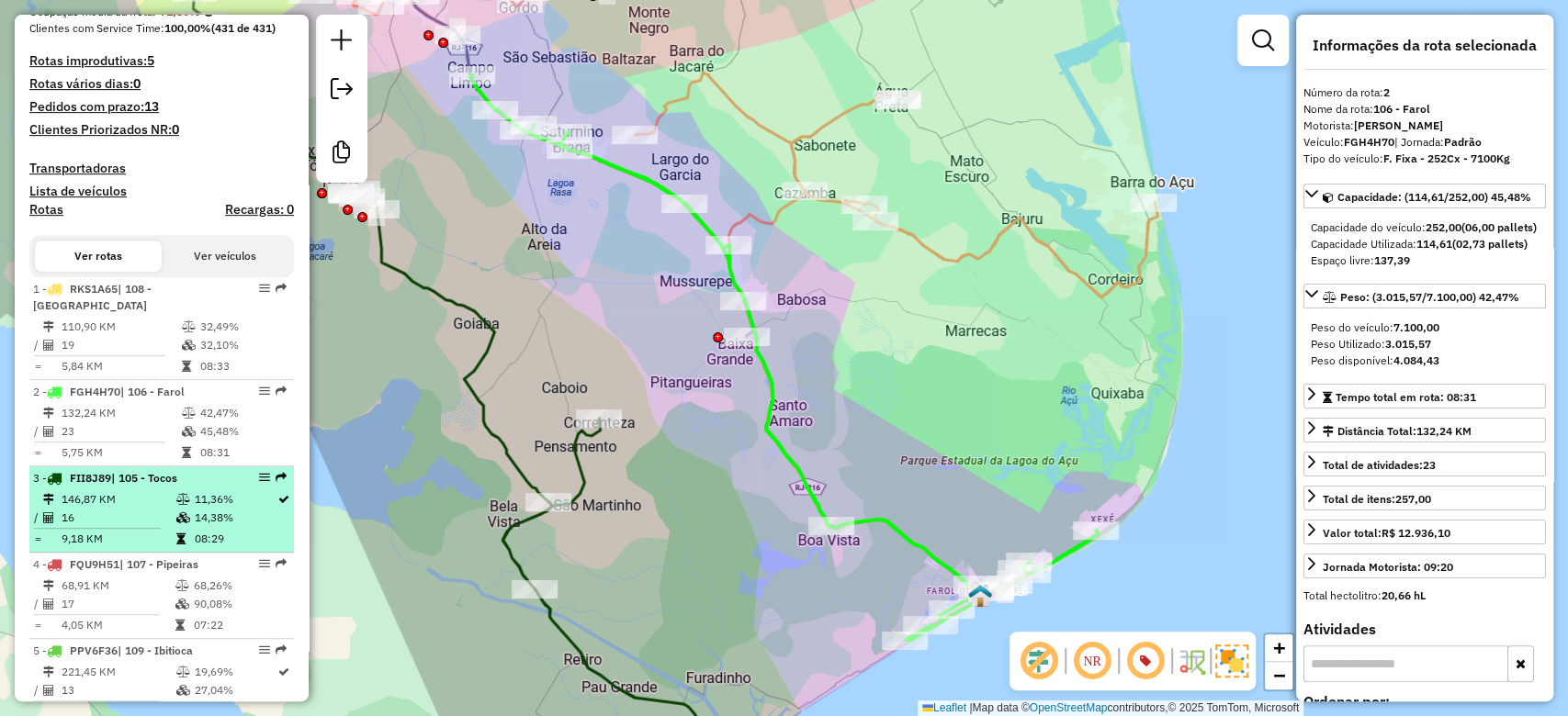
click at [192, 487] on div "3 - FII8J89 | 105 - Tocos" at bounding box center [130, 478] width 195 height 16
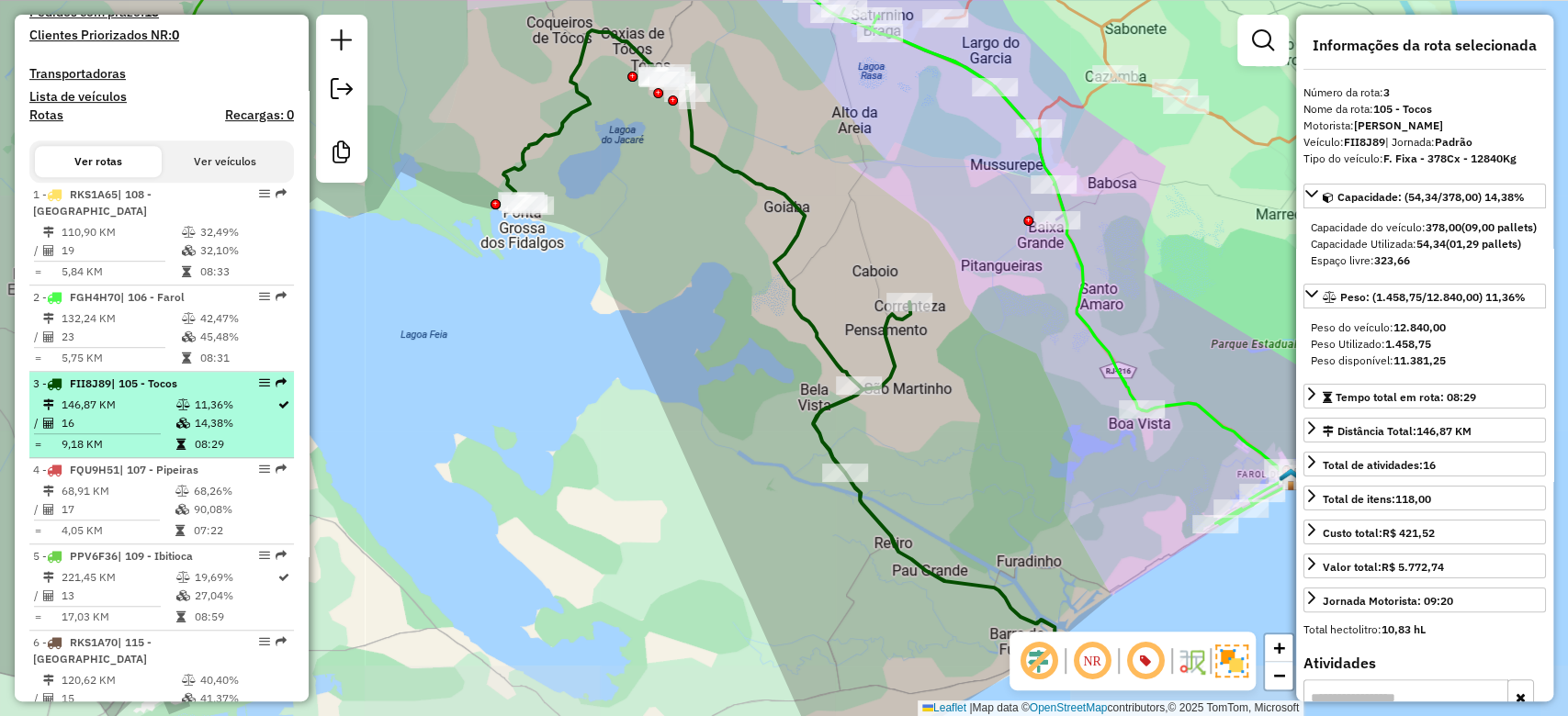
scroll to position [653, 0]
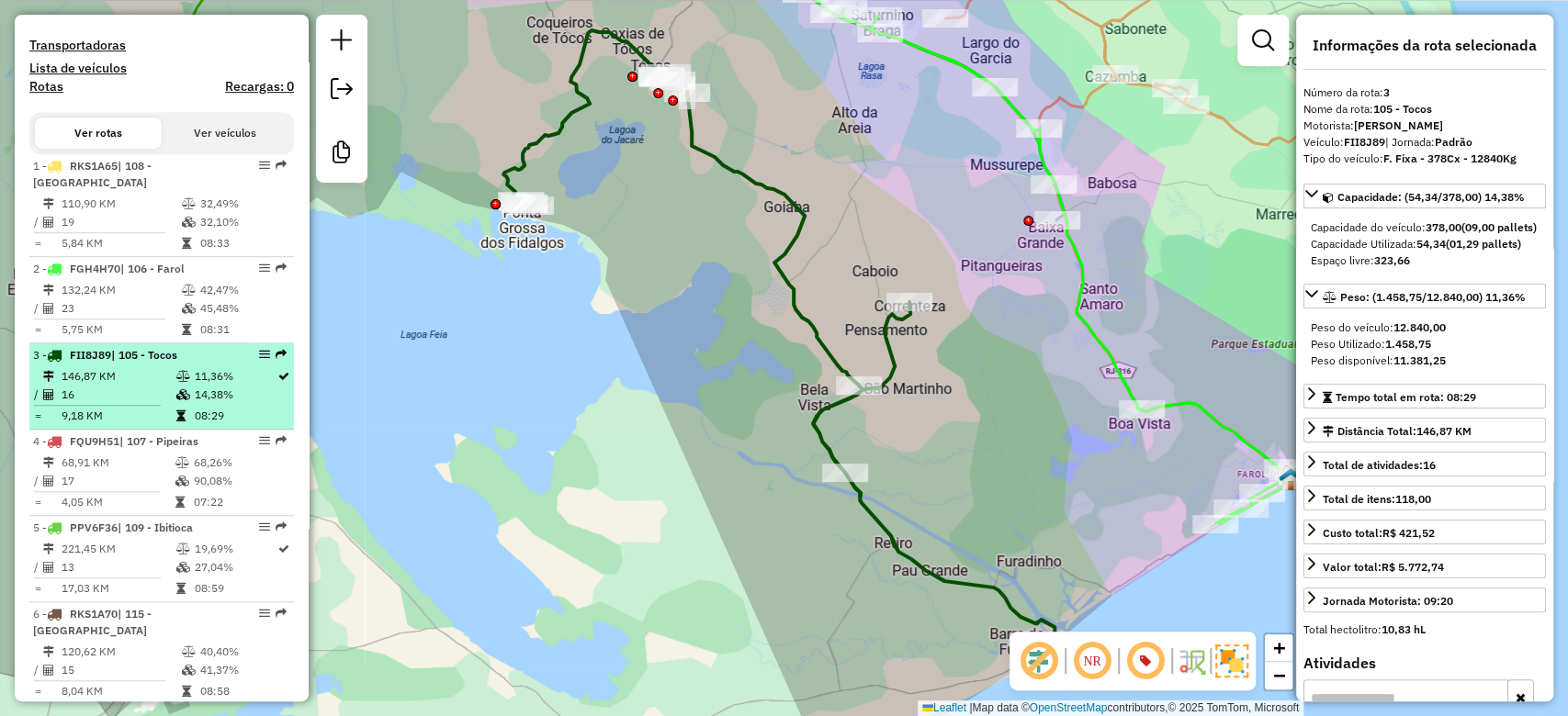
click at [193, 490] on td "90,08%" at bounding box center [239, 481] width 93 height 18
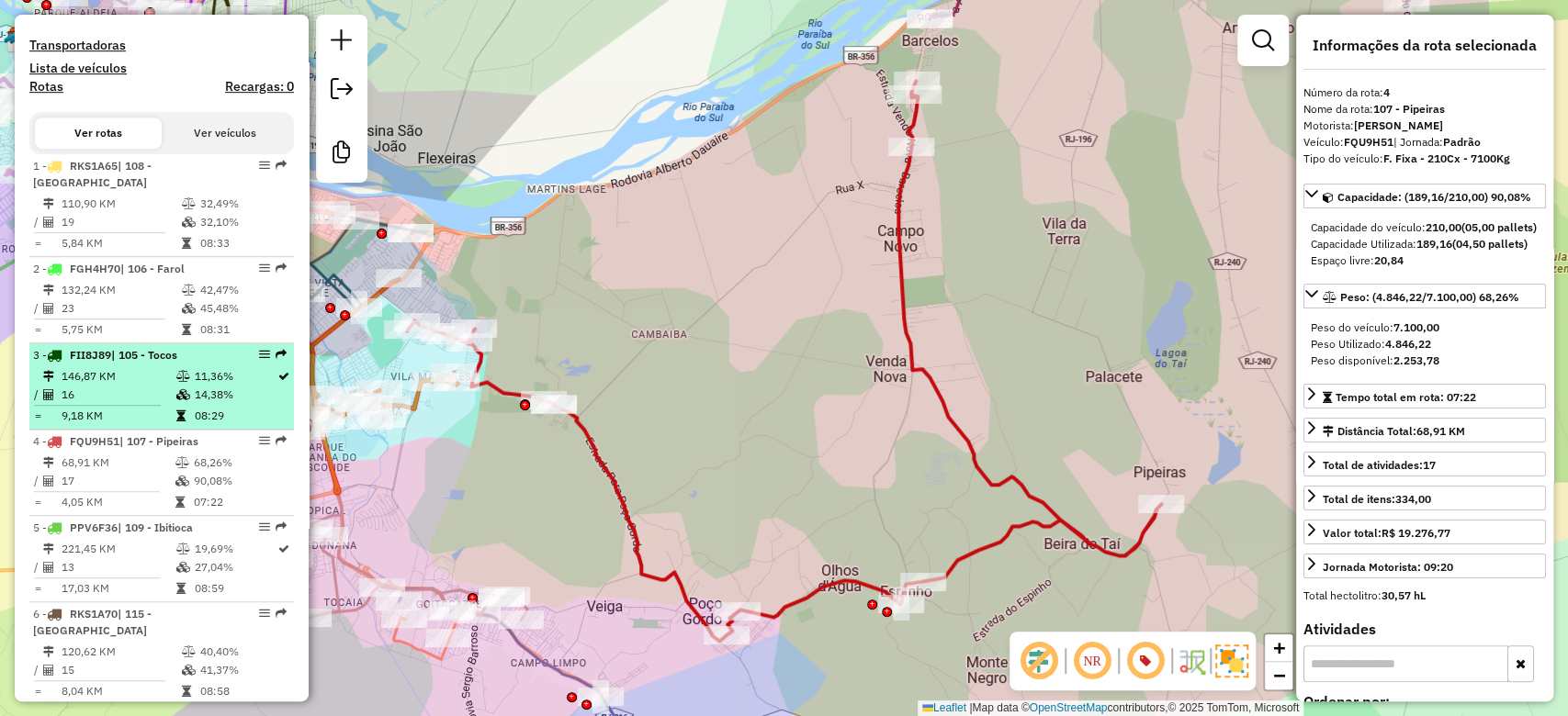
scroll to position [693, 0]
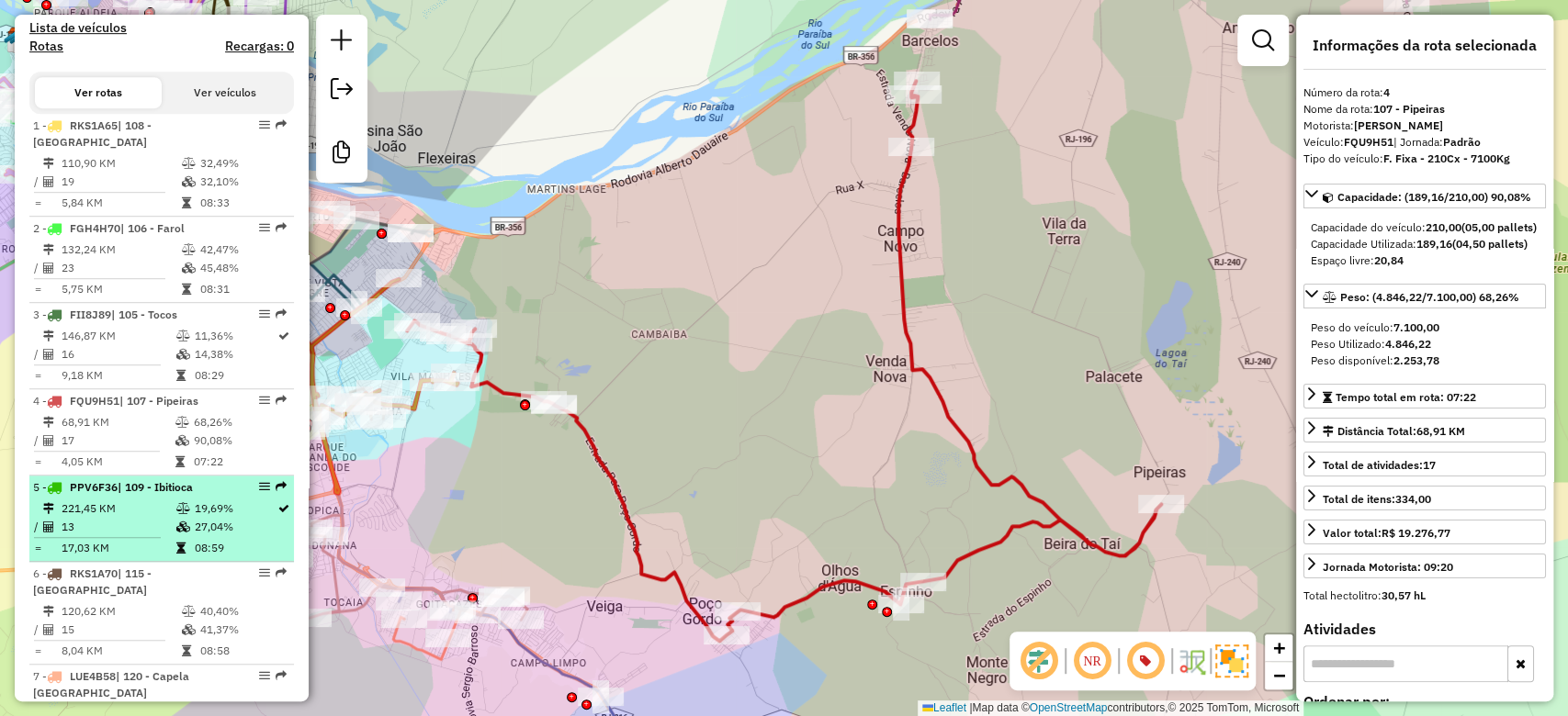
click at [181, 514] on icon at bounding box center [183, 508] width 13 height 11
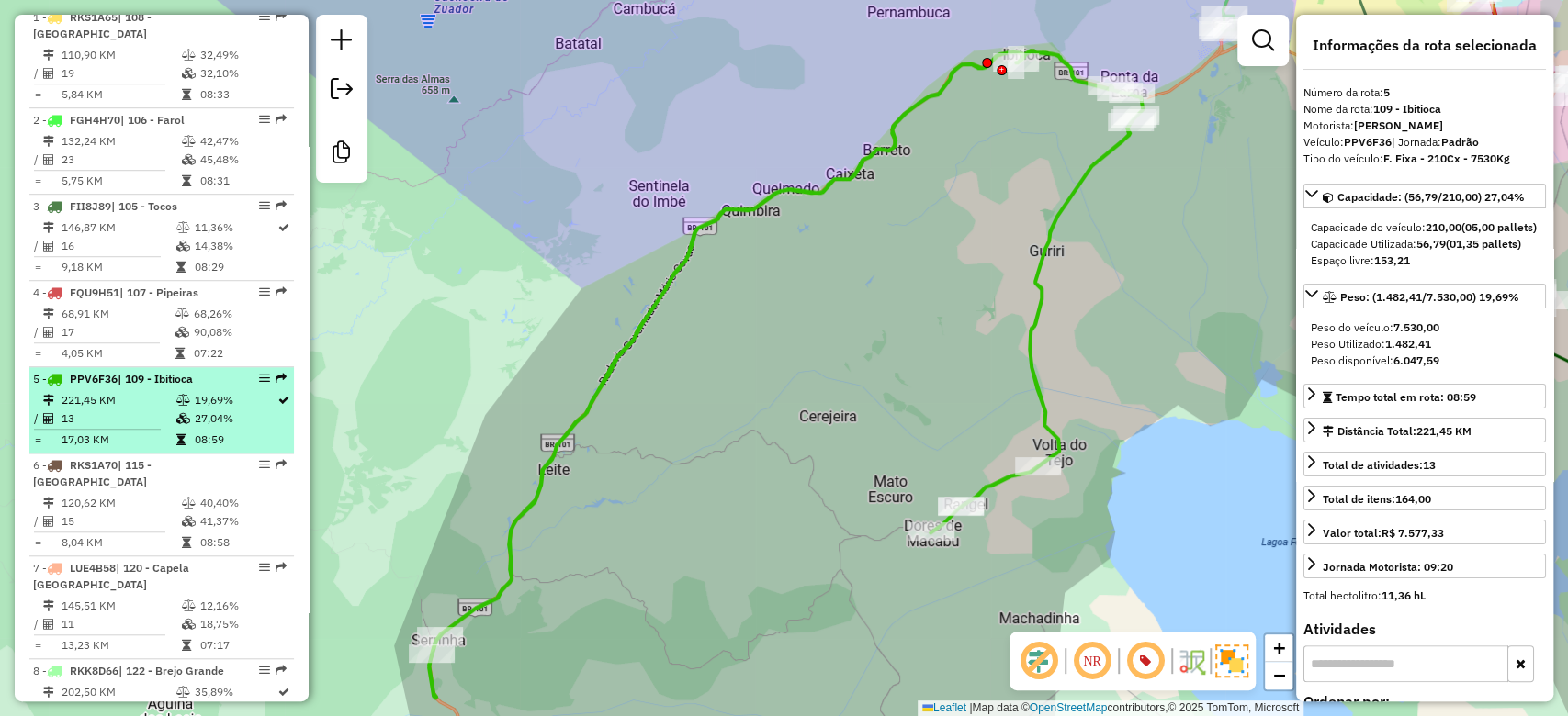
scroll to position [815, 0]
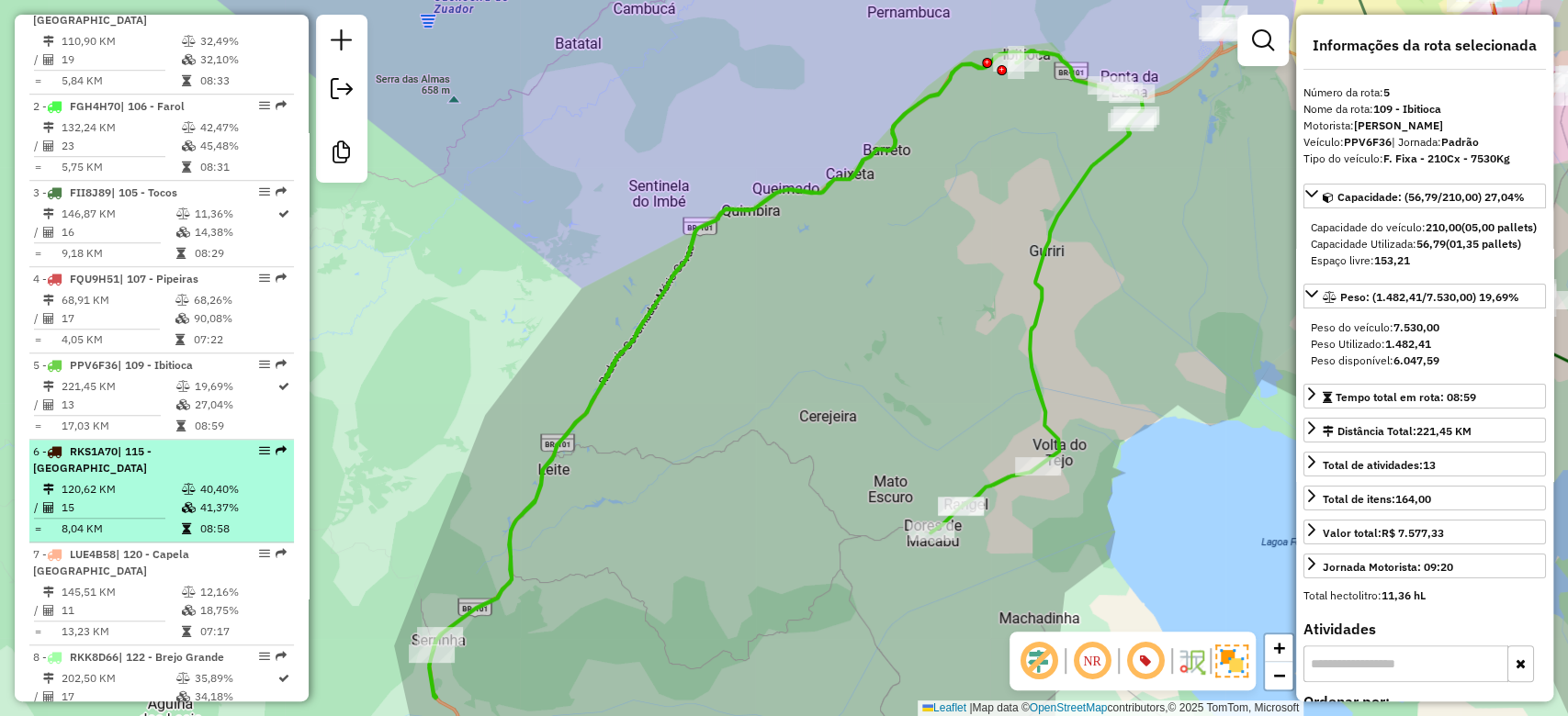
click at [191, 476] on div "6 - RKS1A70 | 115 - [GEOGRAPHIC_DATA]" at bounding box center [130, 460] width 195 height 33
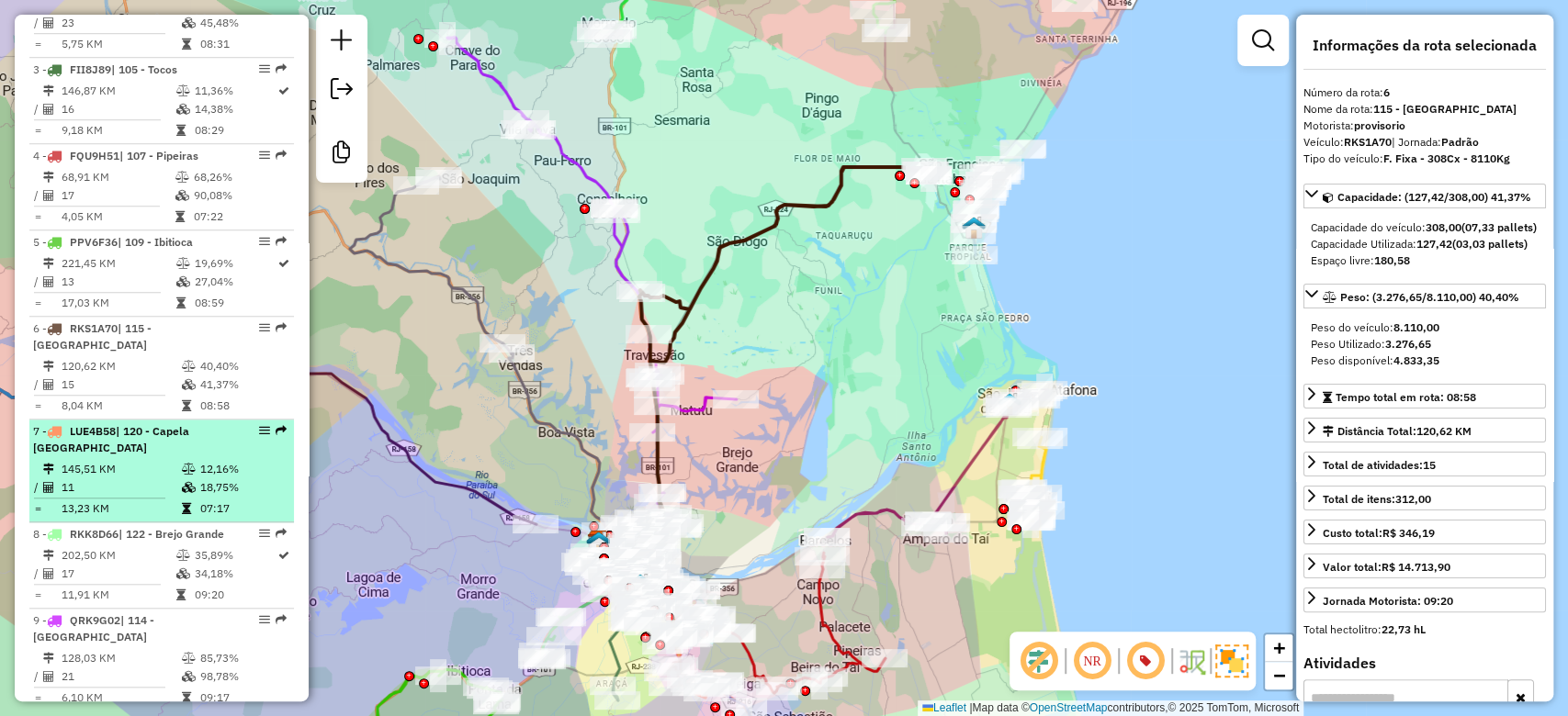
click at [191, 474] on icon at bounding box center [188, 468] width 13 height 11
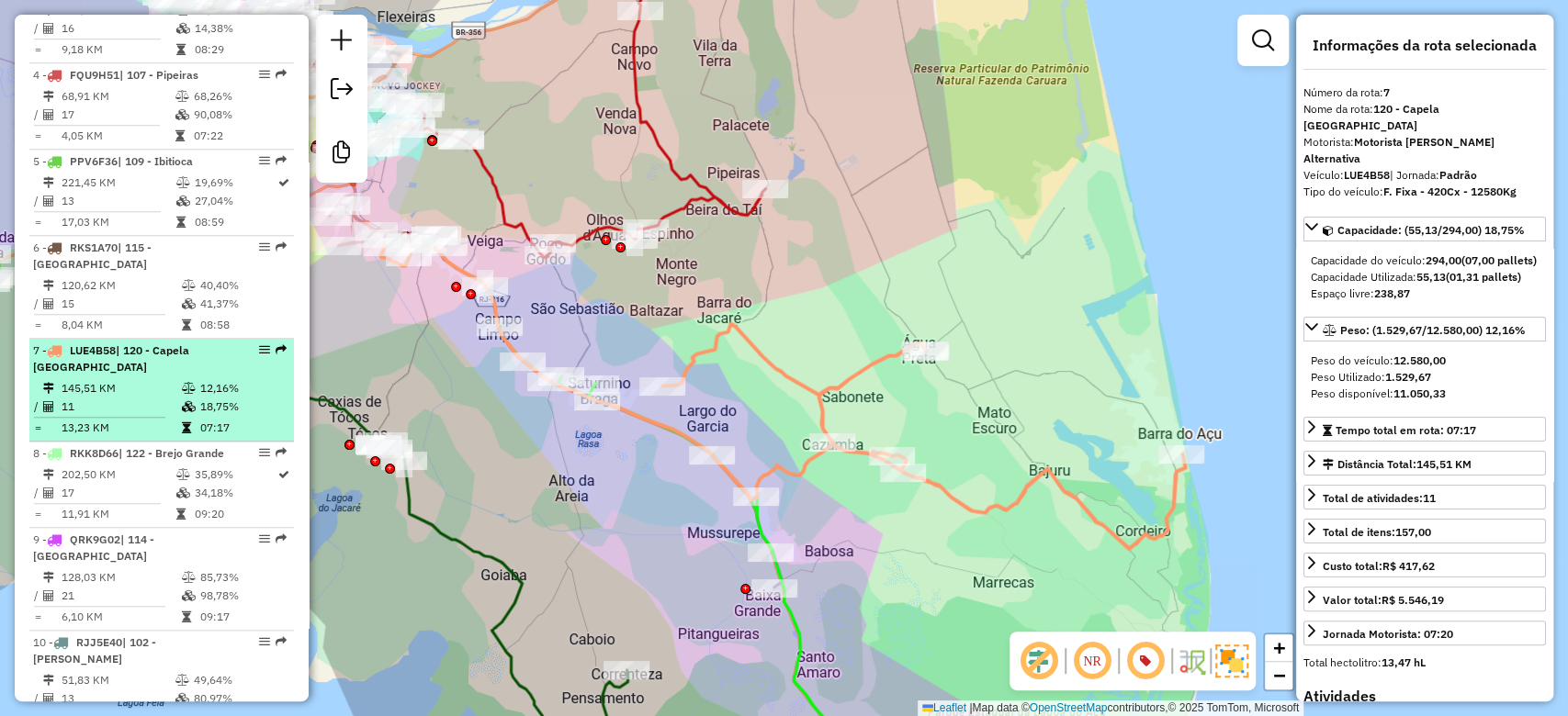
scroll to position [1020, 0]
click at [191, 461] on div "8 - RKK8D66 | 122 - [GEOGRAPHIC_DATA]" at bounding box center [130, 452] width 195 height 16
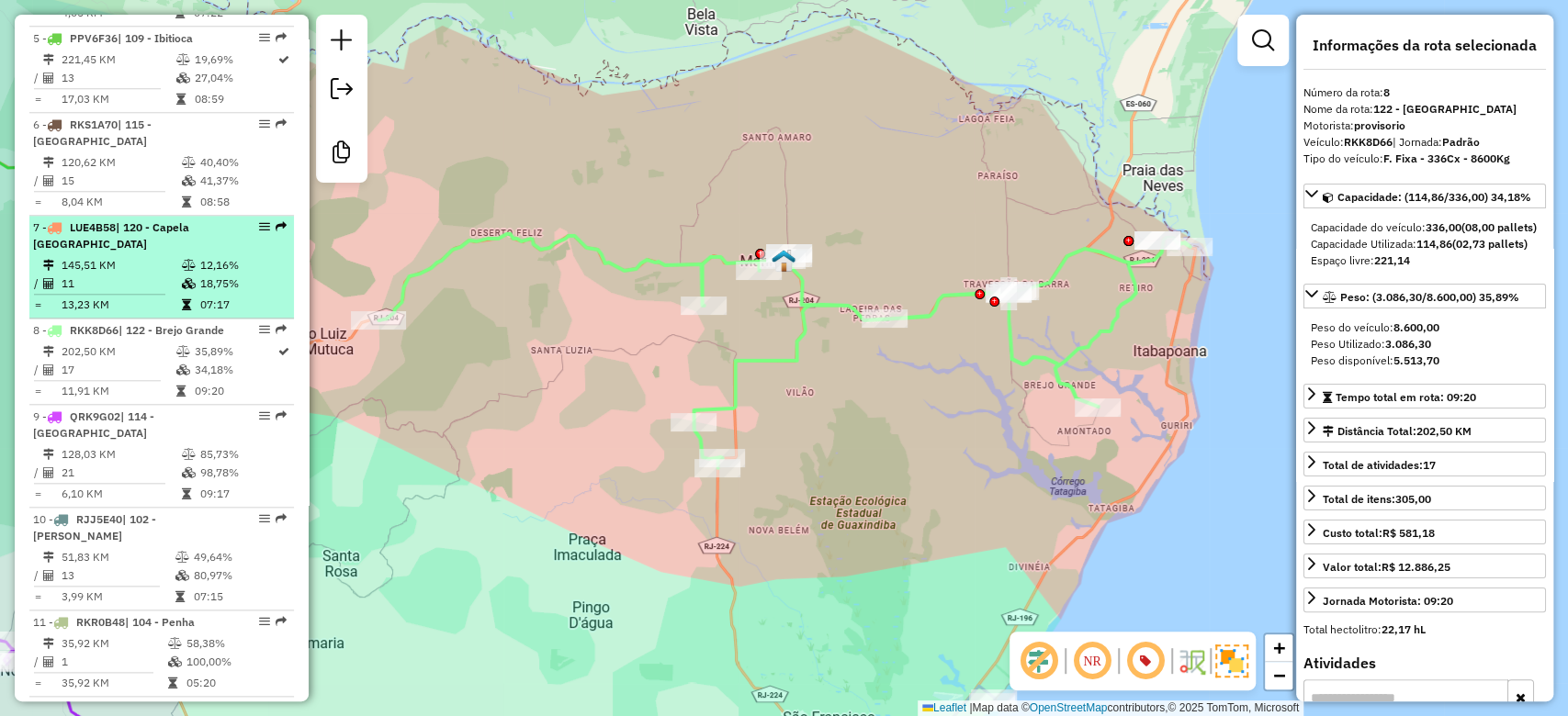
click at [191, 460] on icon at bounding box center [188, 454] width 13 height 11
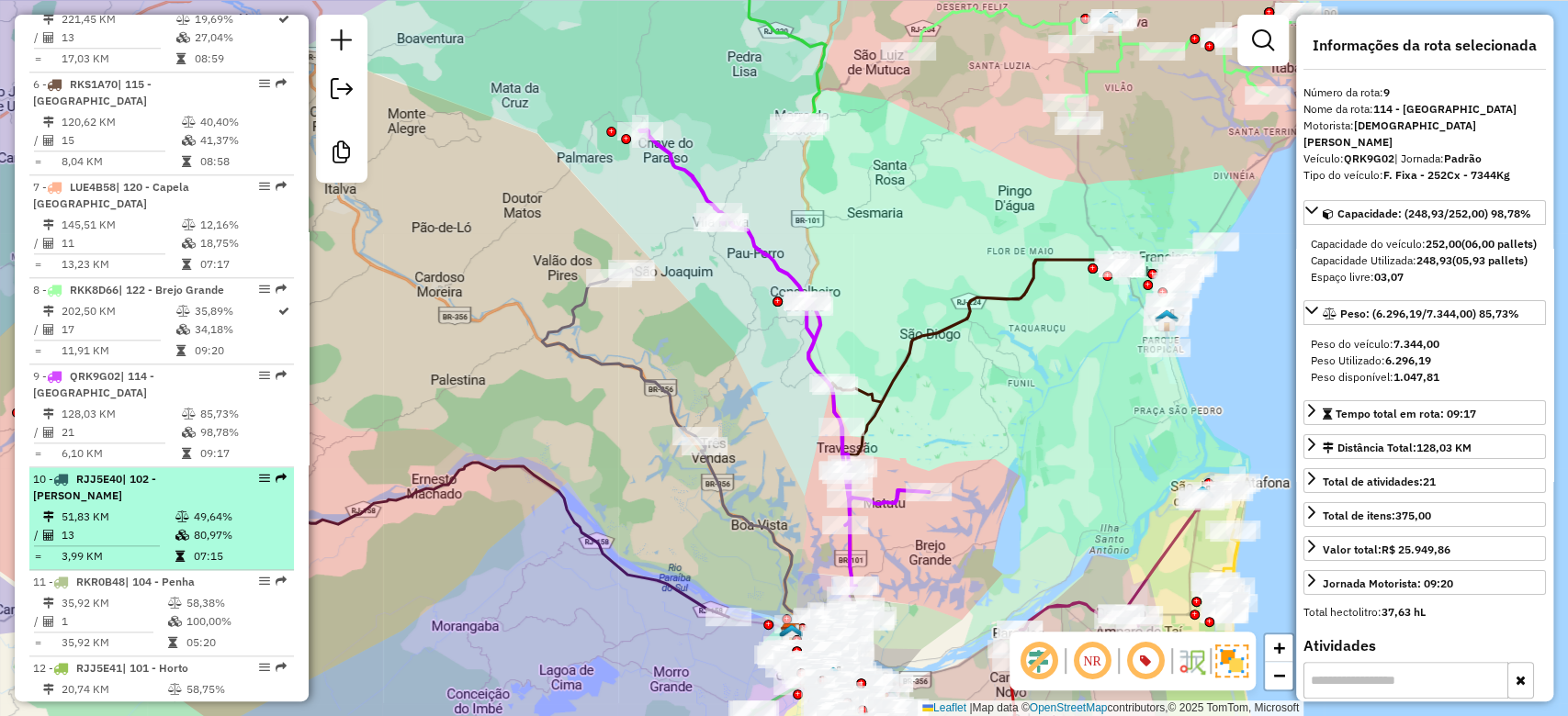
click at [199, 504] on div "10 - RJJ5E40 | 102 - [PERSON_NAME]" at bounding box center [130, 488] width 195 height 33
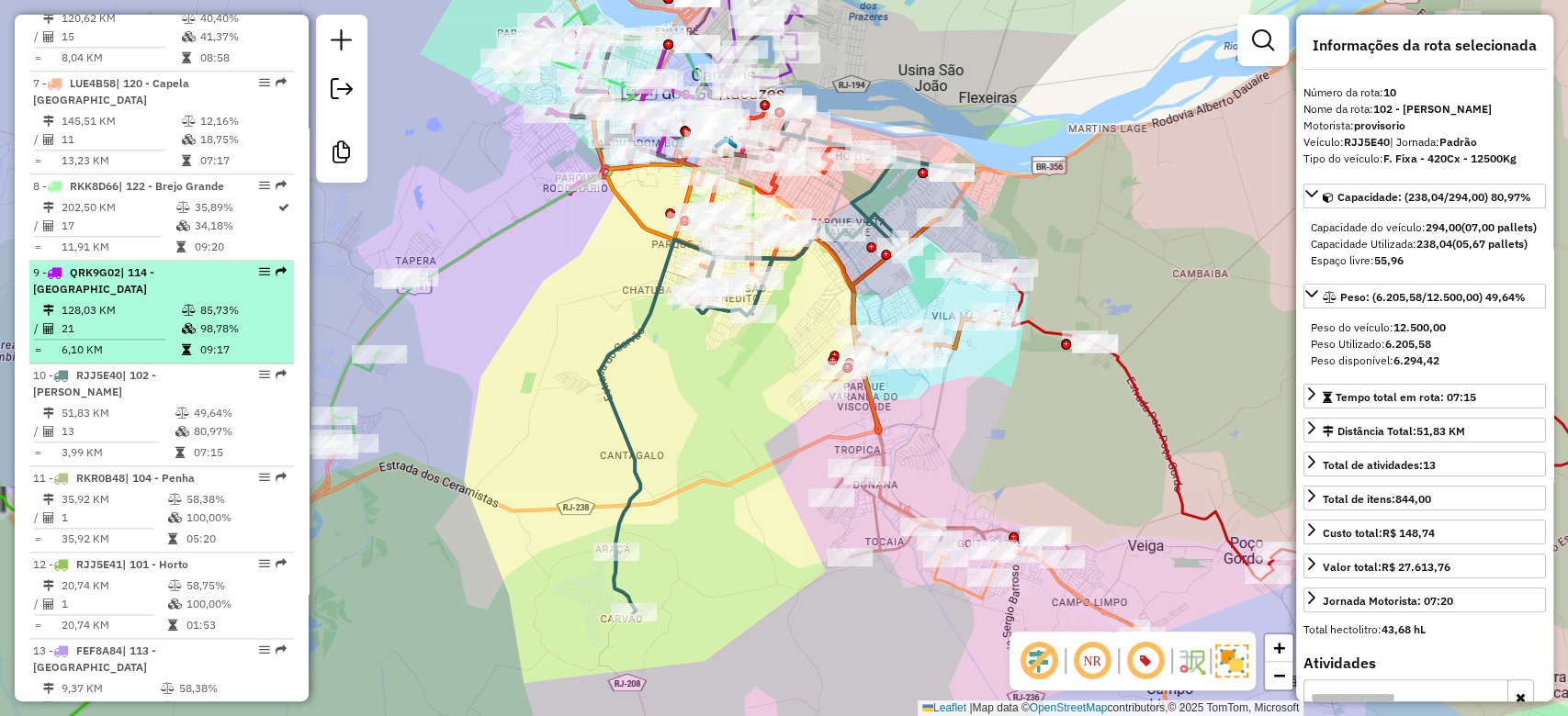
scroll to position [1305, 0]
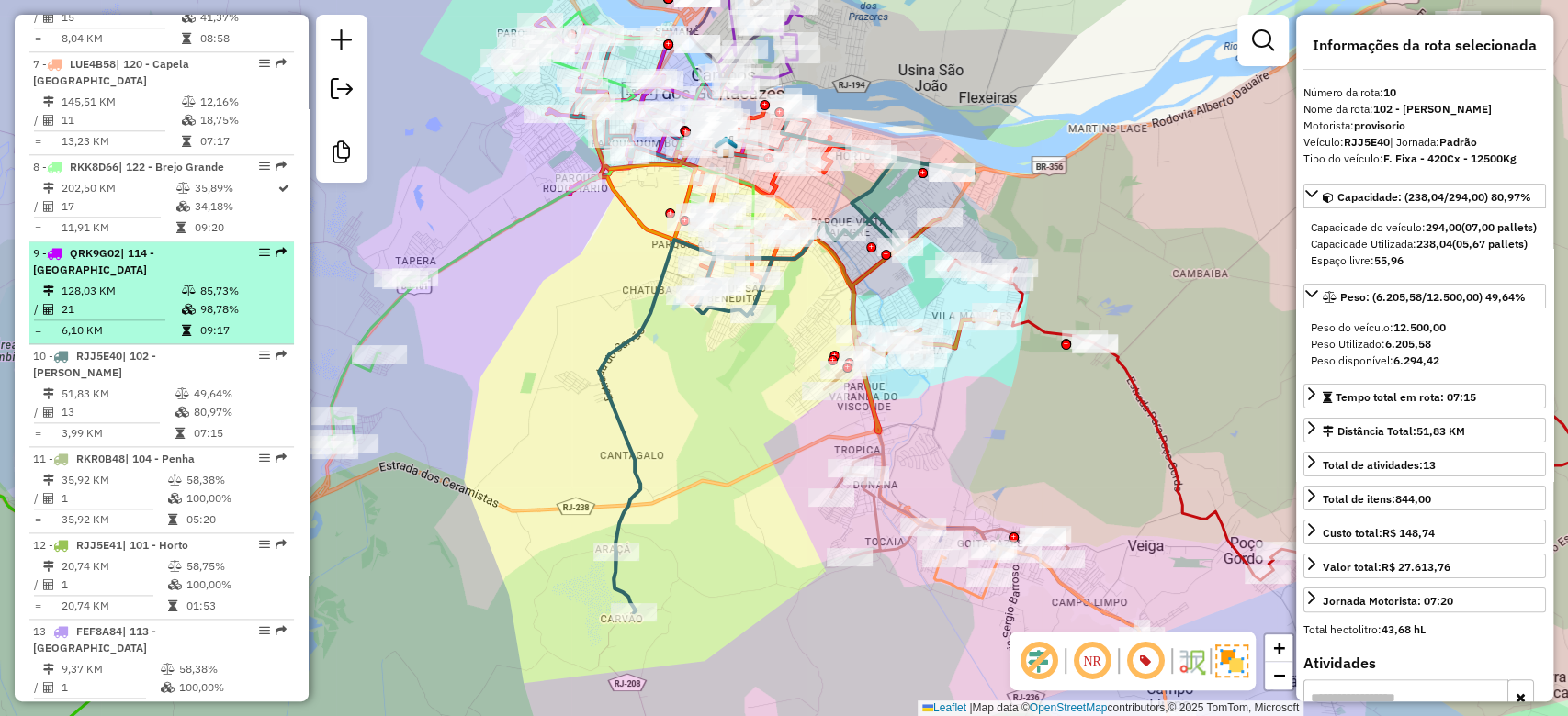
click at [221, 278] on div "9 - QRK9G02 | 114 - [GEOGRAPHIC_DATA]" at bounding box center [130, 261] width 195 height 33
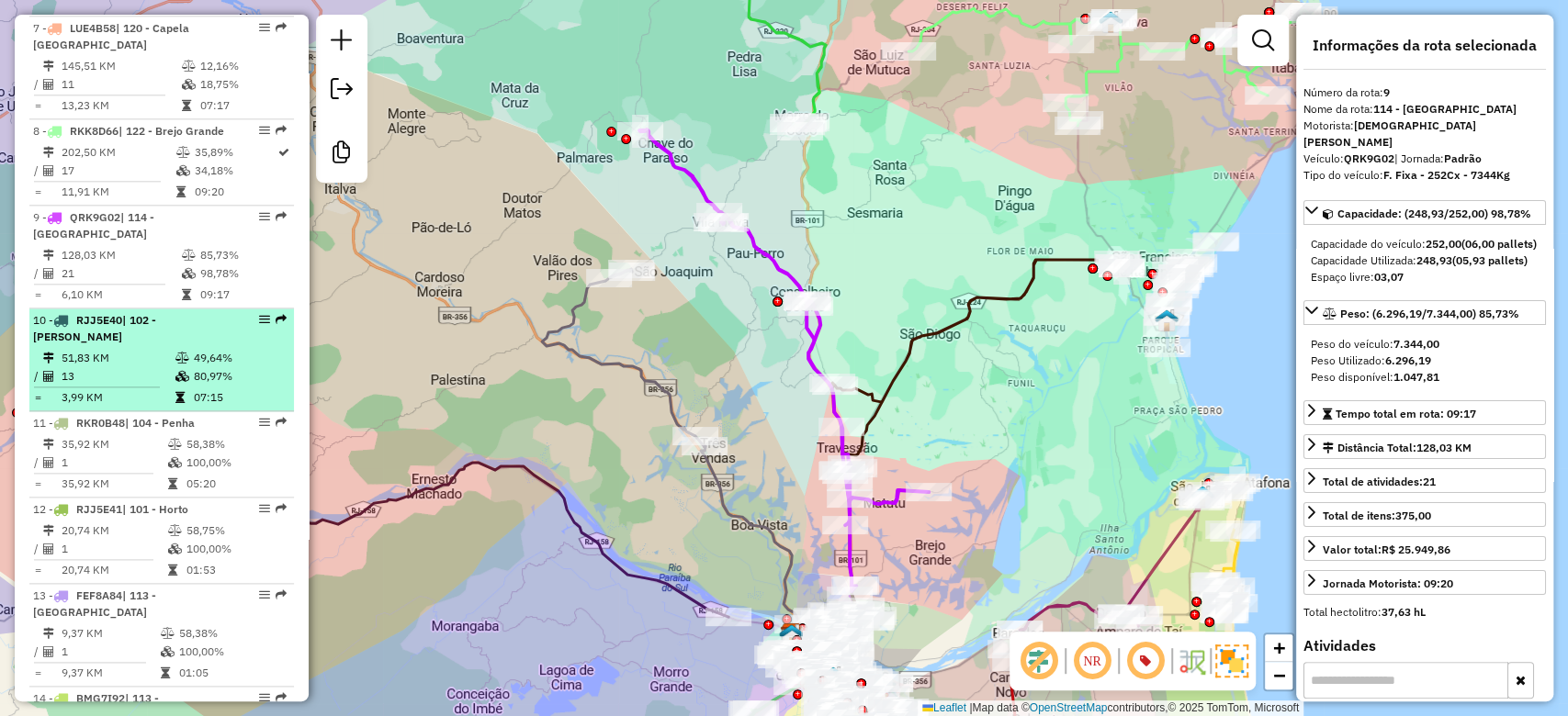
scroll to position [1387, 0]
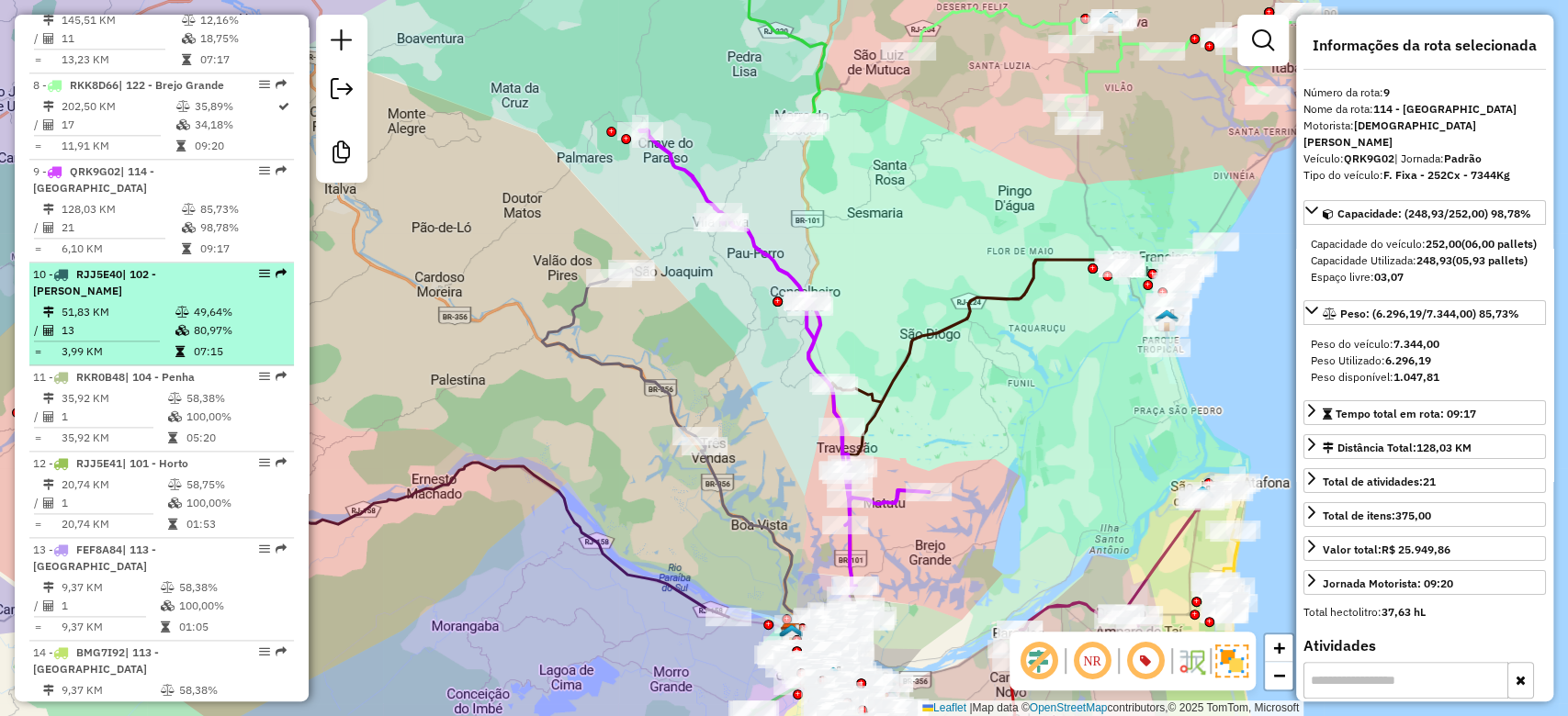
click at [202, 340] on td "80,97%" at bounding box center [239, 330] width 93 height 18
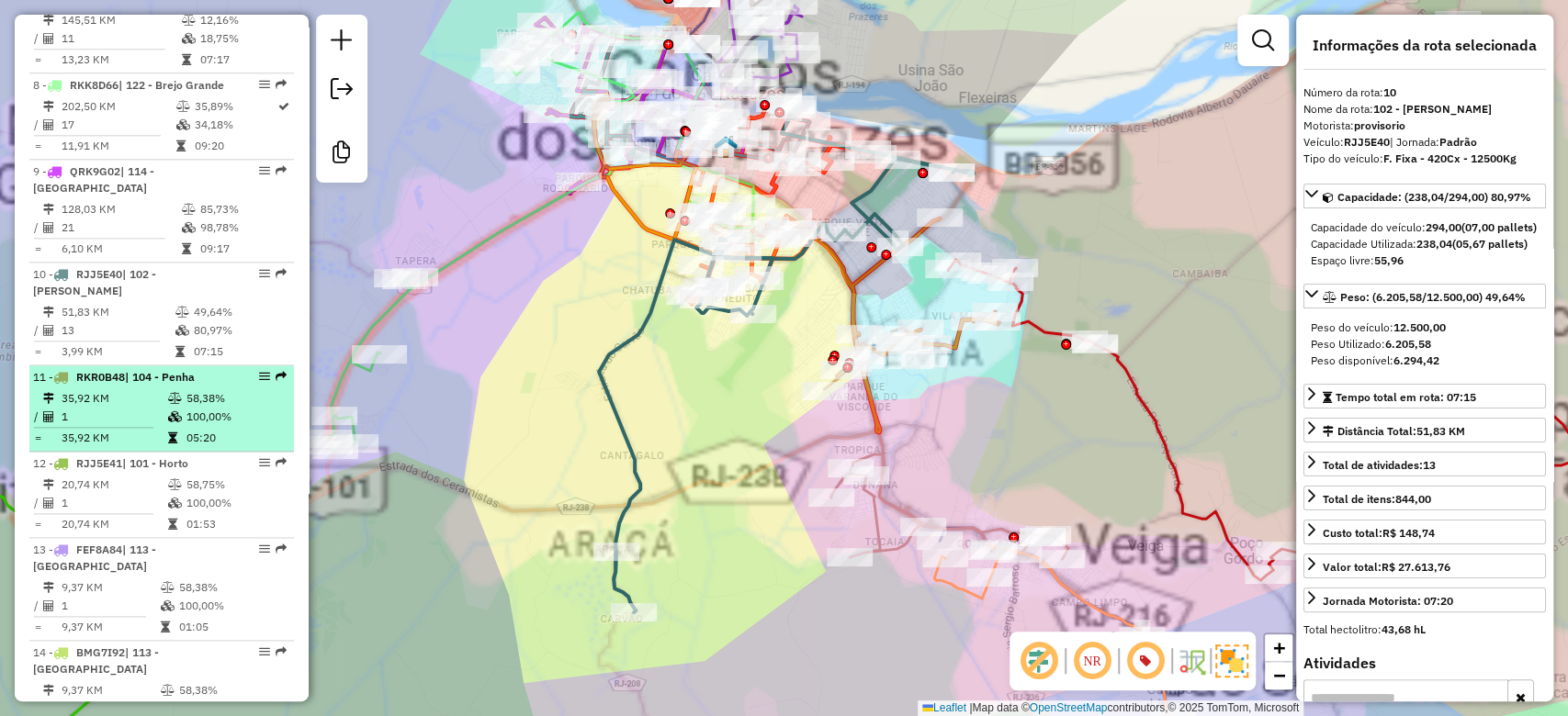
click at [193, 408] on td "58,38%" at bounding box center [235, 398] width 101 height 18
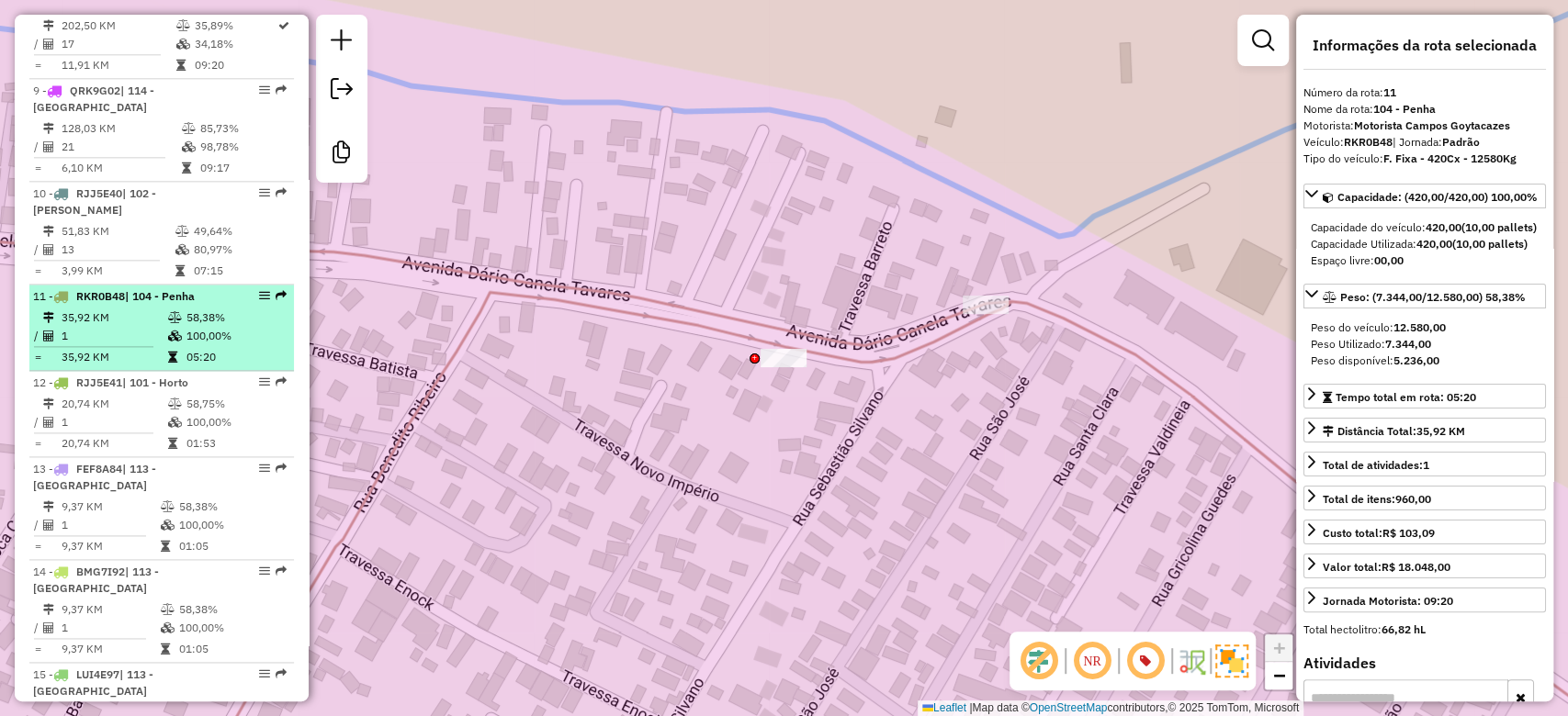
scroll to position [1468, 0]
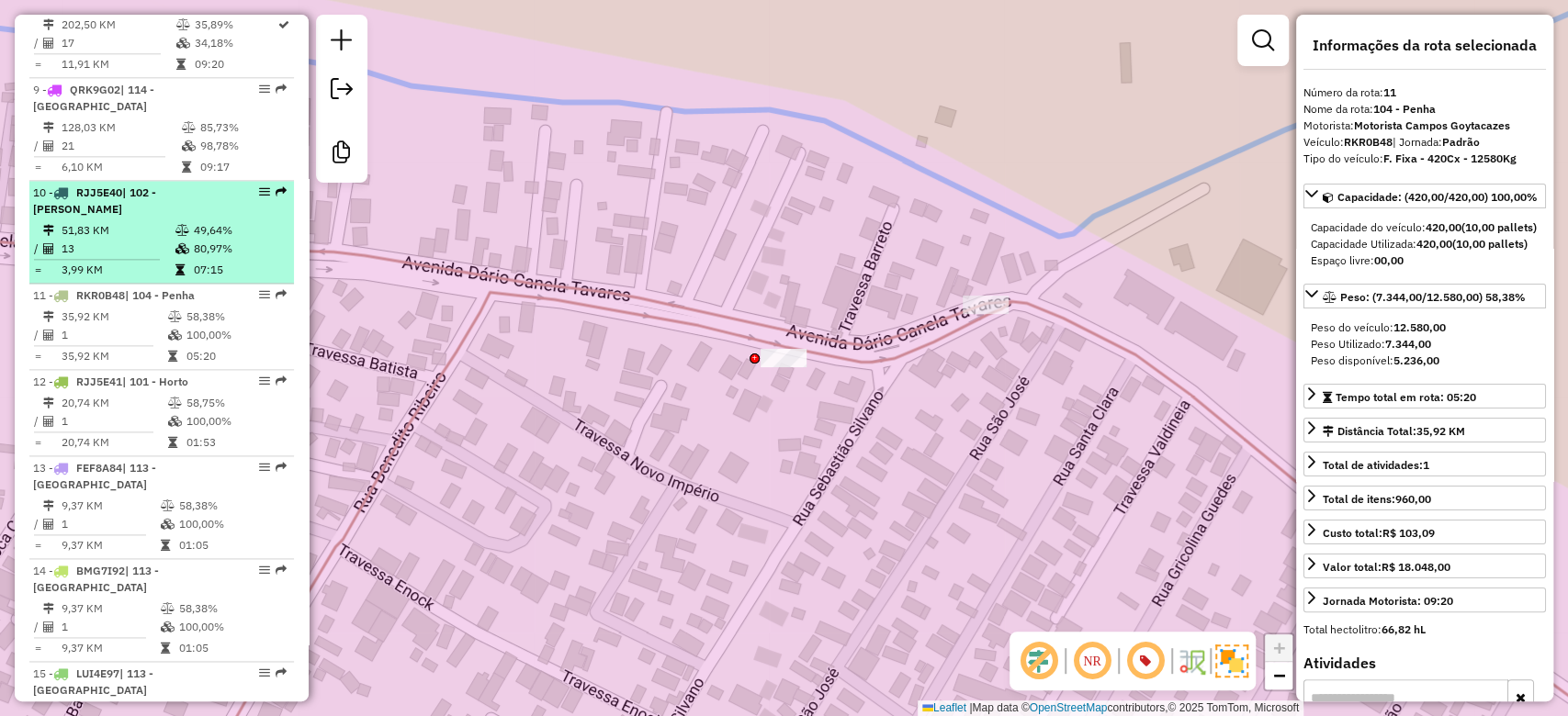
click at [225, 218] on div "10 - RJJ5E40 | 102 - [PERSON_NAME]" at bounding box center [161, 201] width 257 height 33
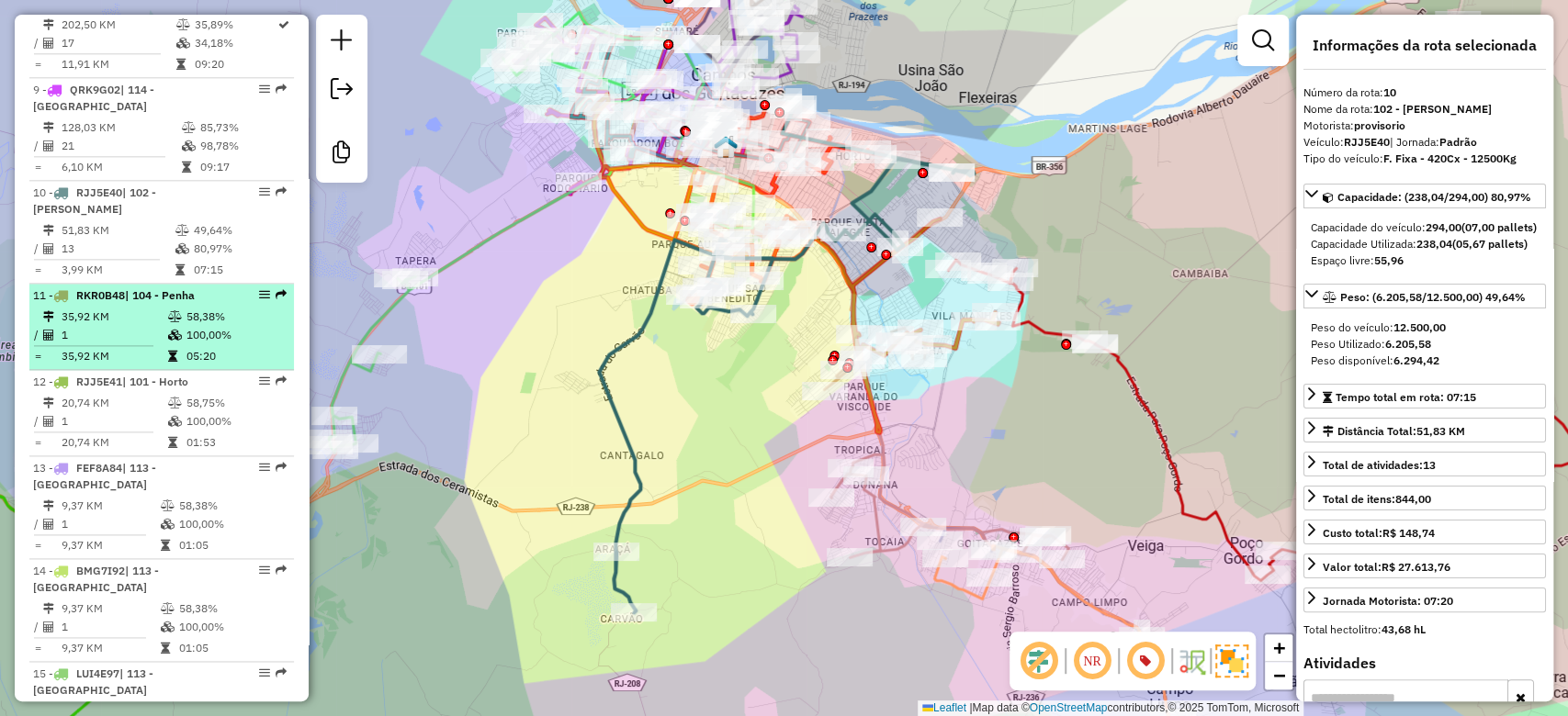
click at [191, 326] on td "58,38%" at bounding box center [235, 316] width 101 height 18
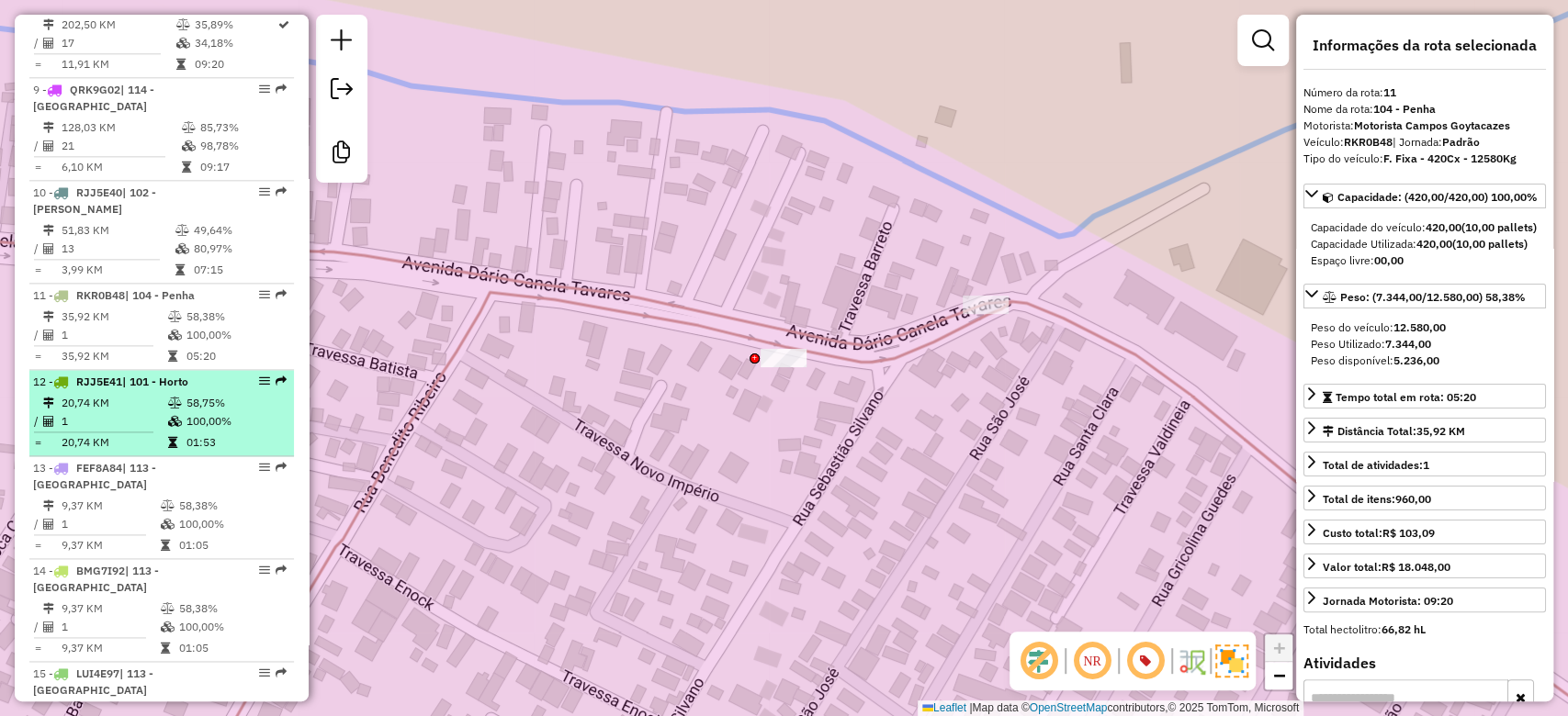
click at [187, 412] on td "58,75%" at bounding box center [235, 402] width 101 height 18
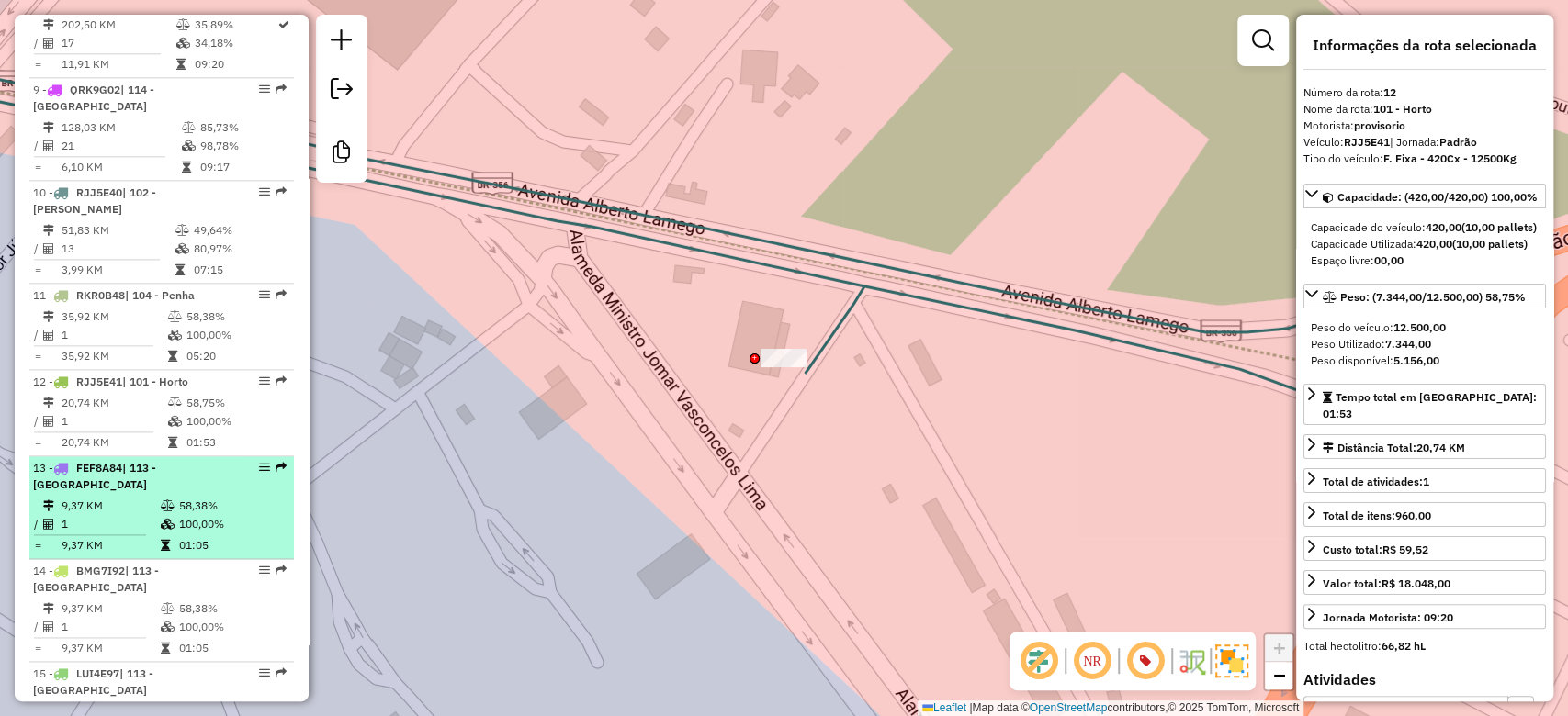
click at [157, 491] on span "| 113 - [GEOGRAPHIC_DATA]" at bounding box center [94, 476] width 123 height 31
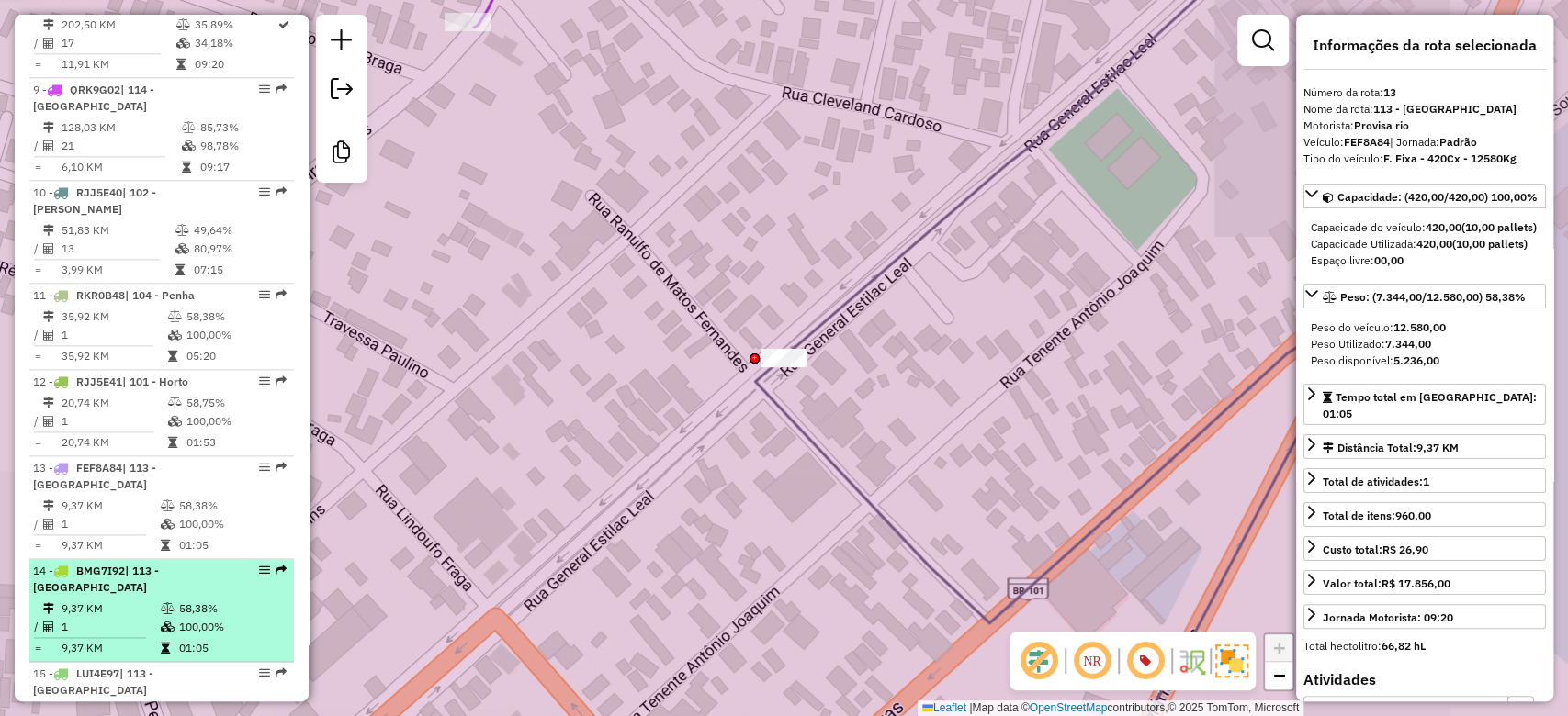
click at [194, 596] on div "14 - BMG7I92 | 113 - [GEOGRAPHIC_DATA]" at bounding box center [130, 579] width 195 height 33
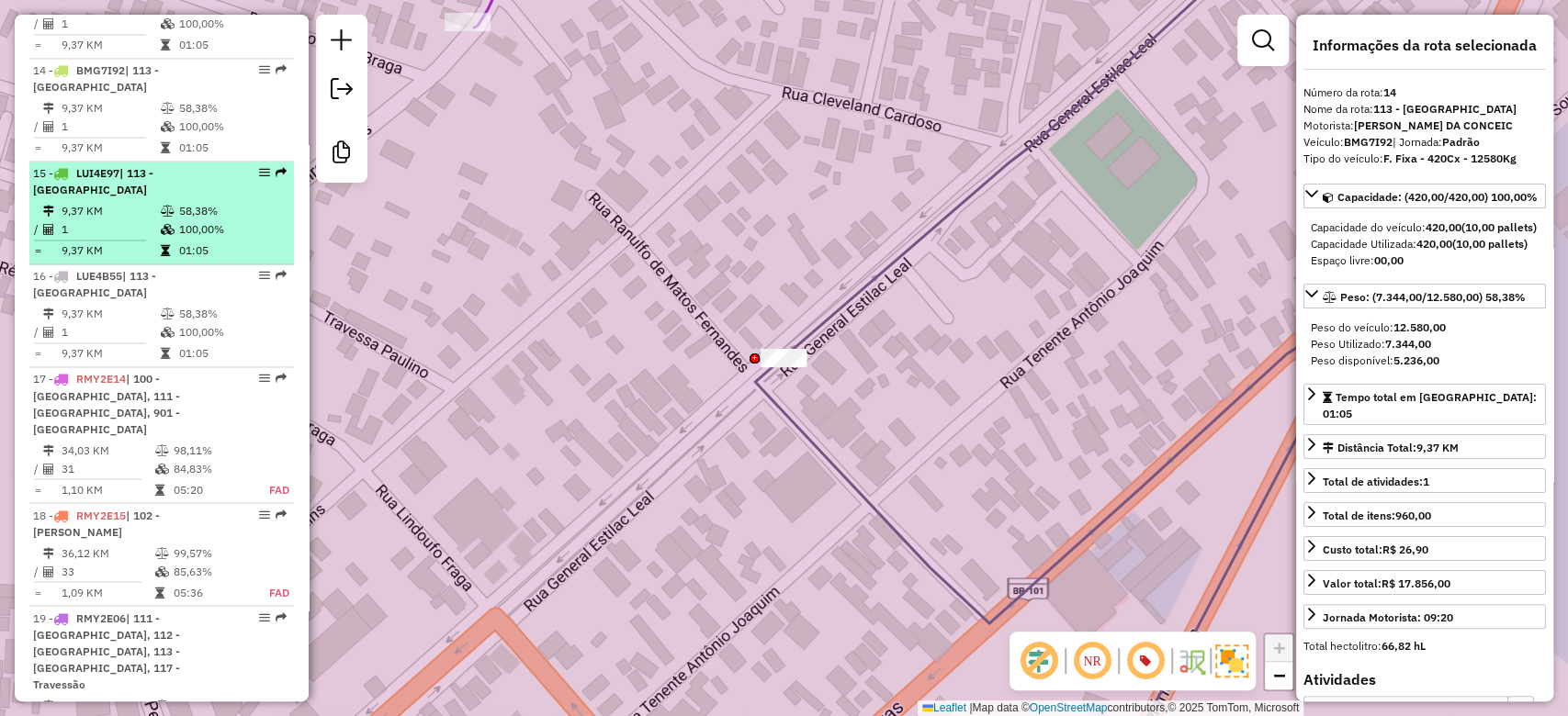
scroll to position [1998, 0]
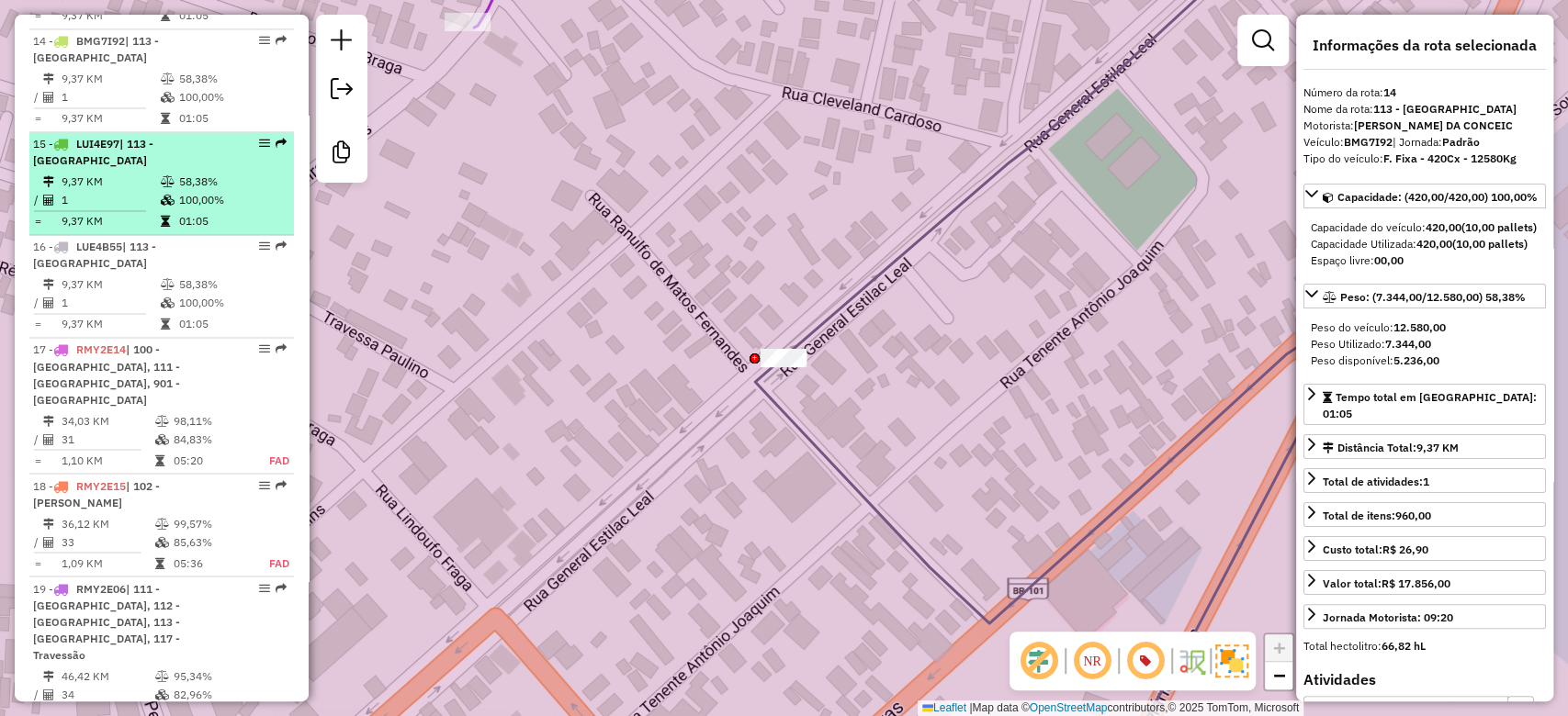
click at [208, 200] on li "15 - LUI4E97 | 113 - [GEOGRAPHIC_DATA] 9,37 KM 58,38% / 1 100,00% = 9,37 KM 01:…" at bounding box center [161, 183] width 264 height 103
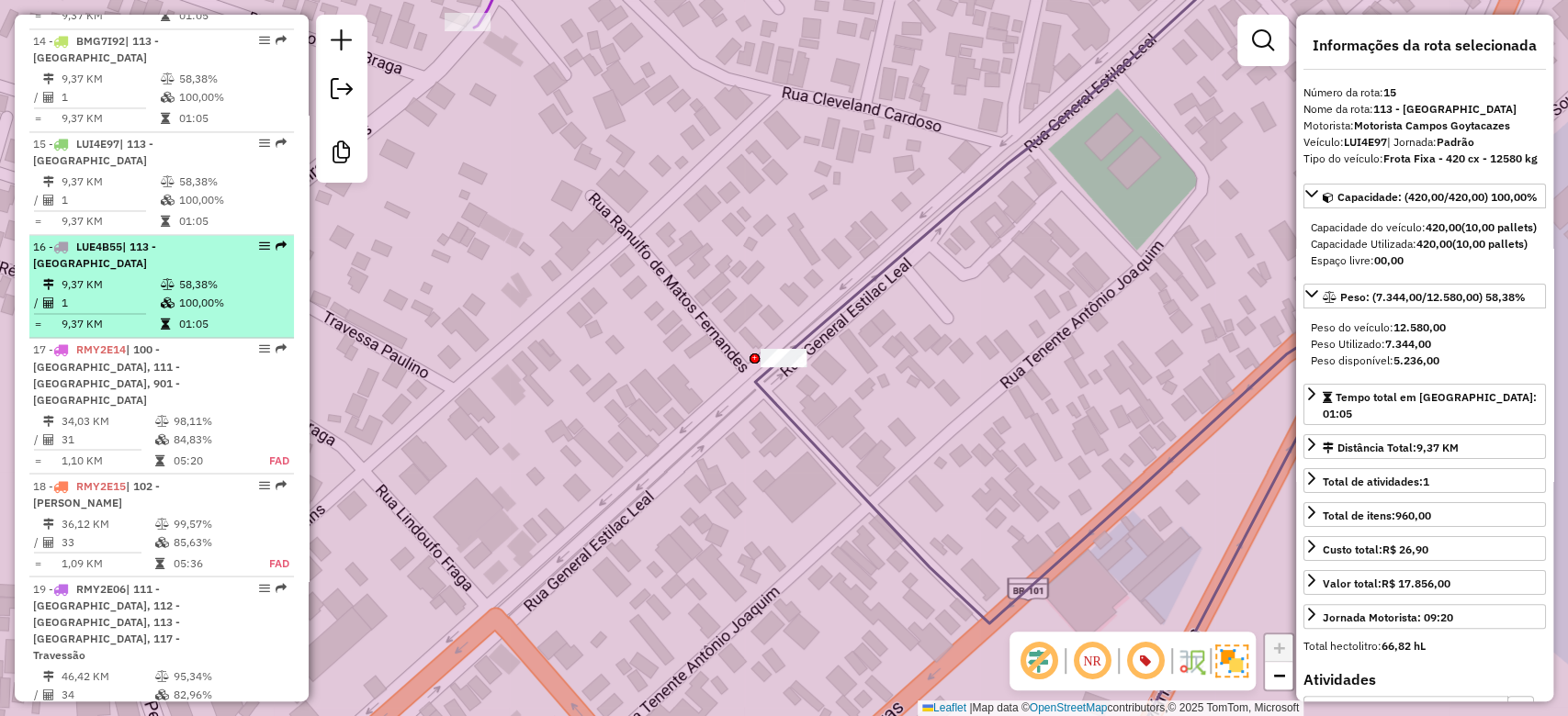
click at [199, 294] on td "58,38%" at bounding box center [232, 284] width 108 height 18
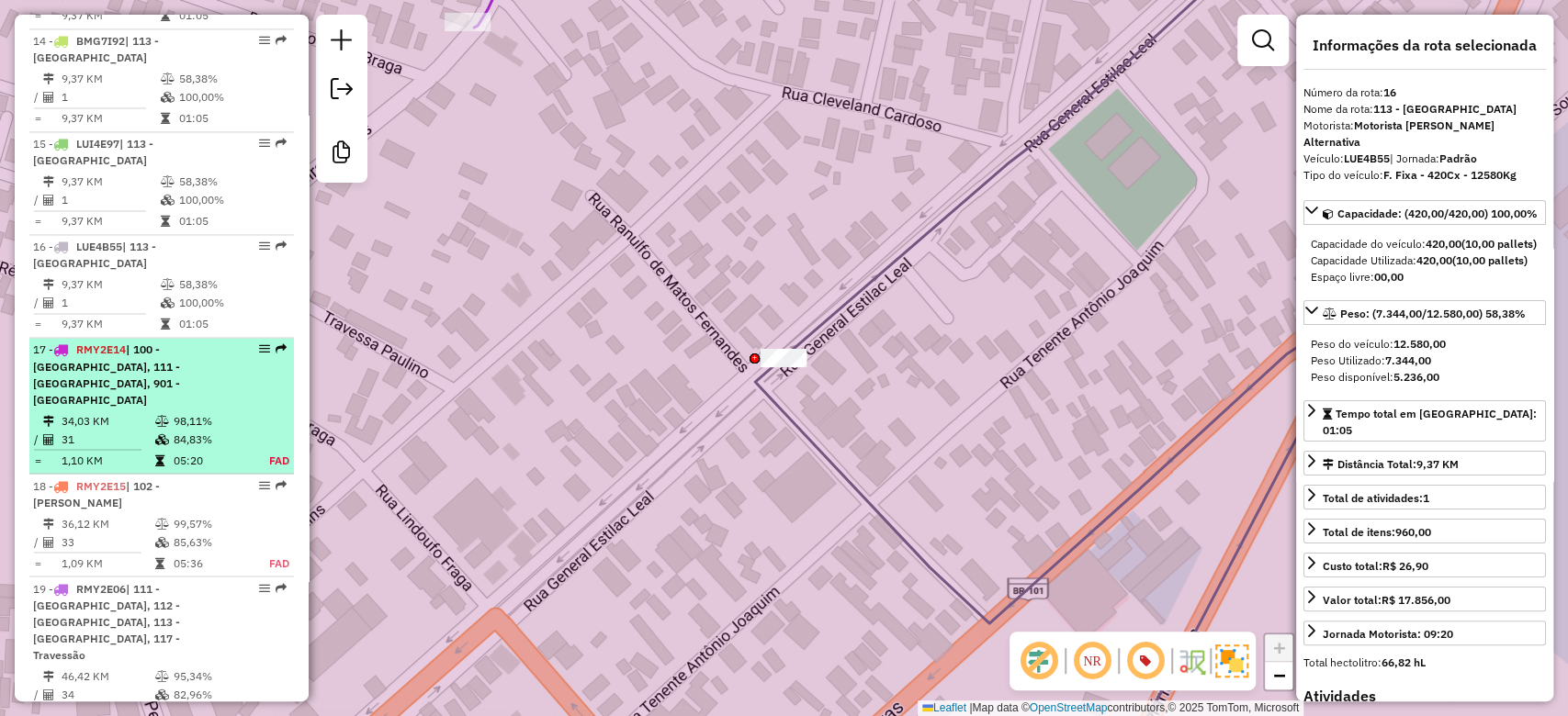
click at [197, 411] on td "98,11%" at bounding box center [210, 419] width 76 height 18
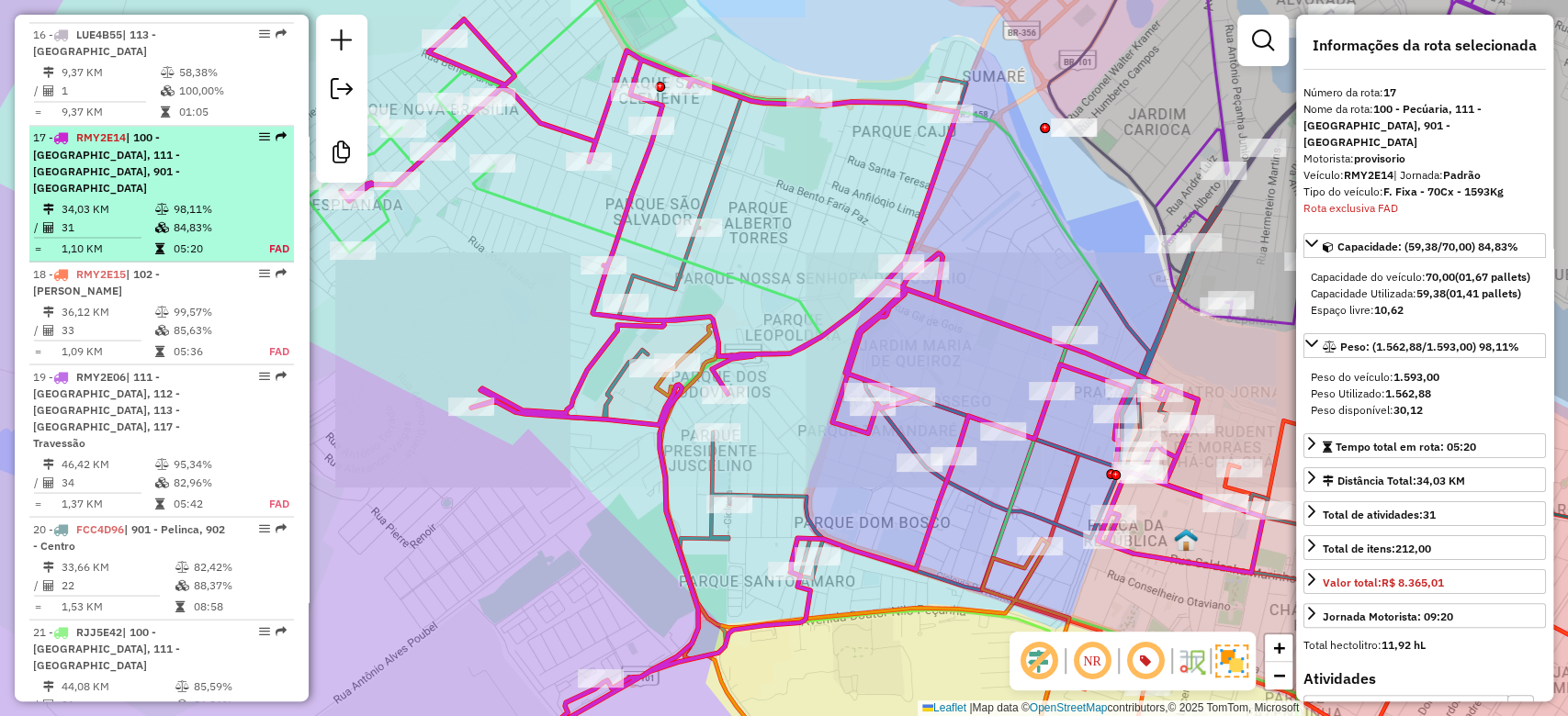
scroll to position [2351, 0]
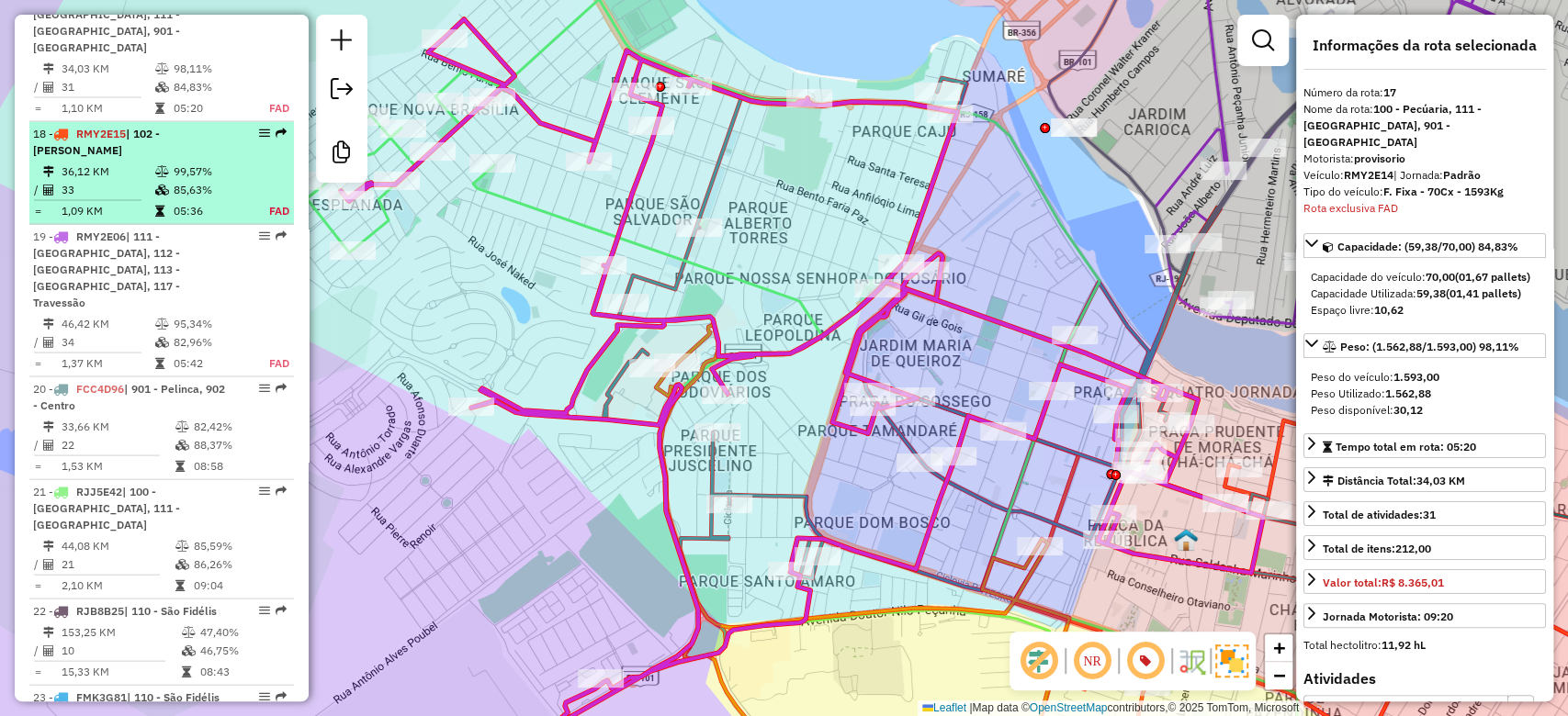
click at [213, 164] on td "99,57%" at bounding box center [210, 170] width 76 height 18
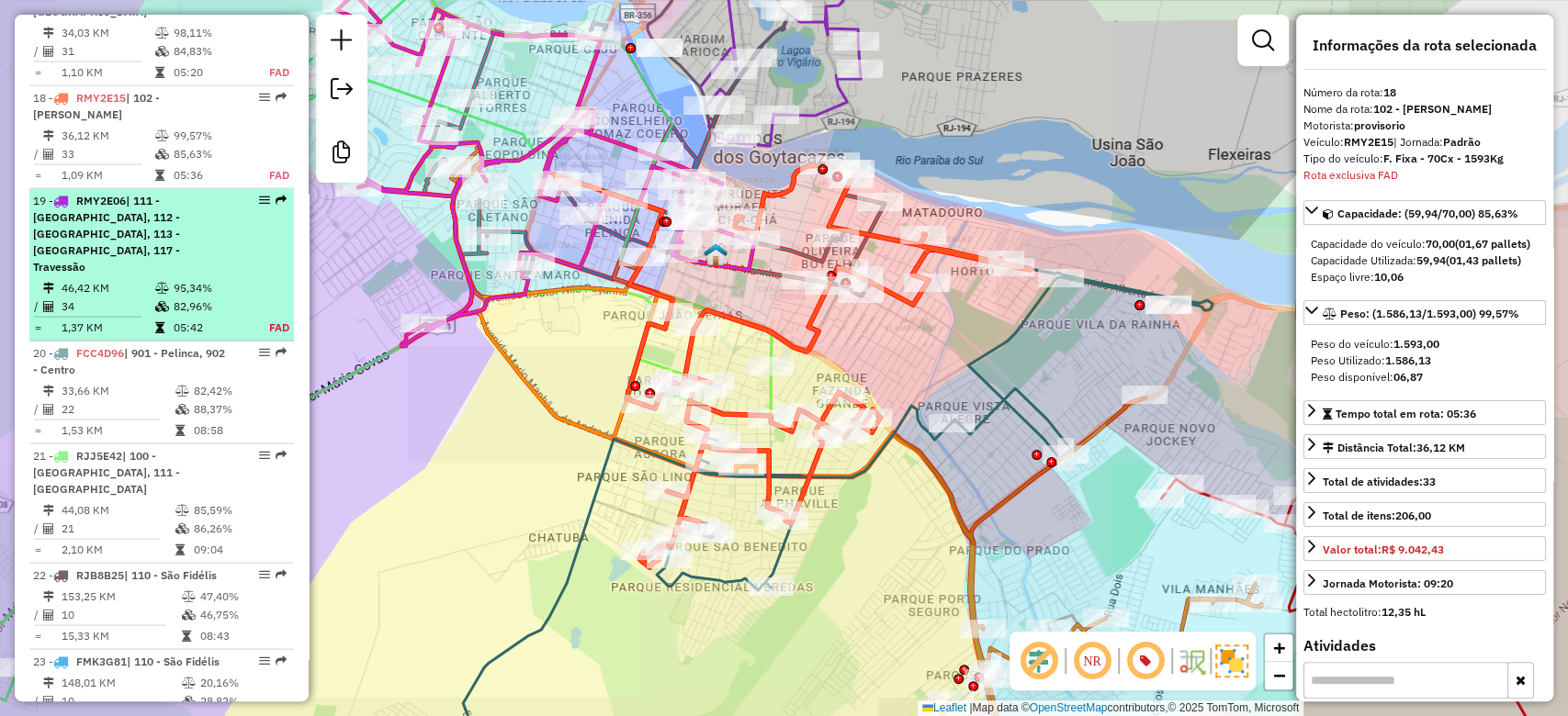
click at [196, 284] on table "46,42 KM 95,34% / 34 82,96% = 1,37 KM 05:42 FAD" at bounding box center [161, 308] width 257 height 58
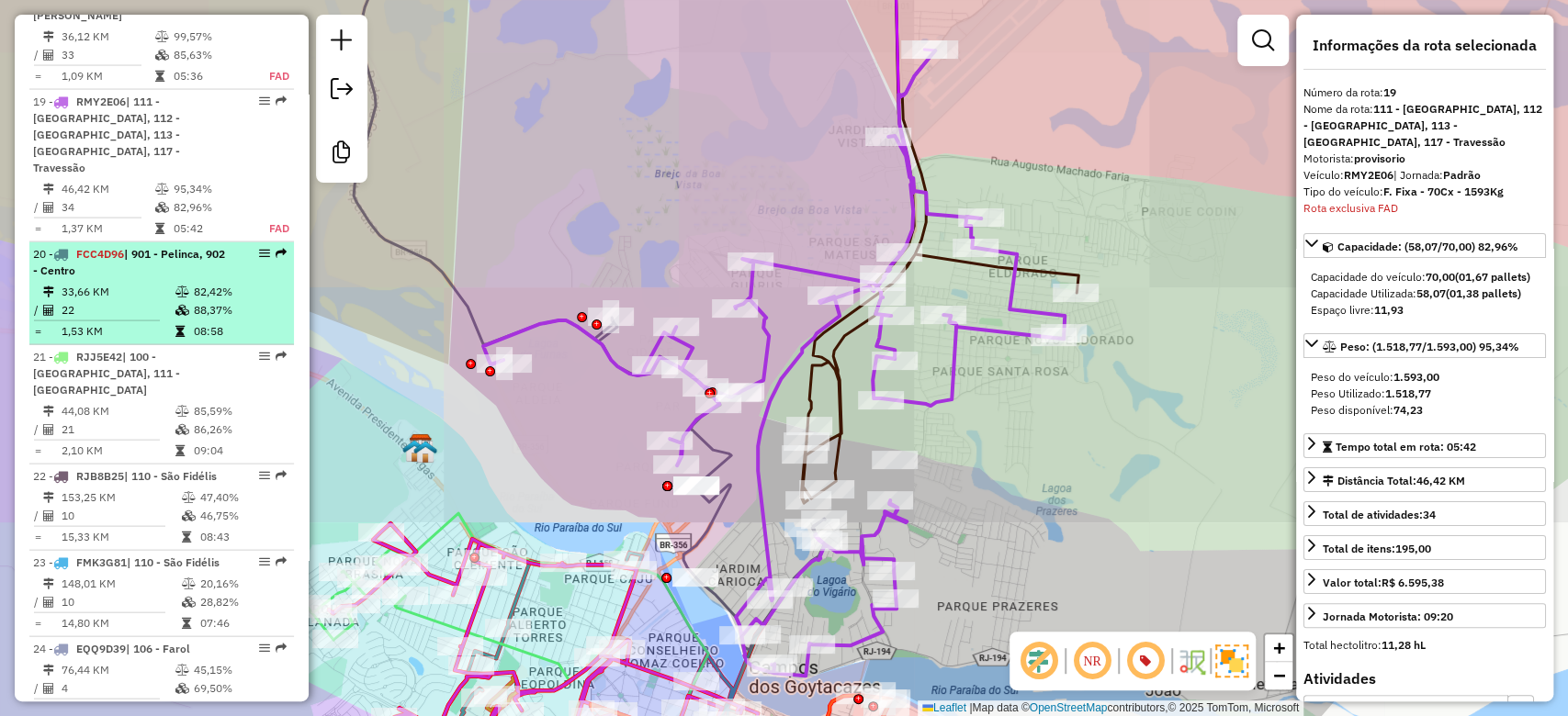
scroll to position [2557, 0]
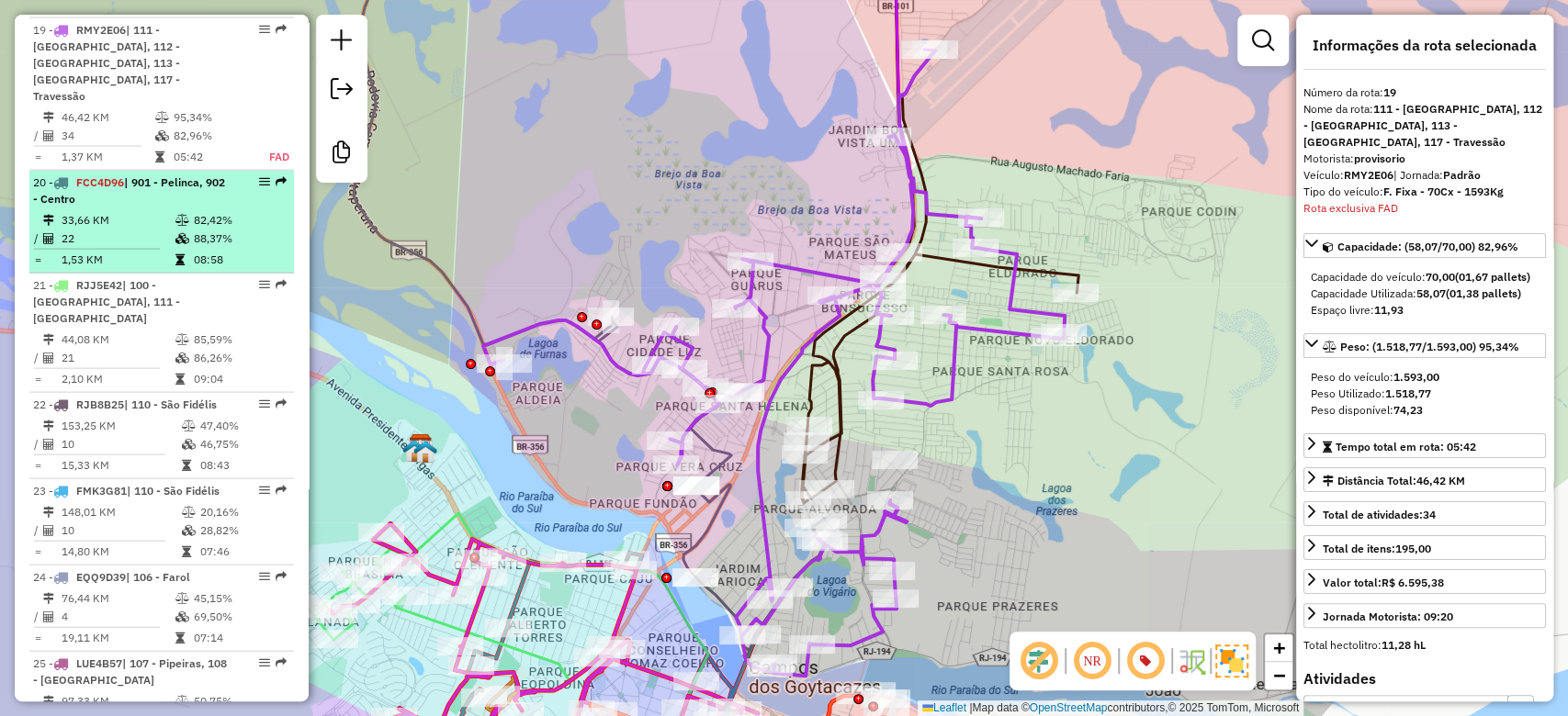
click at [228, 179] on div "20 - FCC4D96 | 901 - Pelinca, 902 - Centro" at bounding box center [161, 191] width 257 height 33
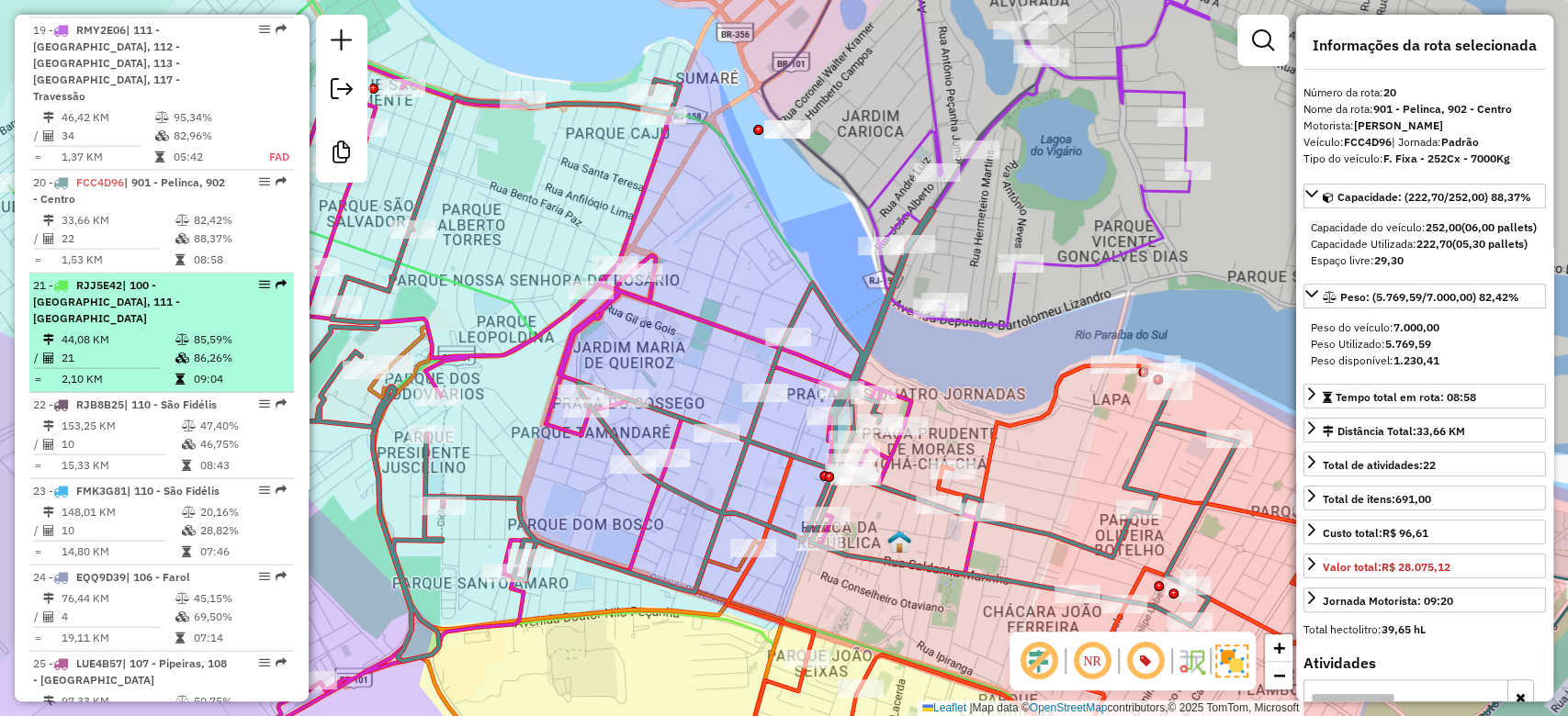
click at [195, 330] on td "85,59%" at bounding box center [239, 339] width 93 height 18
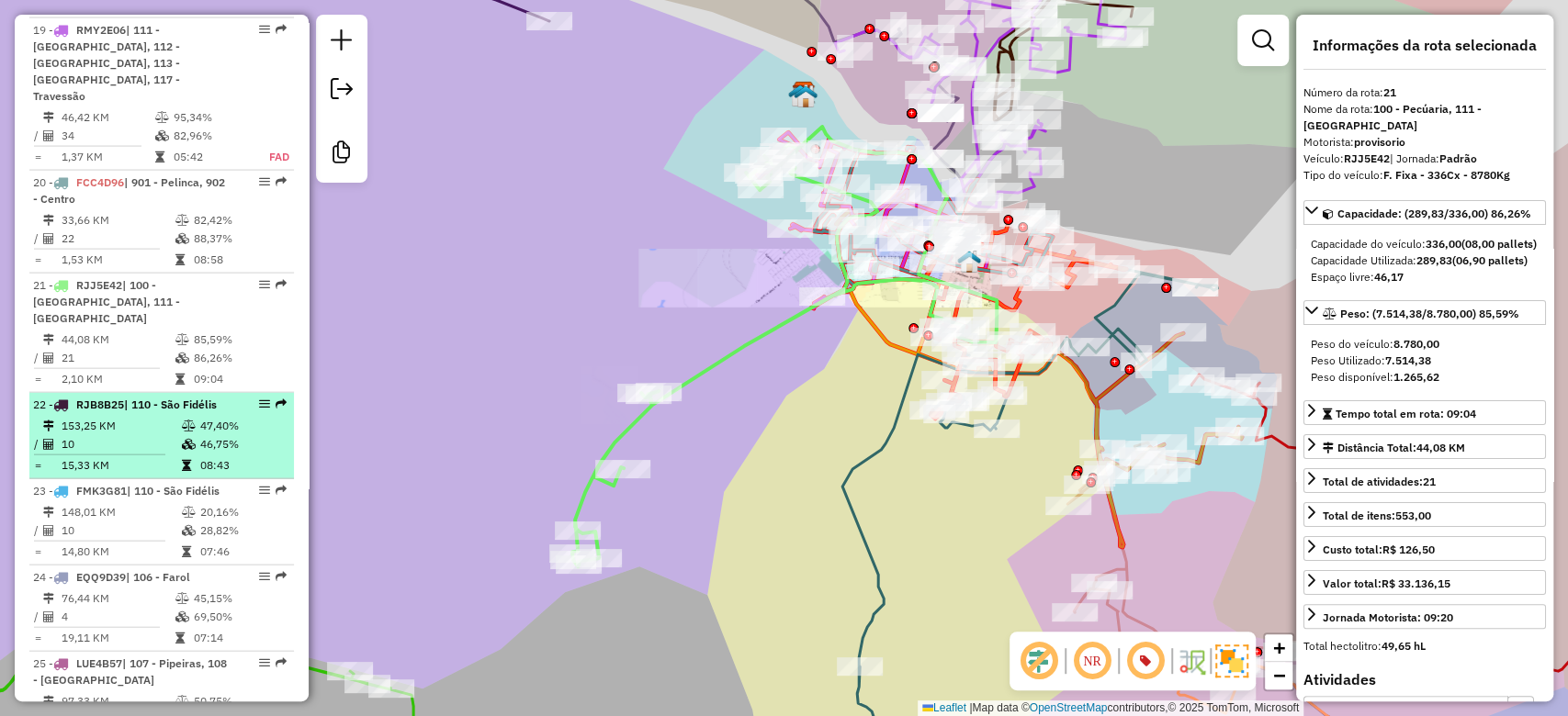
click at [200, 417] on td "47,40%" at bounding box center [243, 425] width 87 height 18
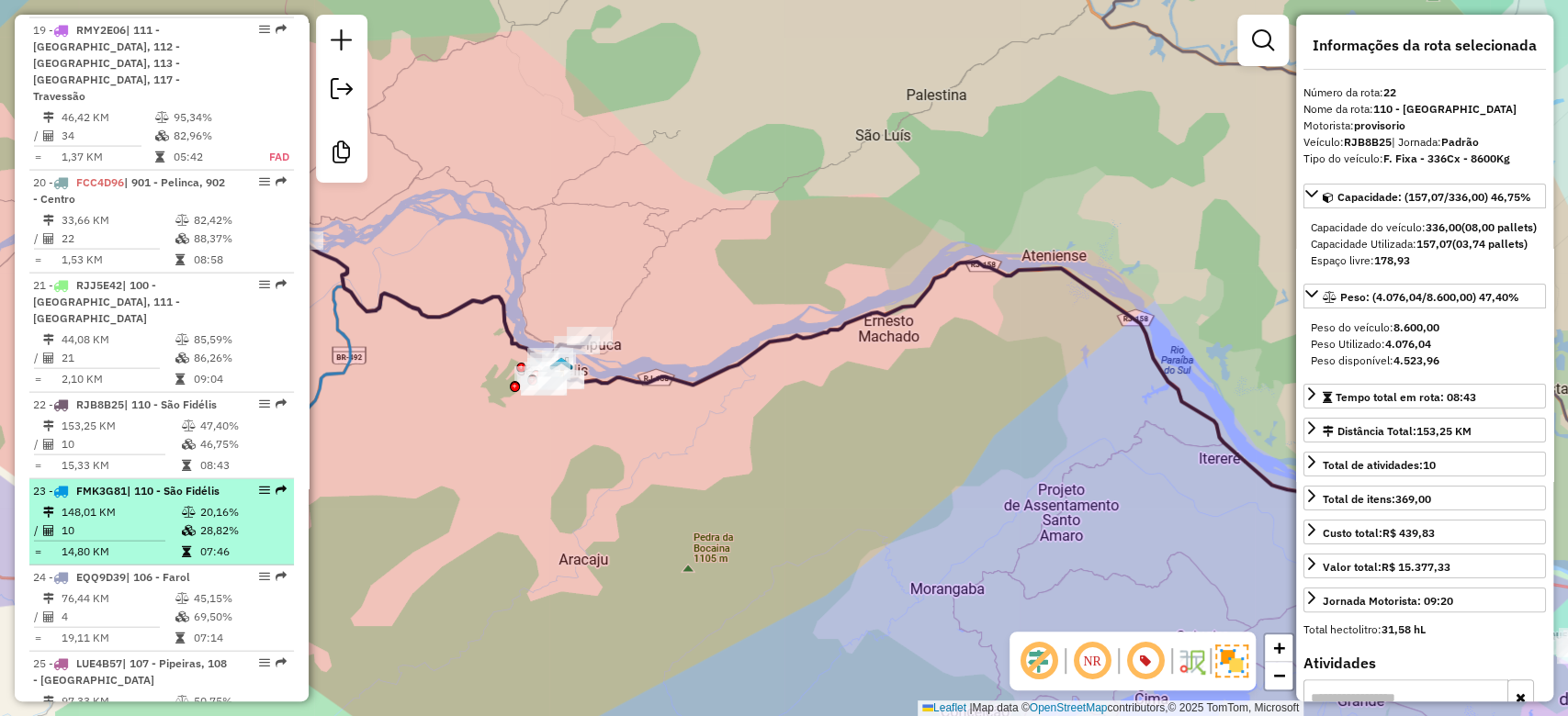
click at [201, 483] on div "23 - FMK3G81 | 110 - [GEOGRAPHIC_DATA]" at bounding box center [130, 490] width 195 height 16
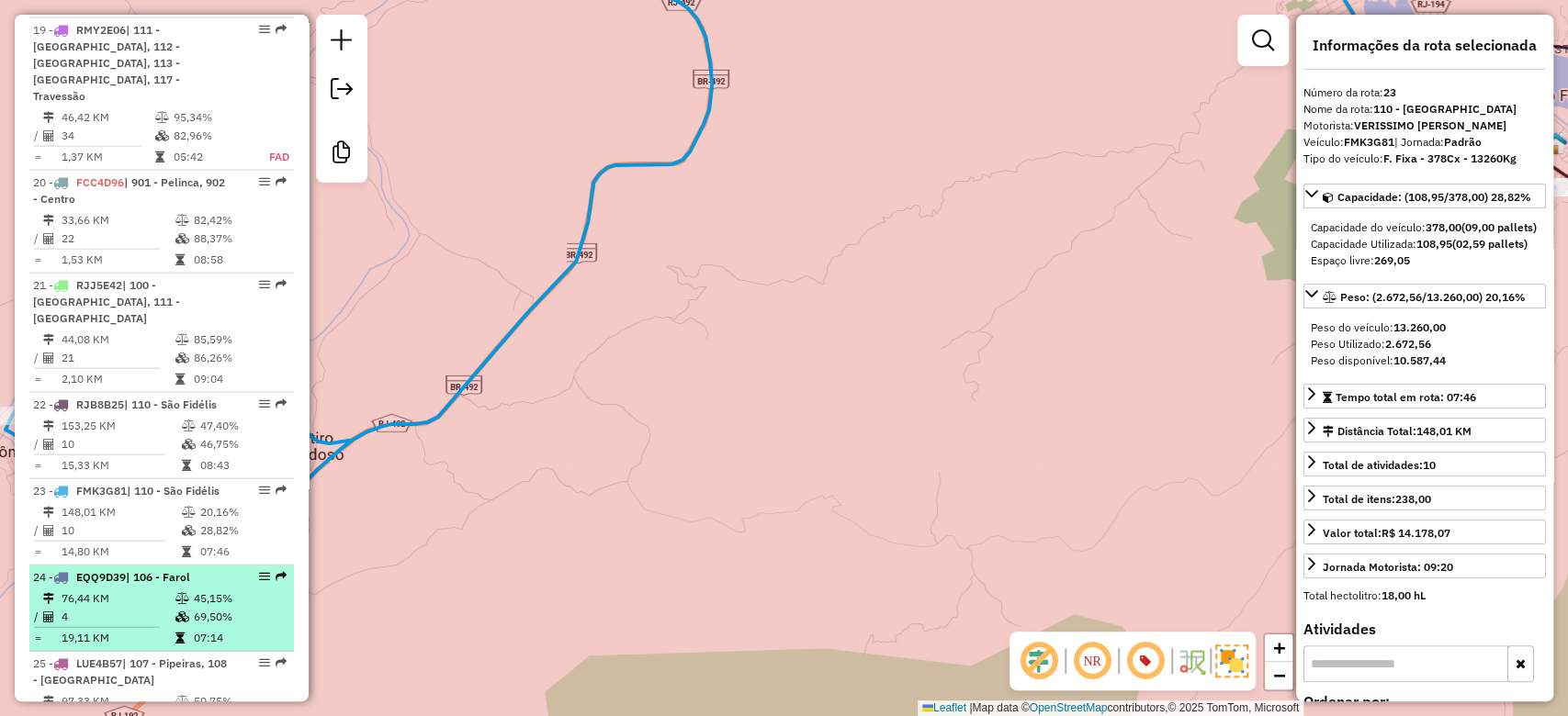
click at [205, 565] on li "24 - EQQ9D39 | 106 - Farol 76,44 KM 45,15% / 4 69,50% = 19,11 KM 07:14" at bounding box center [161, 609] width 264 height 86
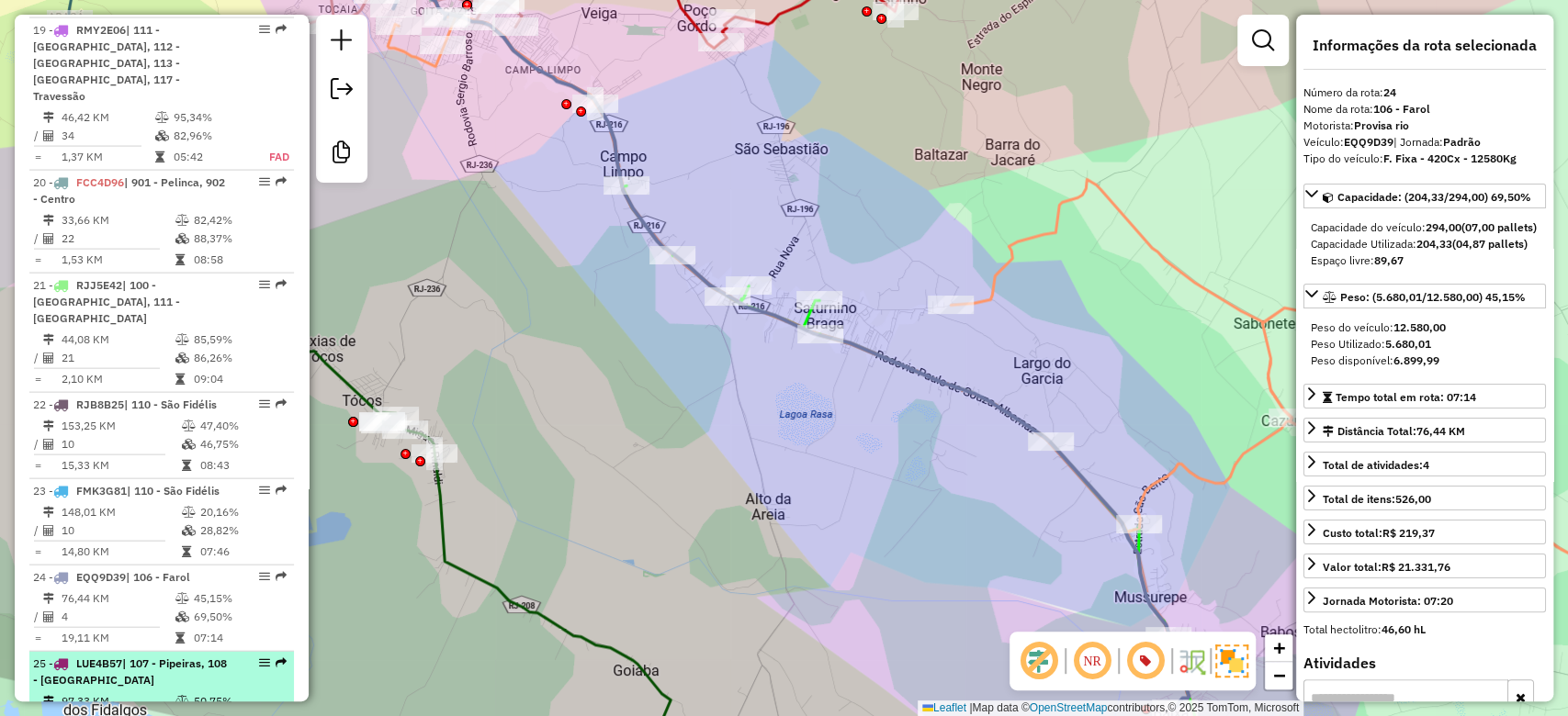
click at [181, 656] on div "25 - LUE4B57 | 107 - [GEOGRAPHIC_DATA], 108 - [GEOGRAPHIC_DATA]" at bounding box center [130, 672] width 195 height 33
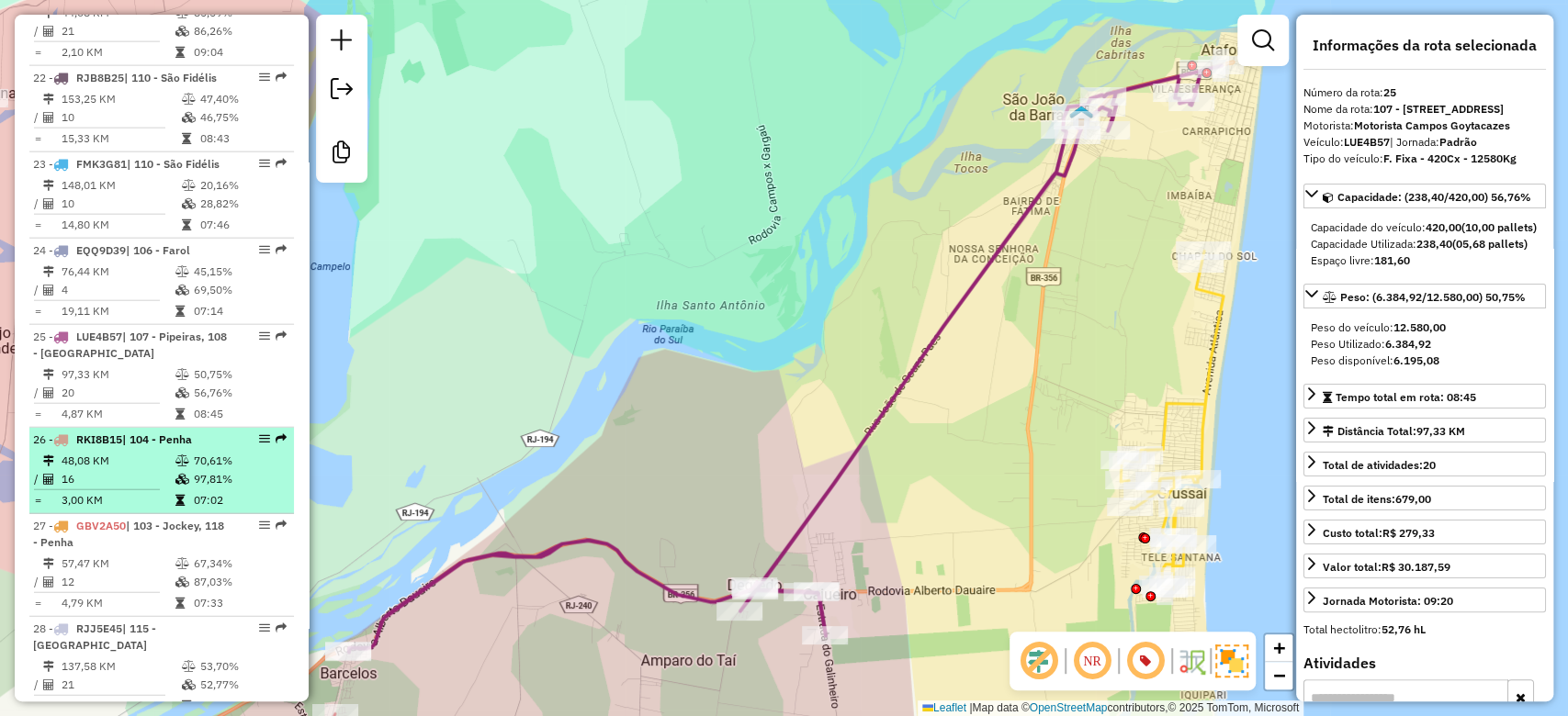
scroll to position [2965, 0]
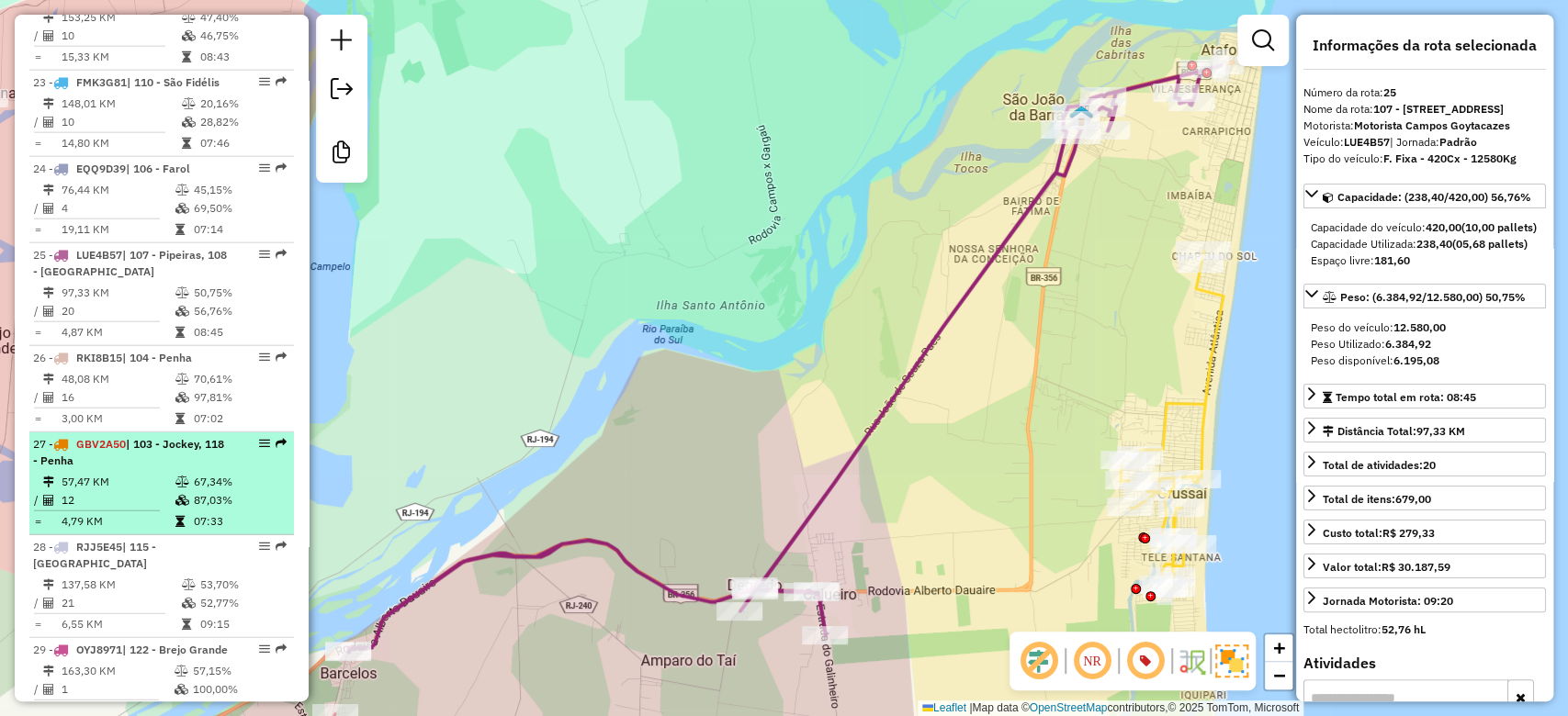
click at [177, 448] on div "27 - GBV2A50 | 103 - Jockey, 118 - Penha" at bounding box center [130, 452] width 195 height 33
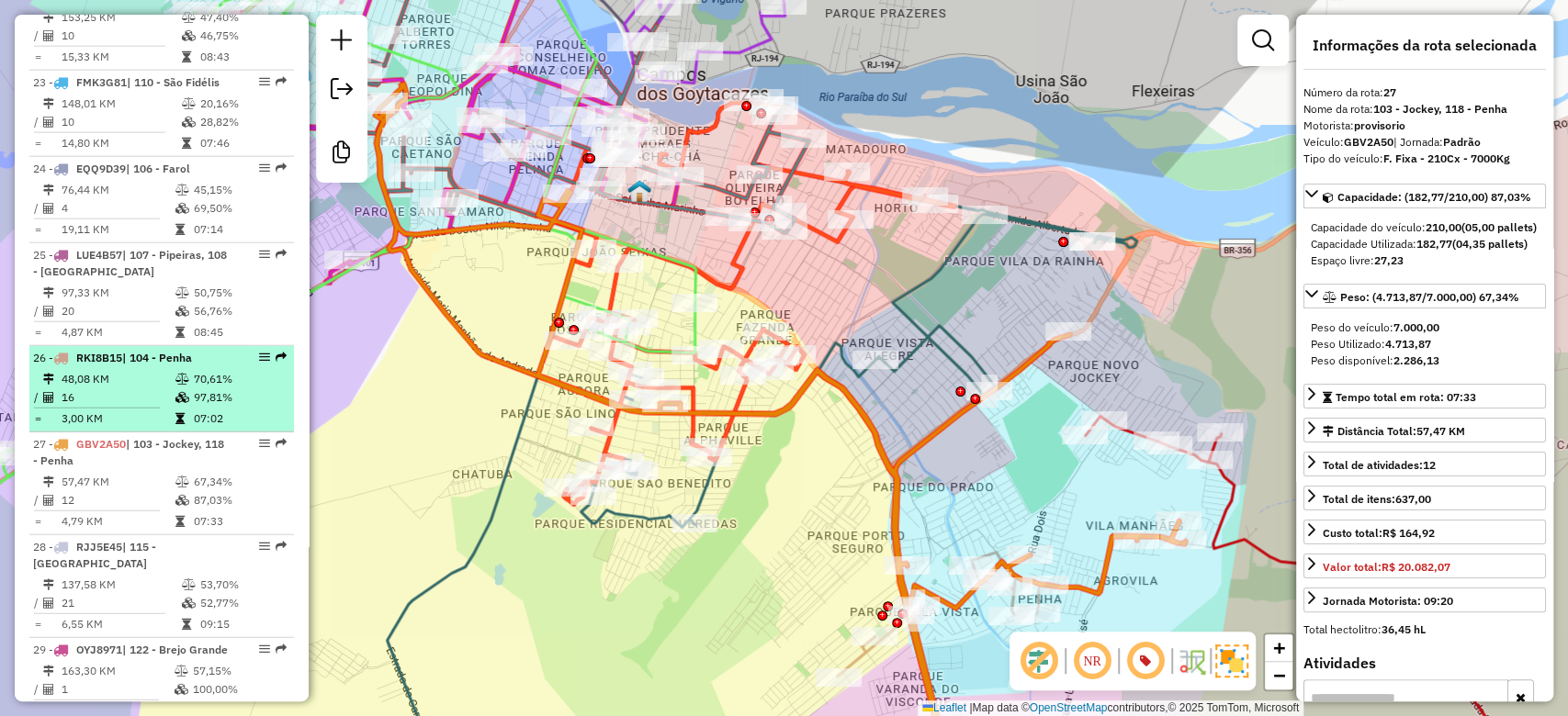
click at [193, 389] on td "97,81%" at bounding box center [239, 397] width 93 height 18
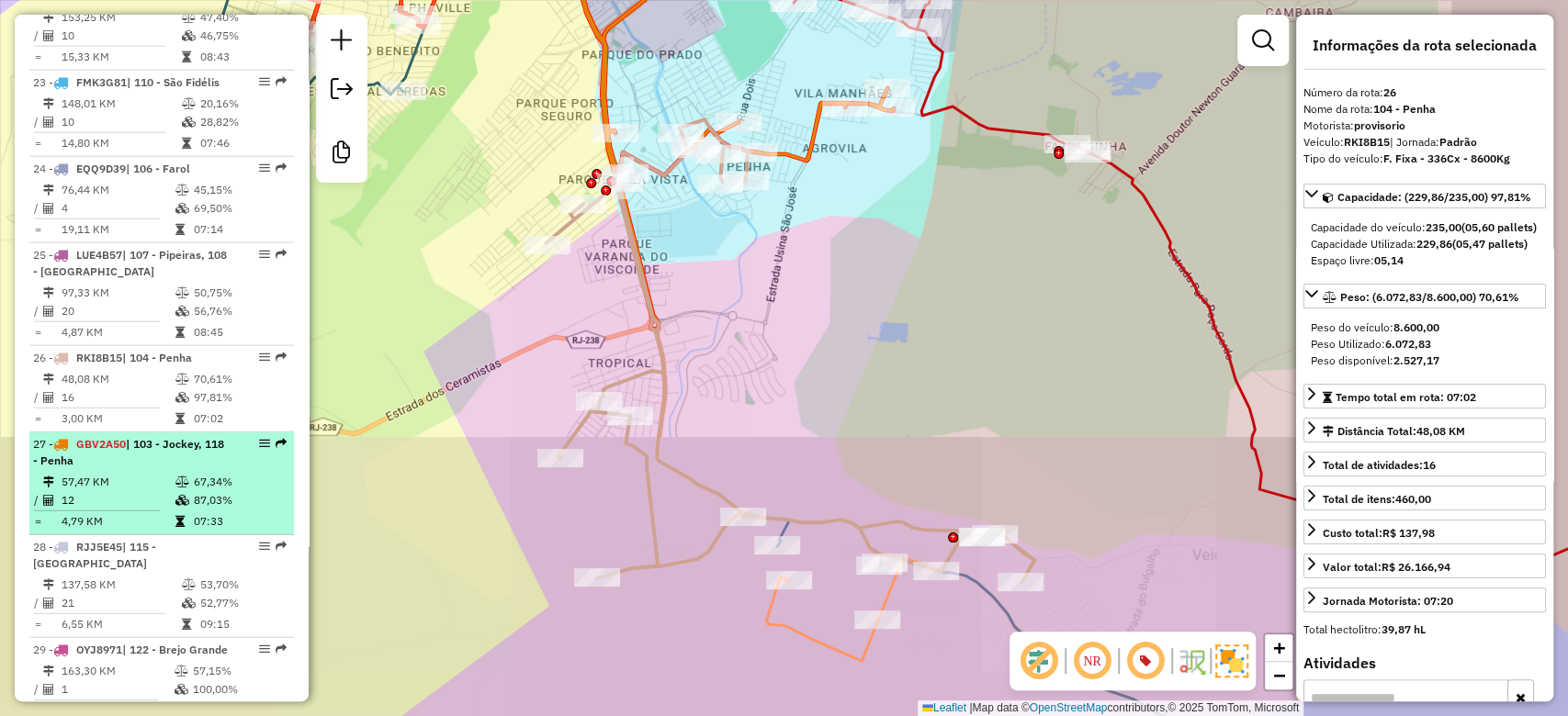
click at [199, 473] on td "67,34%" at bounding box center [239, 482] width 93 height 18
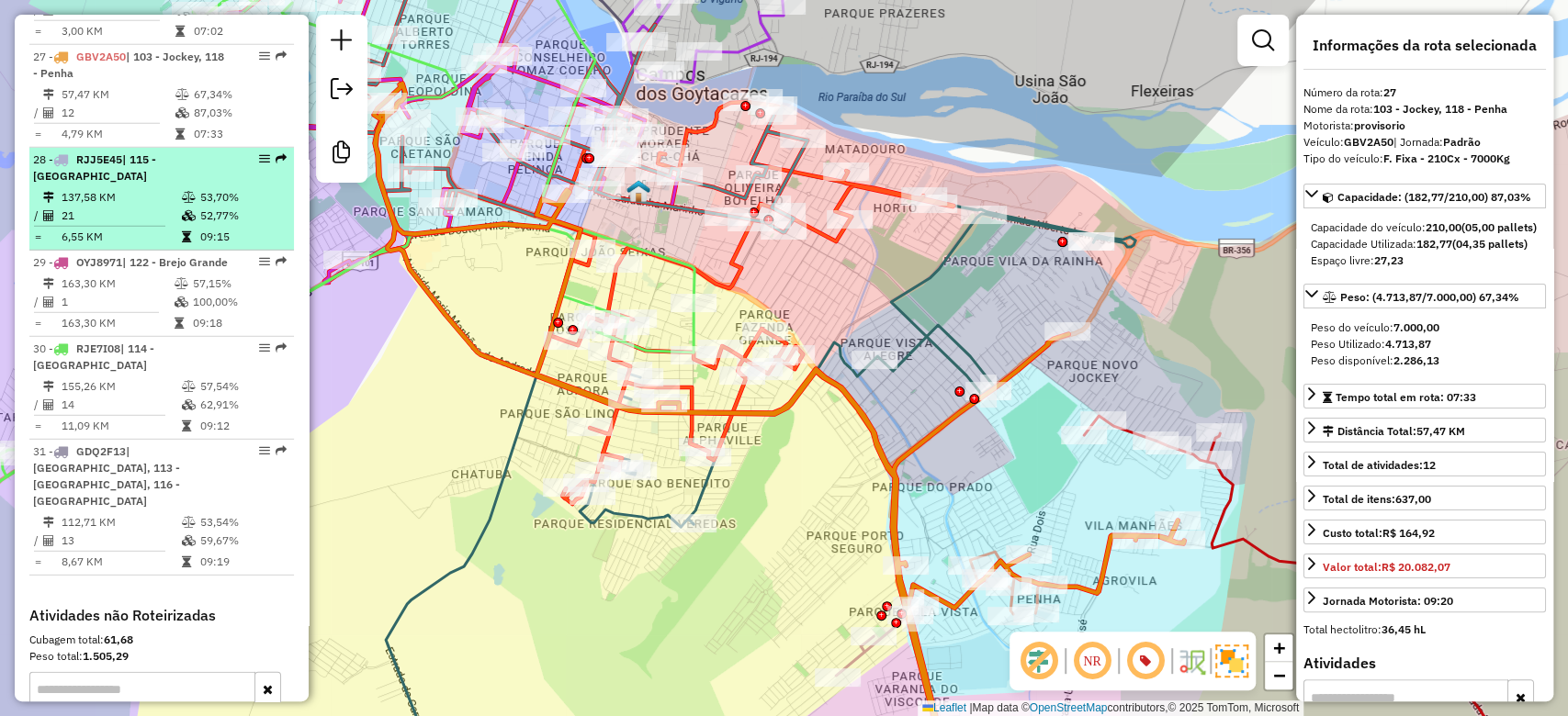
scroll to position [3496, 0]
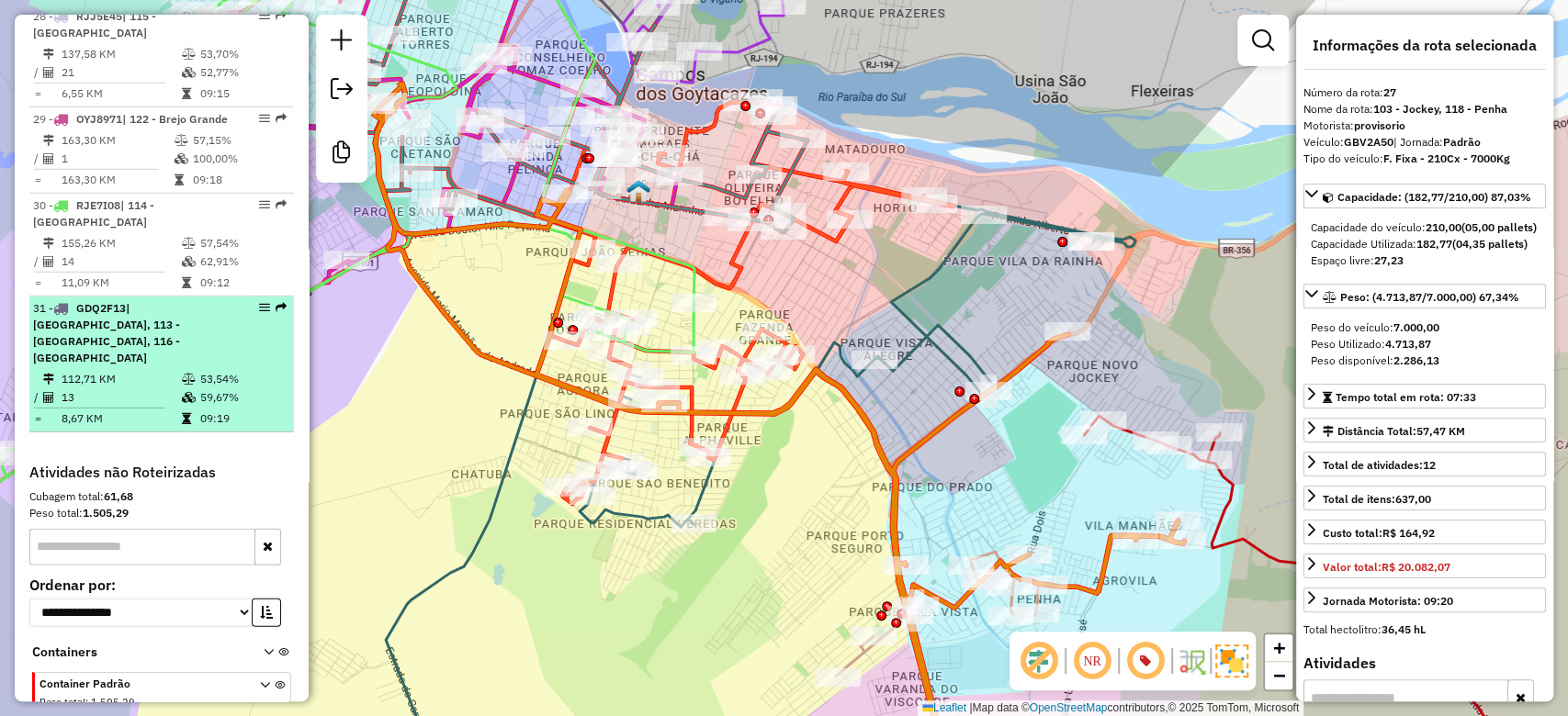
click at [200, 370] on td "53,54%" at bounding box center [243, 378] width 87 height 18
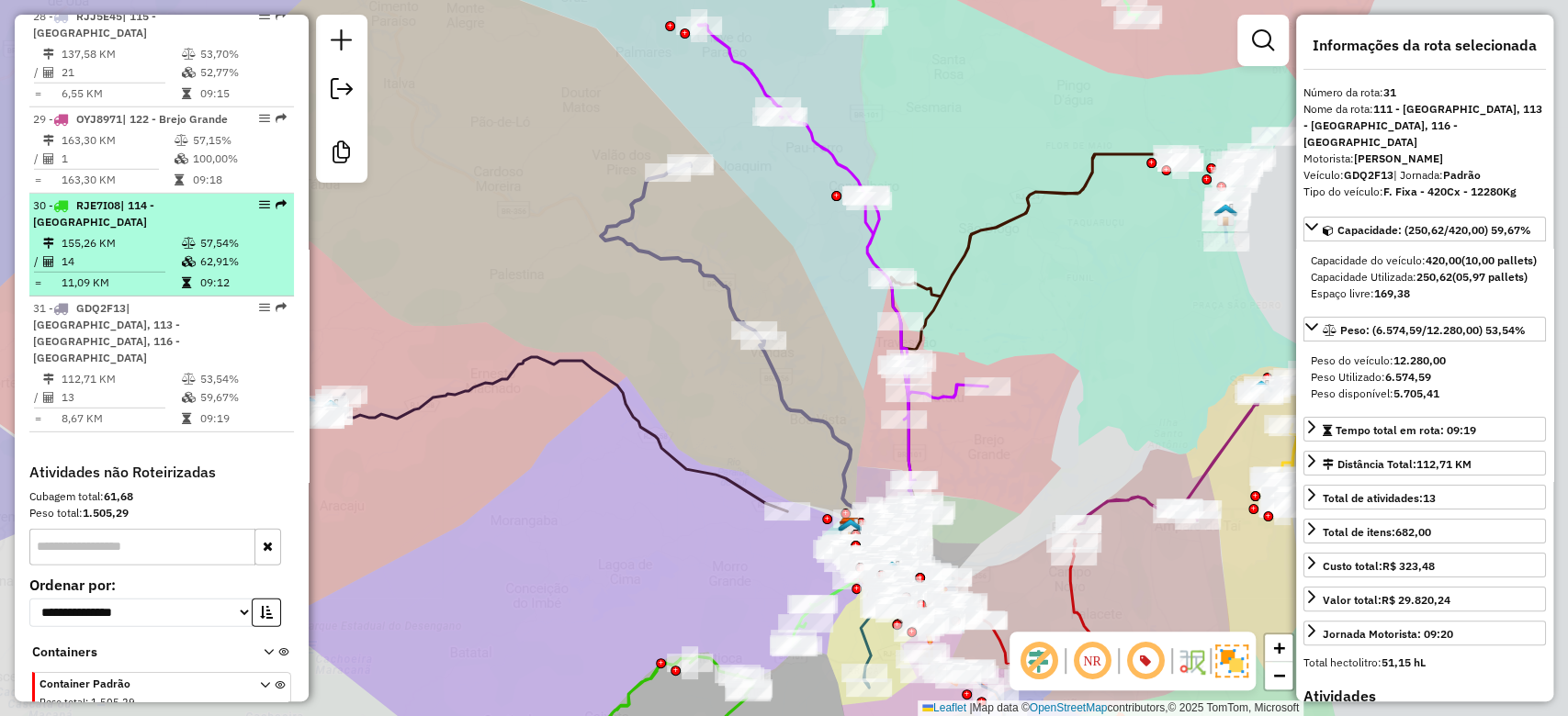
click at [212, 228] on li "30 - RJE7I08 | 114 - [GEOGRAPHIC_DATA] 155,26 KM 57,54% / 14 62,91% = 11,09 KM …" at bounding box center [161, 245] width 264 height 103
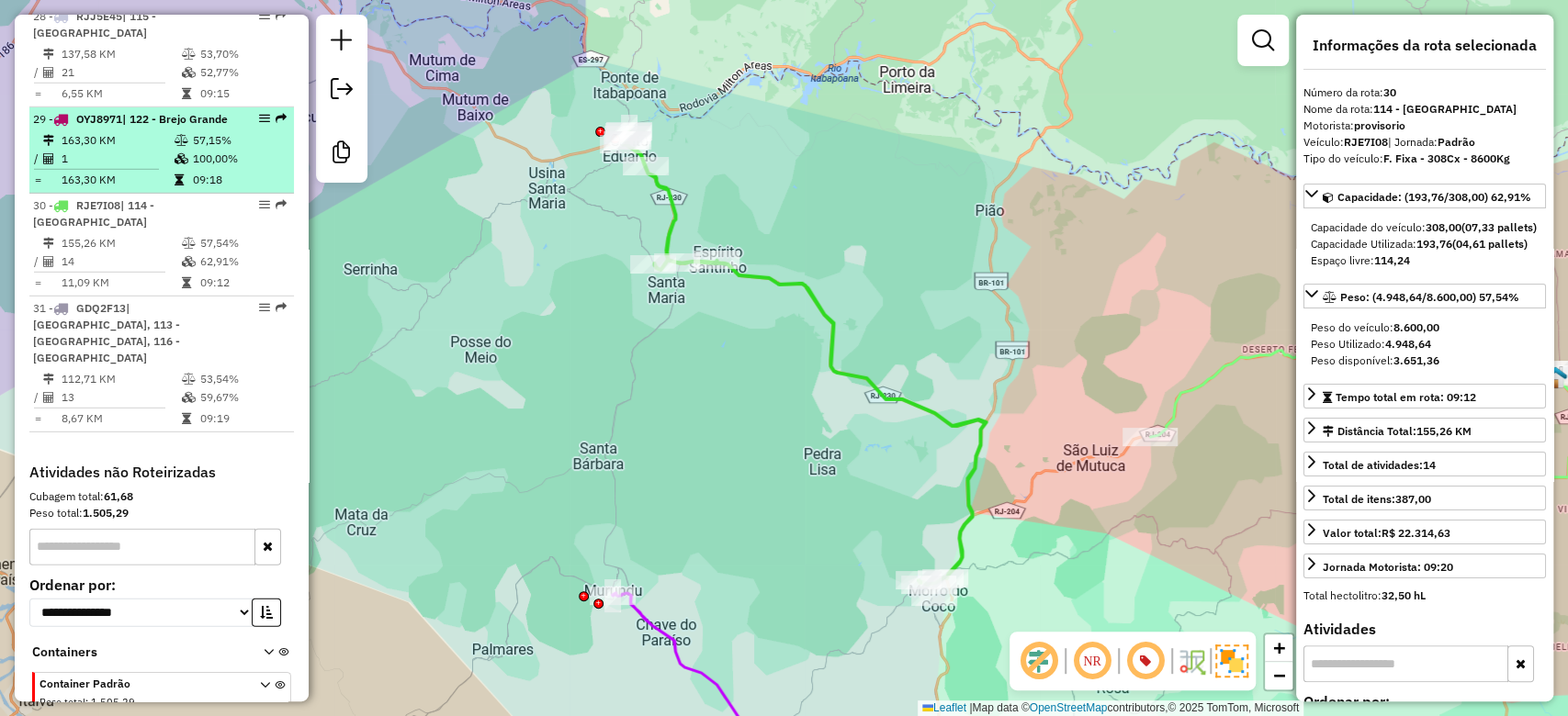
click at [212, 140] on td "57,15%" at bounding box center [239, 140] width 95 height 18
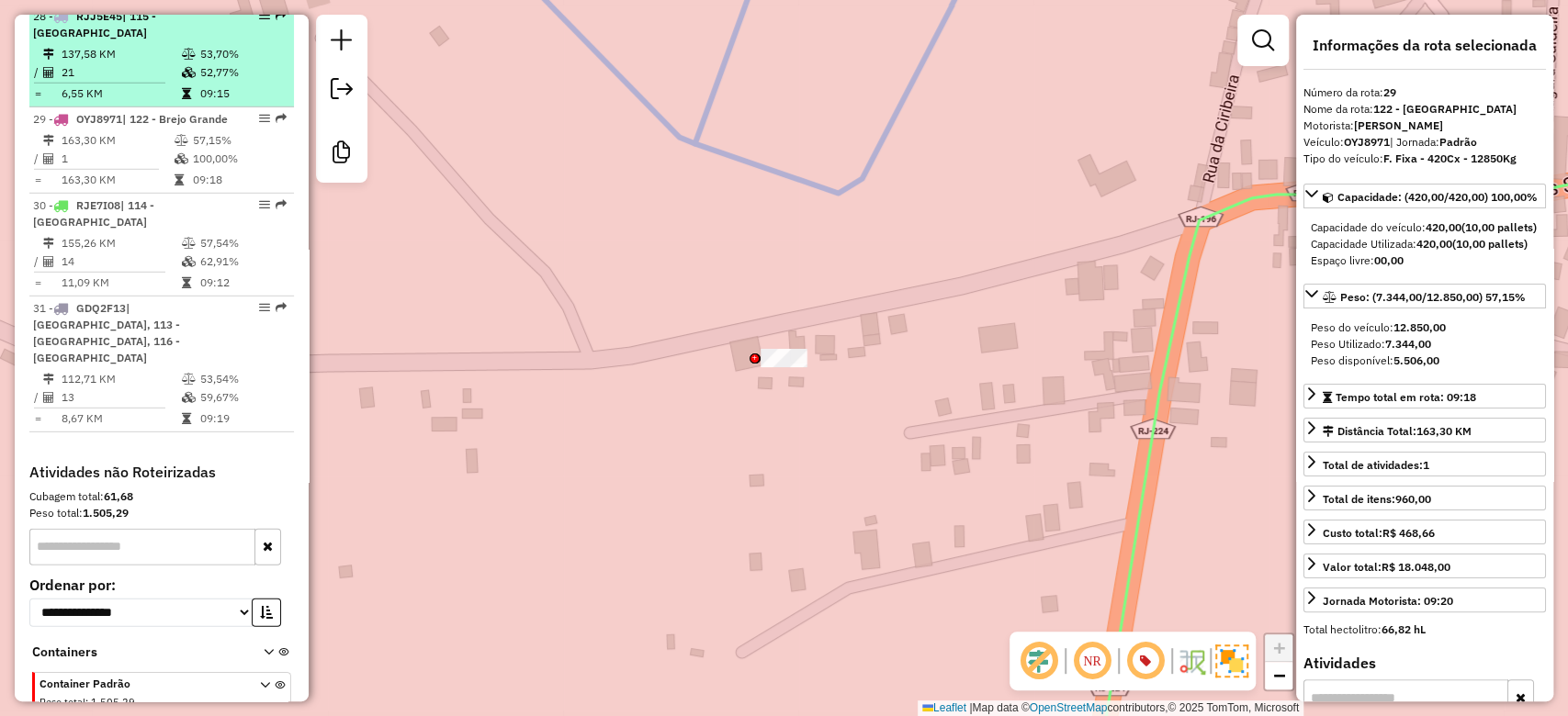
click at [204, 63] on td "52,77%" at bounding box center [243, 72] width 87 height 18
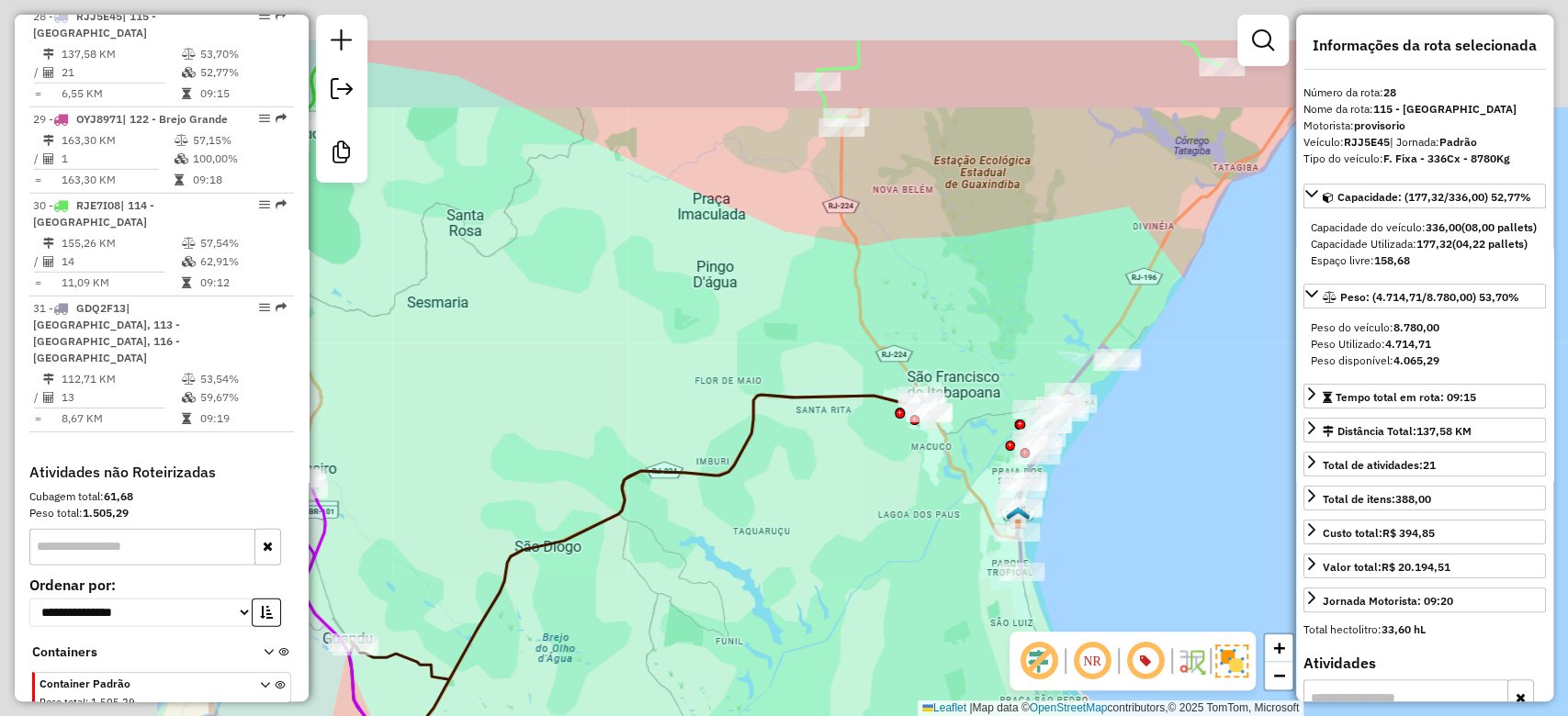
click at [991, 314] on div "Janela de atendimento Grade de atendimento Capacidade Transportadoras Veículos …" at bounding box center [784, 358] width 1568 height 716
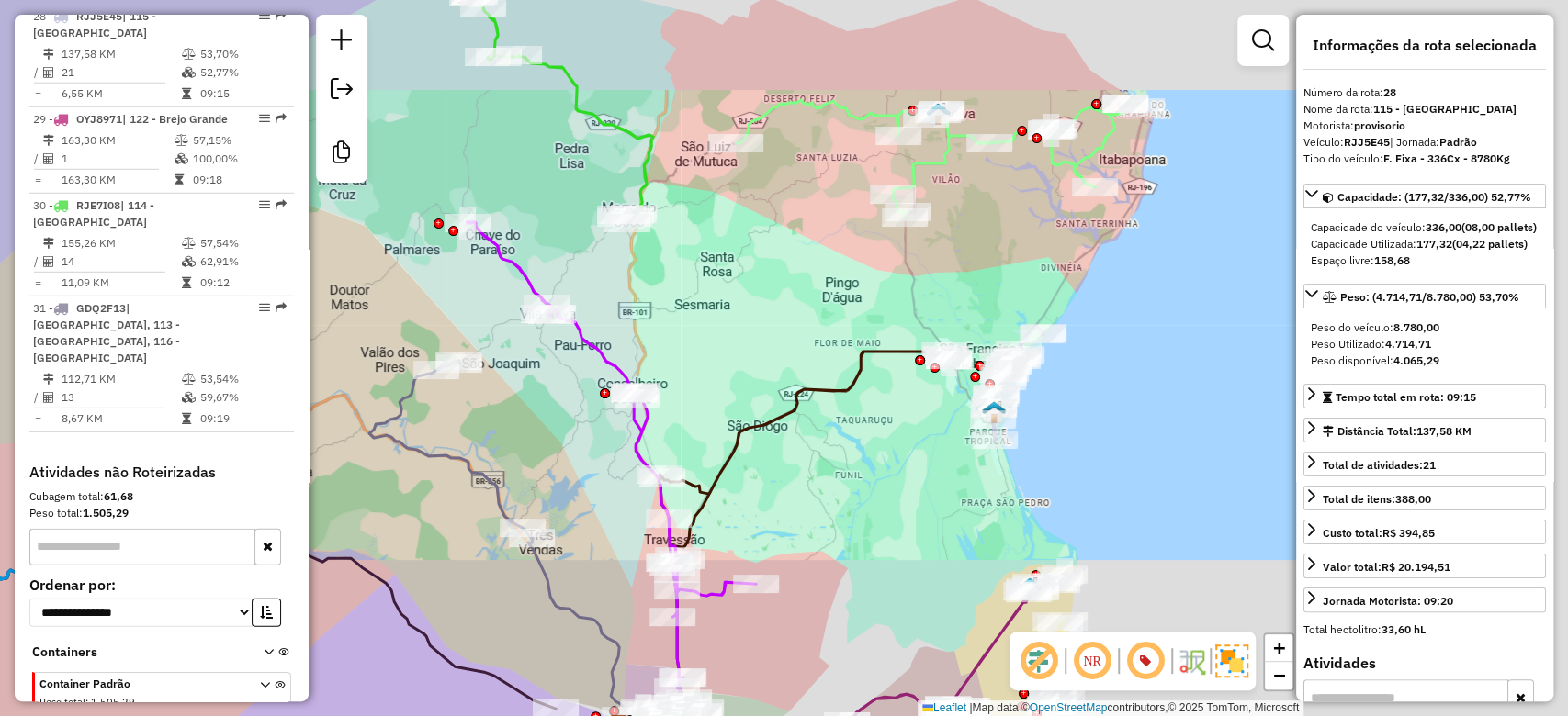
drag, startPoint x: 737, startPoint y: 306, endPoint x: 931, endPoint y: 481, distance: 261.3
click at [931, 481] on div "Janela de atendimento Grade de atendimento Capacidade Transportadoras Veículos …" at bounding box center [784, 358] width 1568 height 716
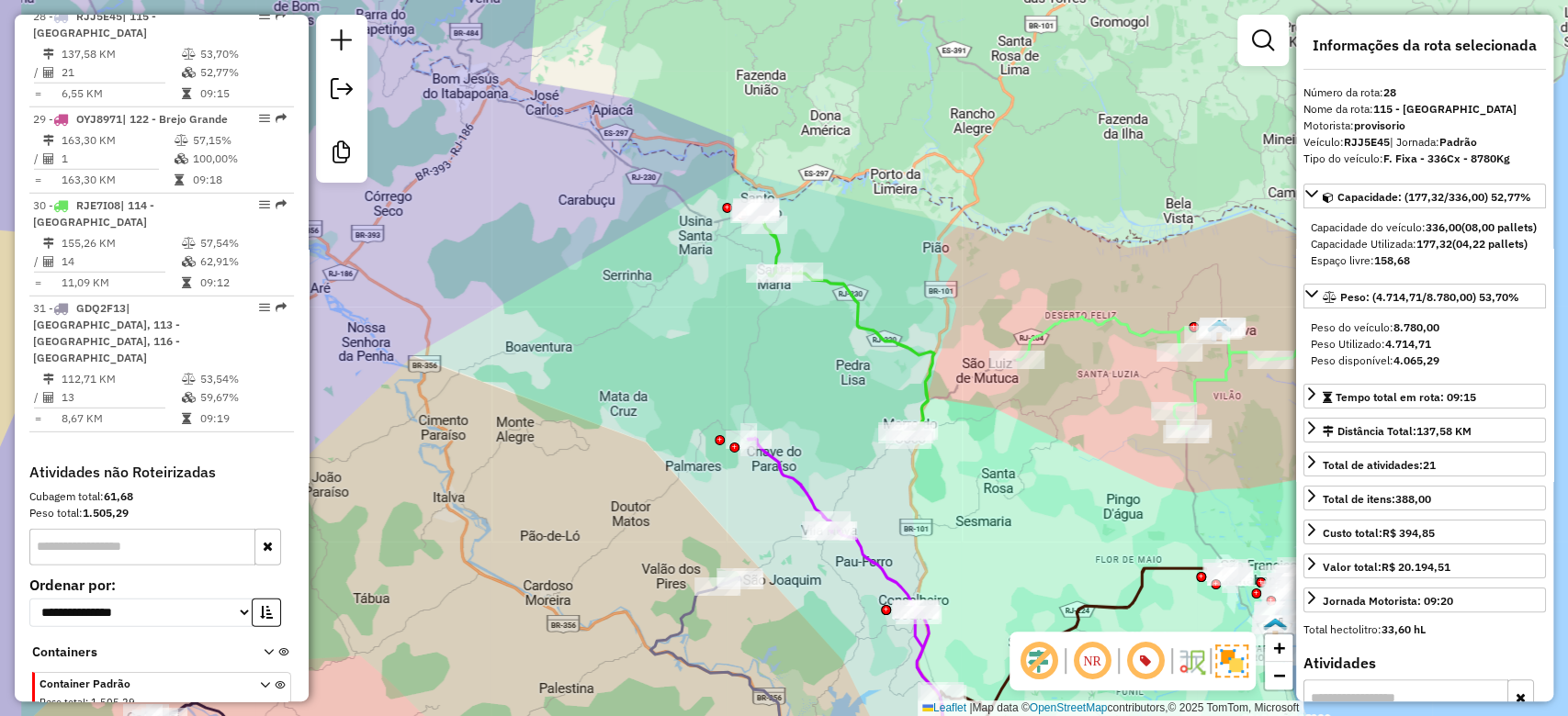
drag, startPoint x: 846, startPoint y: 402, endPoint x: 891, endPoint y: 290, distance: 120.7
click at [935, 422] on div at bounding box center [912, 431] width 46 height 18
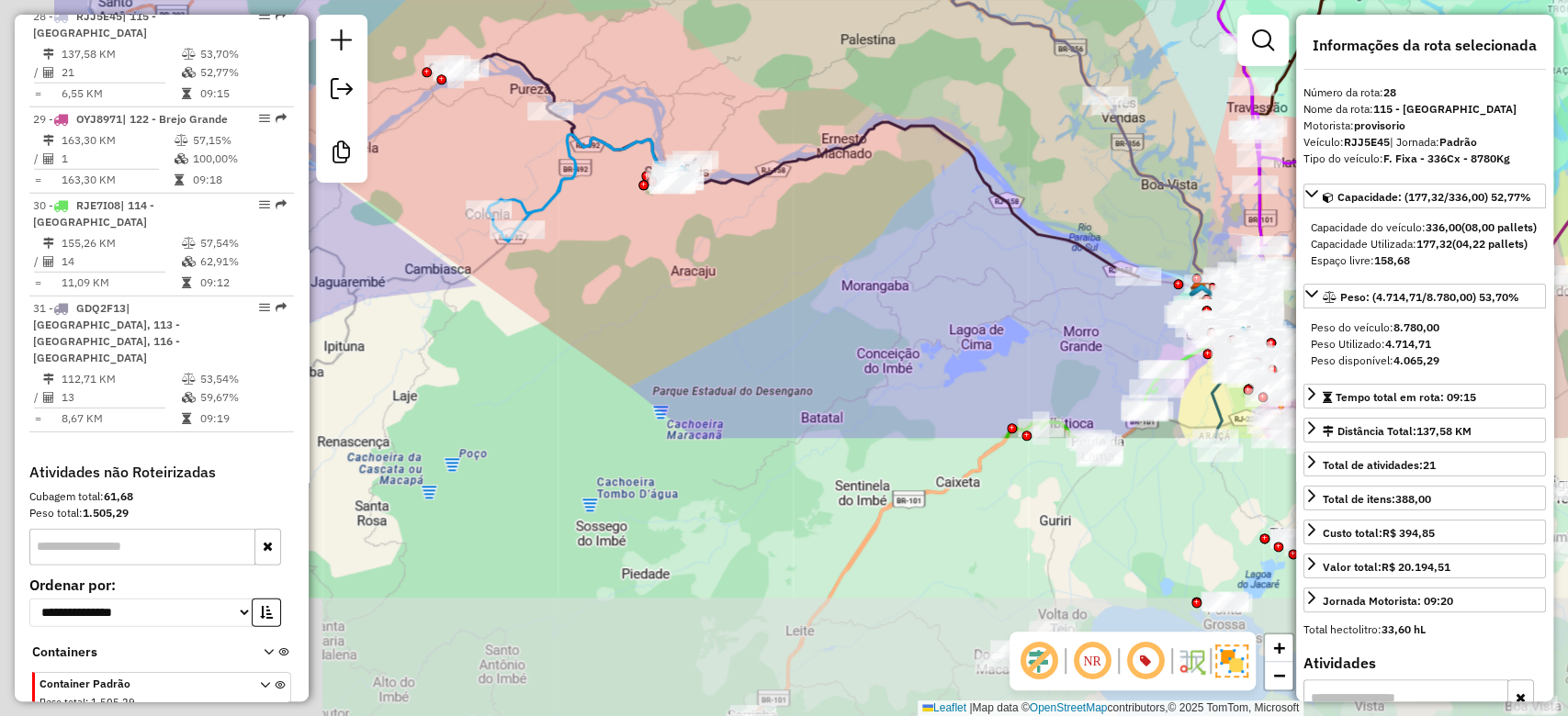
drag, startPoint x: 810, startPoint y: 481, endPoint x: 995, endPoint y: 236, distance: 307.0
click at [1031, 129] on div "Janela de atendimento Grade de atendimento Capacidade Transportadoras Veículos …" at bounding box center [784, 358] width 1568 height 716
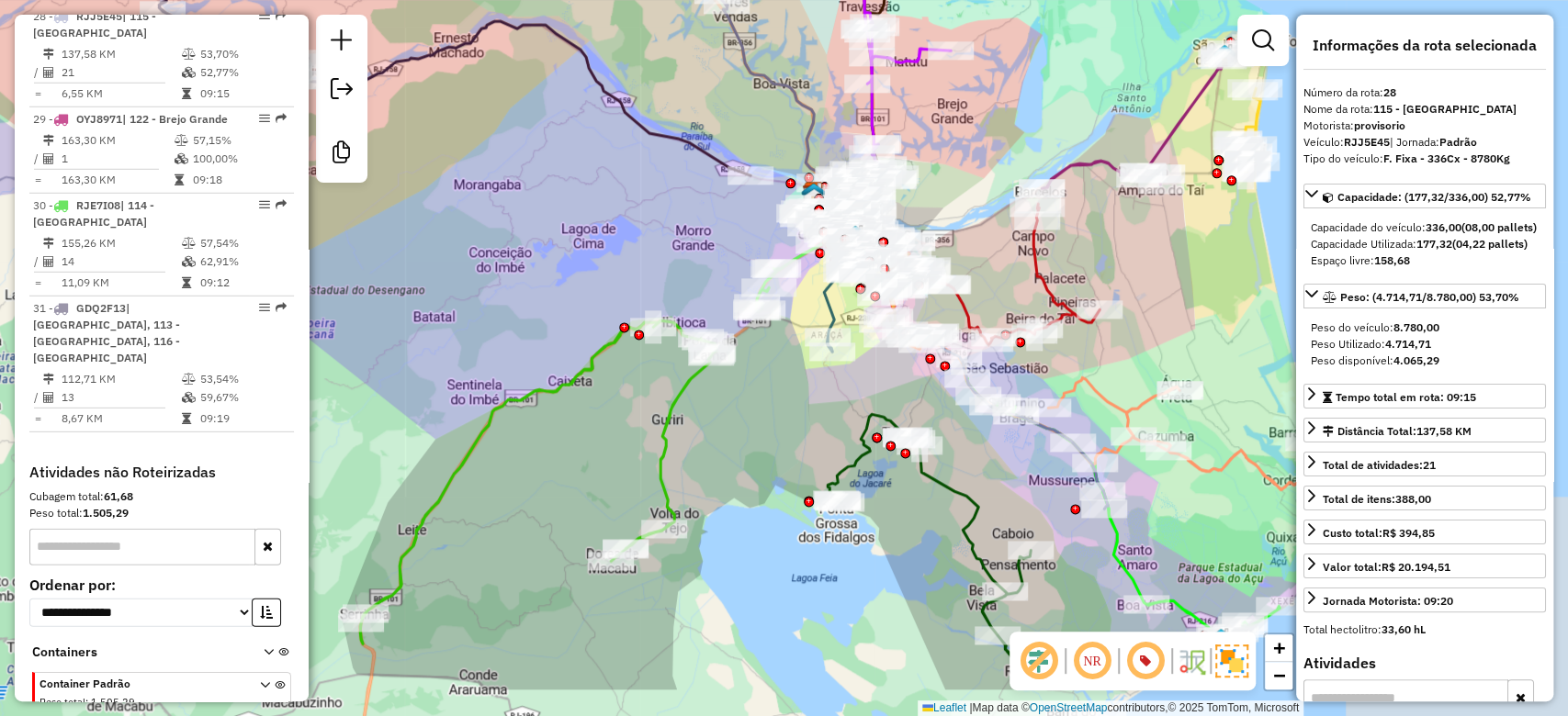
drag, startPoint x: 977, startPoint y: 309, endPoint x: 546, endPoint y: 107, distance: 476.0
click at [546, 107] on div "Janela de atendimento Grade de atendimento Capacidade Transportadoras Veículos …" at bounding box center [784, 358] width 1568 height 716
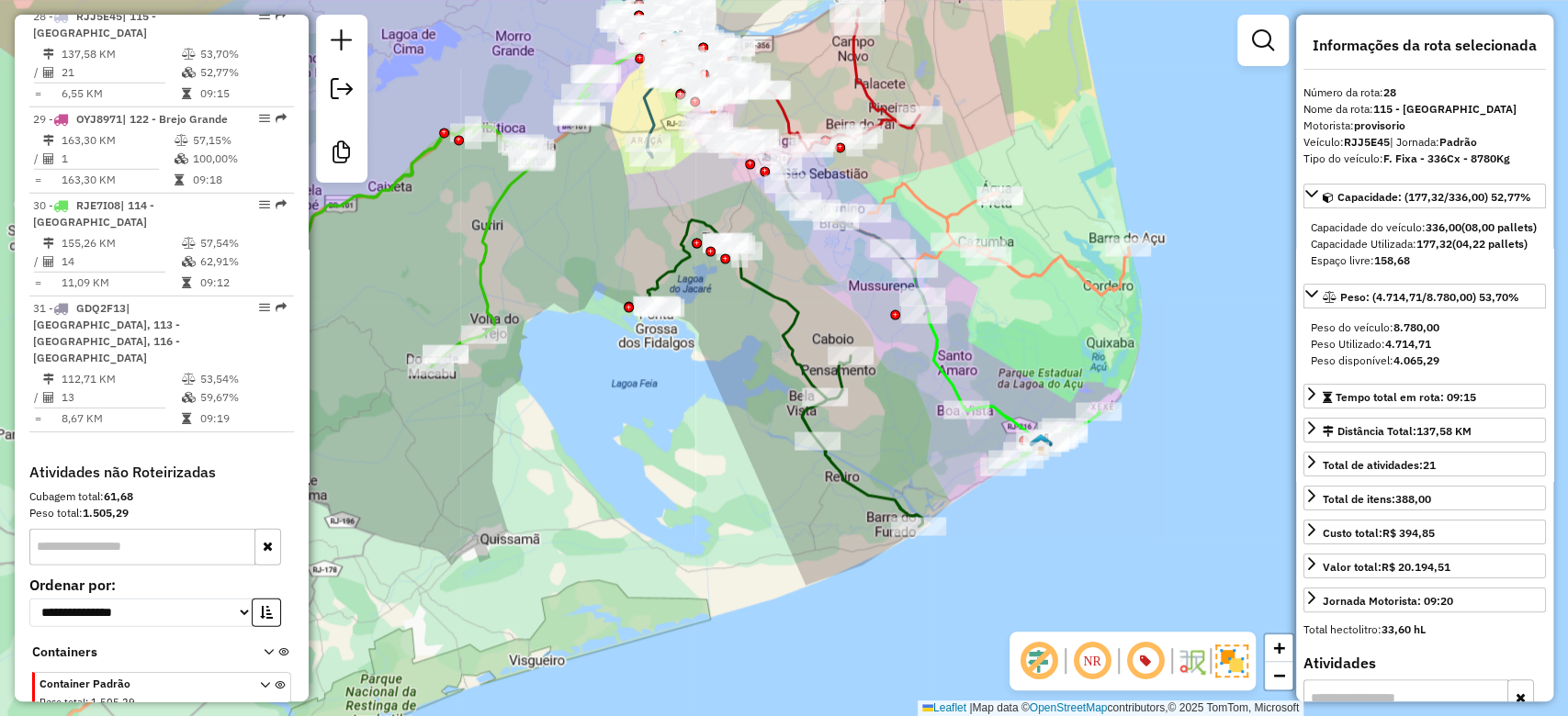
drag, startPoint x: 713, startPoint y: 417, endPoint x: 541, endPoint y: 243, distance: 244.7
click at [541, 243] on div "Janela de atendimento Grade de atendimento Capacidade Transportadoras Veículos …" at bounding box center [784, 358] width 1568 height 716
